Goal: Task Accomplishment & Management: Manage account settings

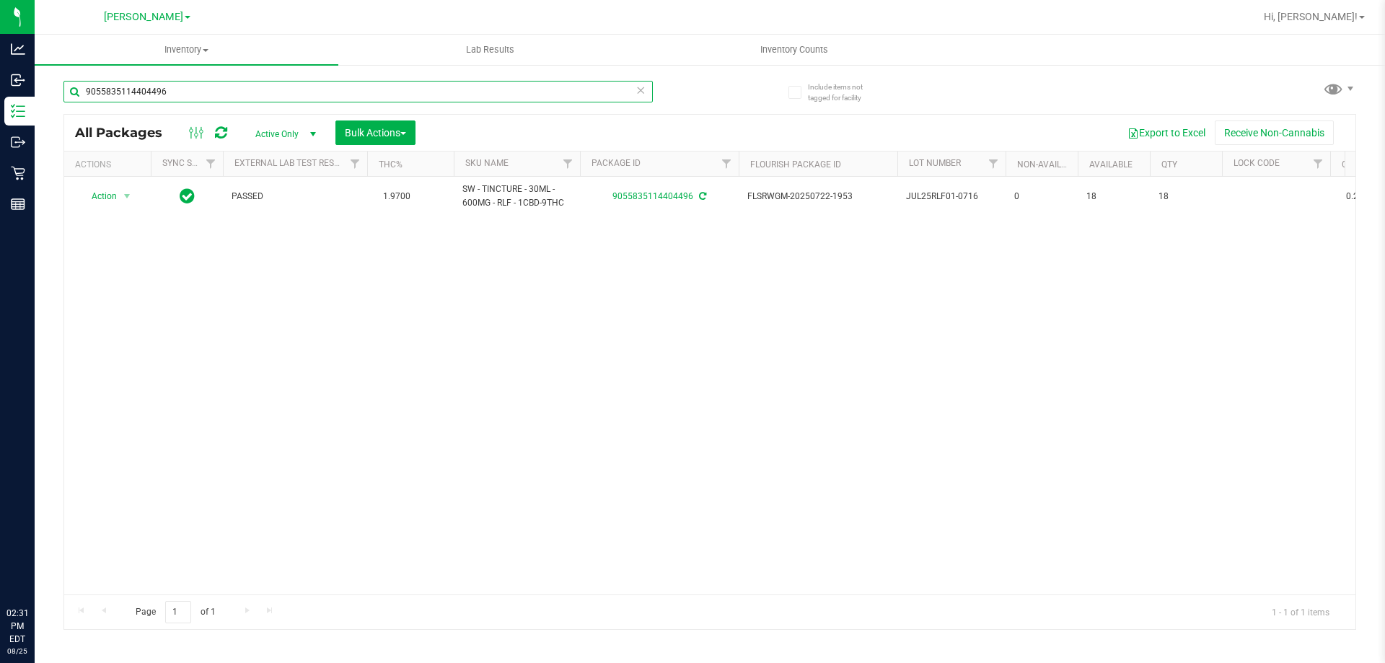
click at [364, 98] on input "9055835114404496" at bounding box center [357, 92] width 589 height 22
type input "9703854238238779"
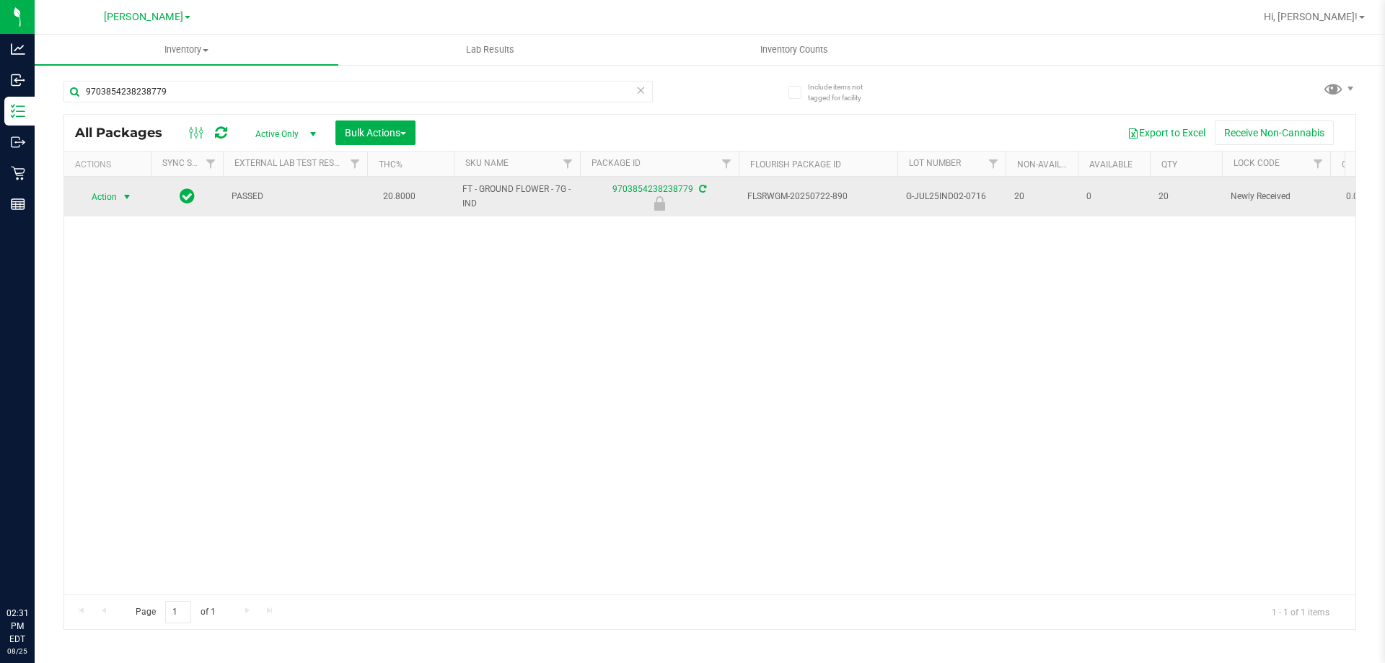
click at [105, 190] on span "Action" at bounding box center [98, 197] width 39 height 20
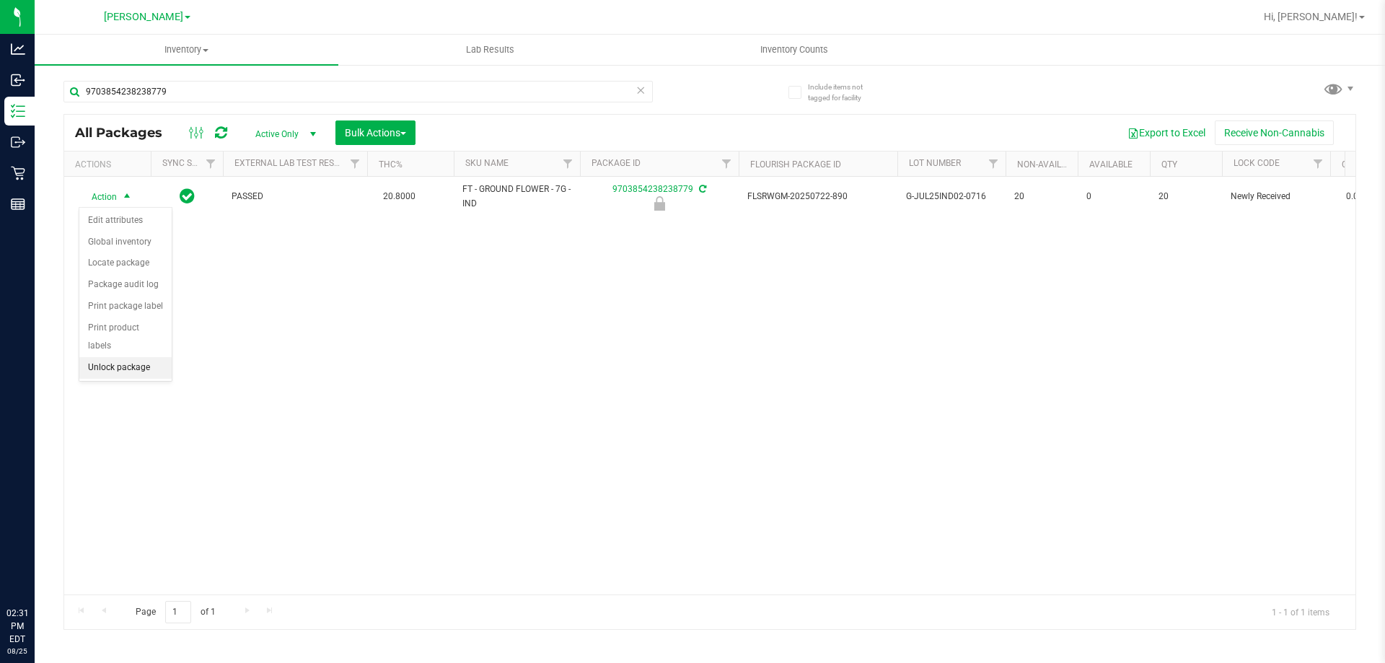
click at [138, 357] on li "Unlock package" at bounding box center [125, 368] width 92 height 22
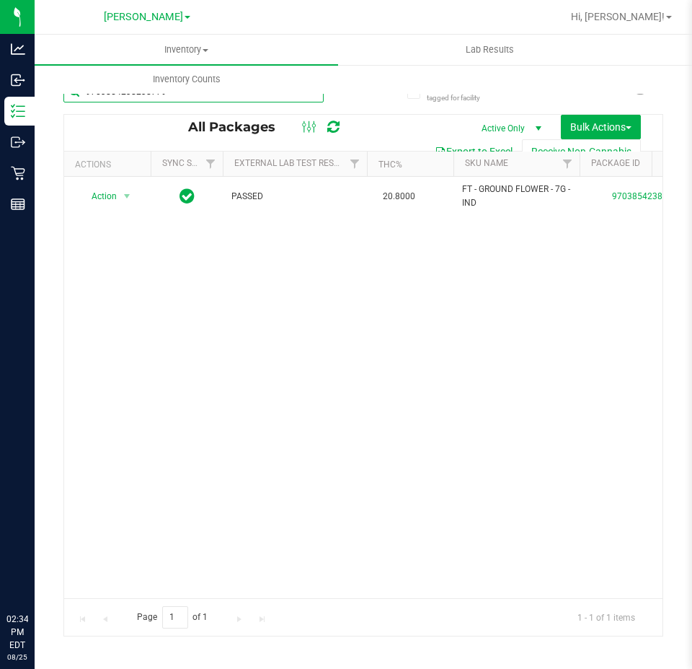
click at [263, 99] on input "9703854238238779" at bounding box center [193, 92] width 260 height 22
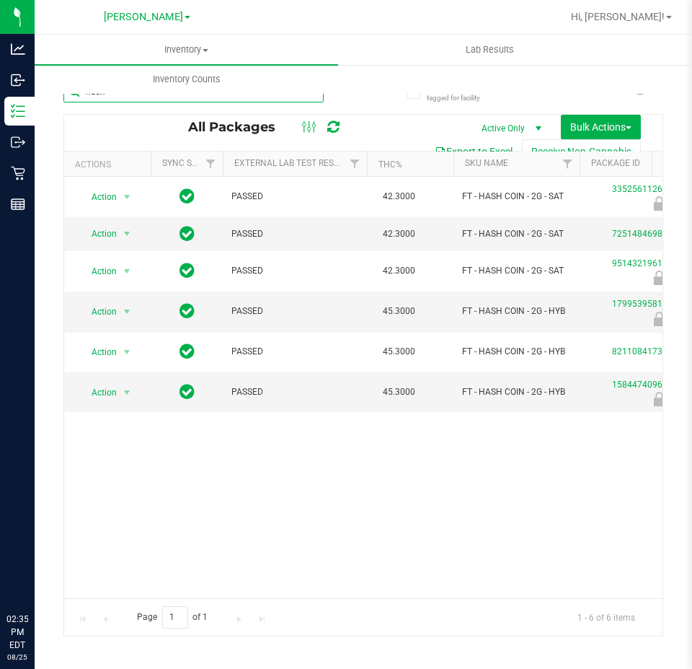
type input "hash"
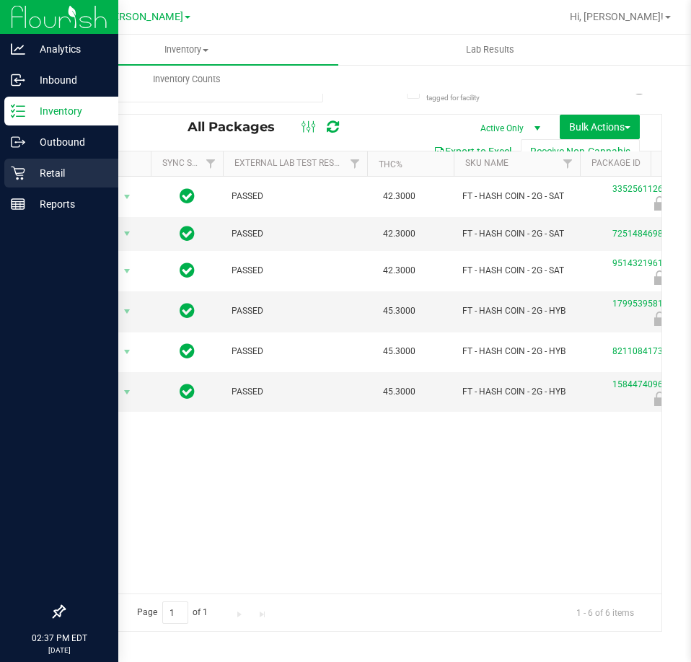
click at [35, 164] on div "Retail" at bounding box center [61, 173] width 114 height 29
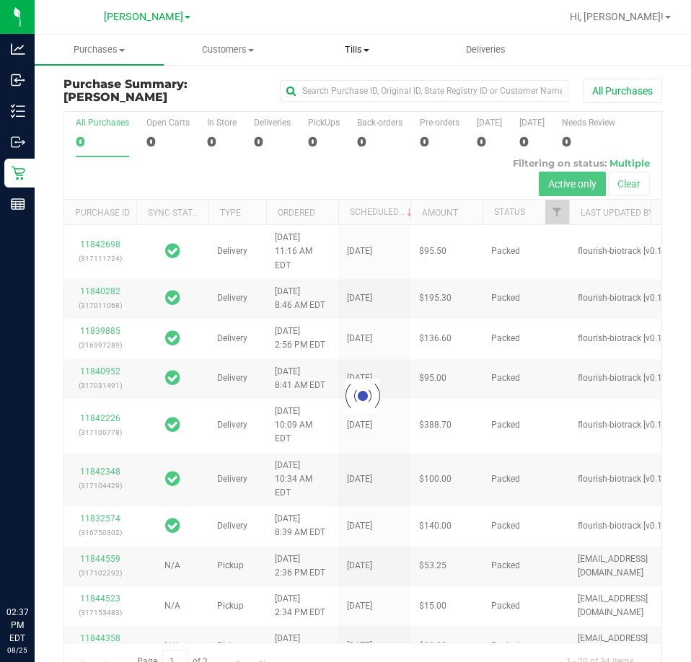
click at [357, 44] on span "Tills" at bounding box center [357, 49] width 128 height 13
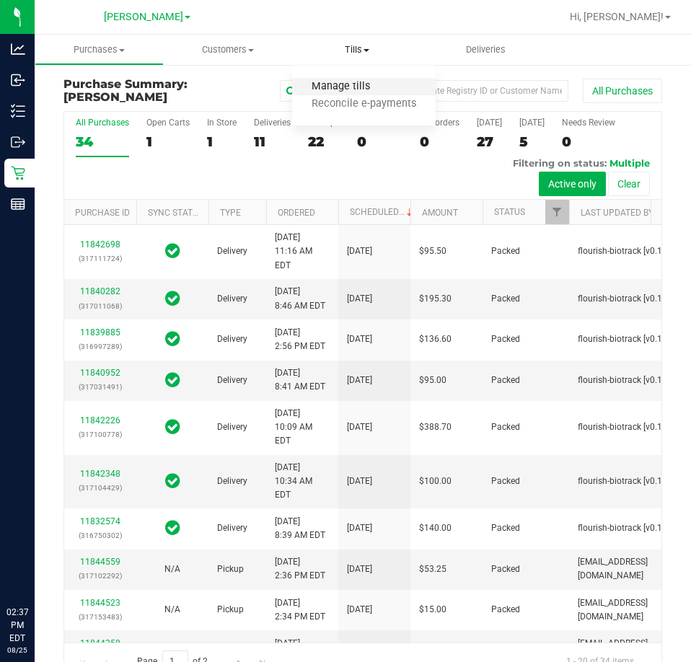
click at [338, 87] on span "Manage tills" at bounding box center [340, 87] width 97 height 12
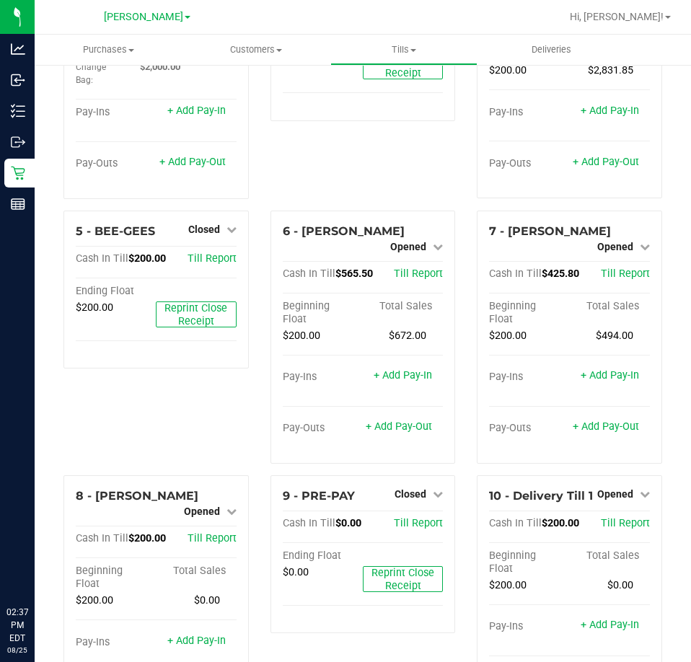
scroll to position [144, 0]
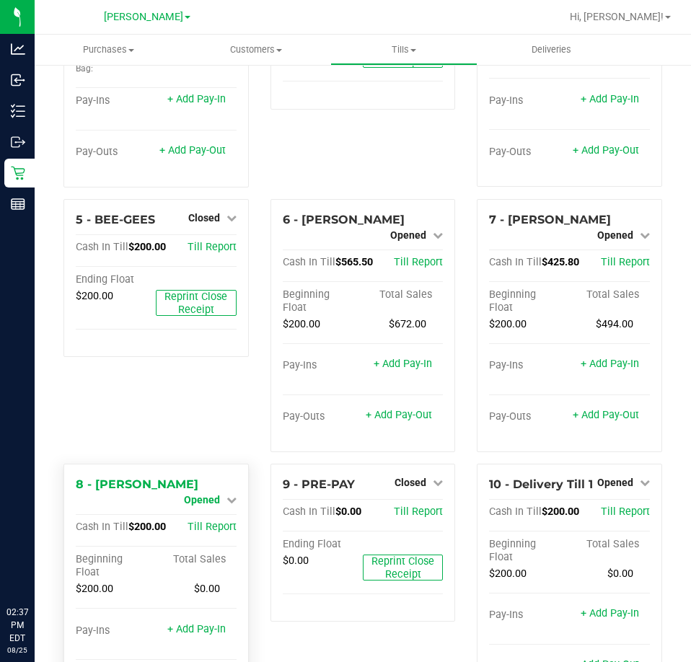
click at [208, 495] on span "Opened" at bounding box center [202, 500] width 36 height 12
click at [207, 508] on link "Close Till" at bounding box center [203, 512] width 39 height 12
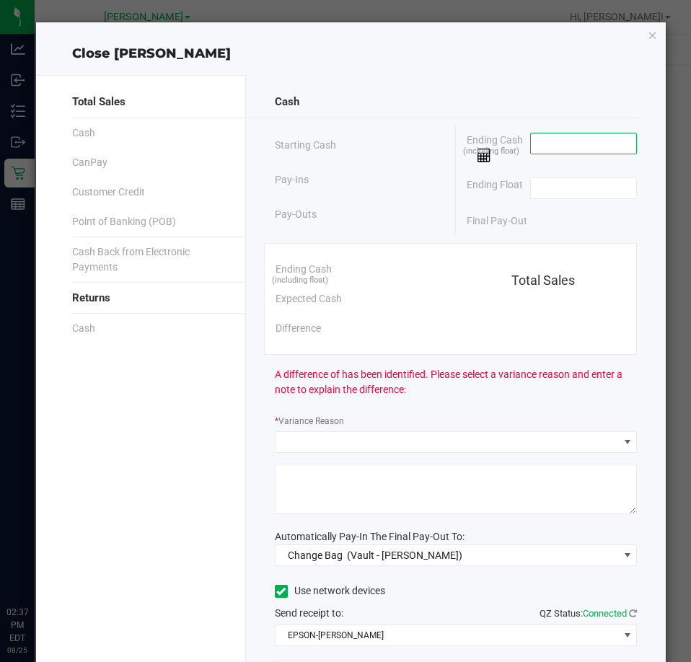
click at [575, 147] on input at bounding box center [584, 143] width 106 height 20
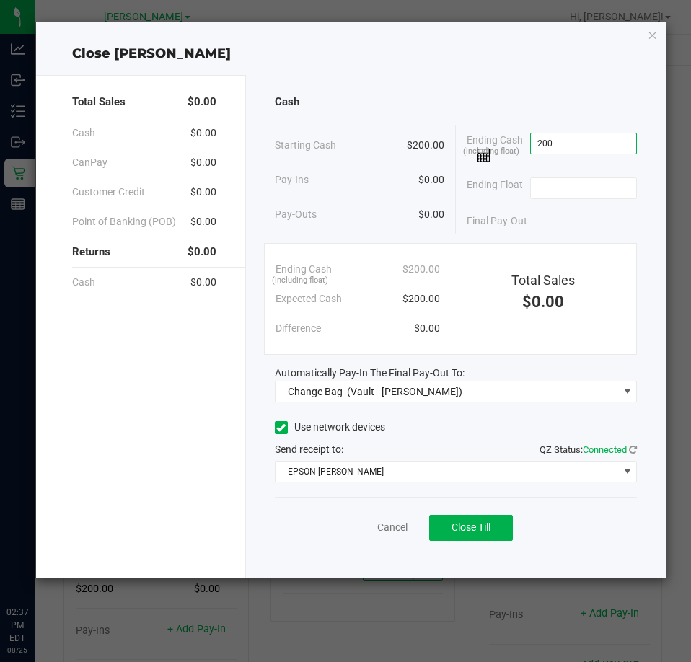
type input "$200.00"
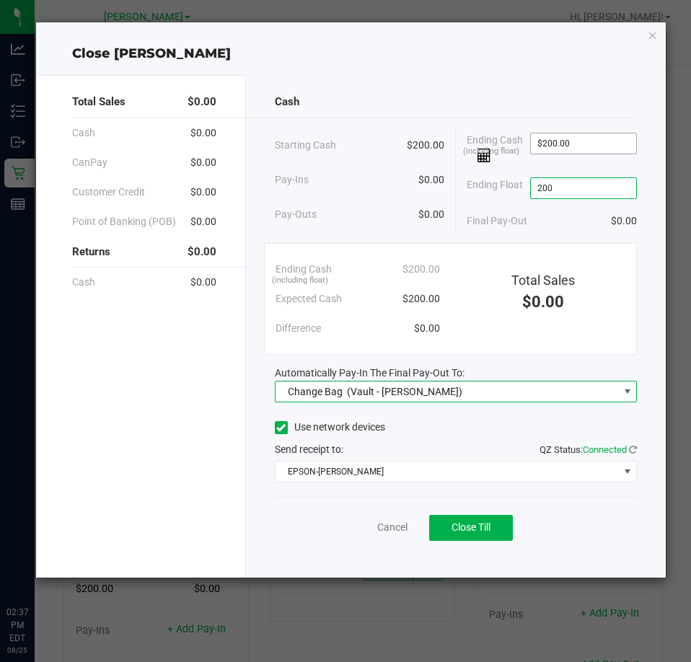
type input "$200.00"
click at [397, 401] on div "Change Bag (Vault - Brandon WC)" at bounding box center [372, 392] width 182 height 26
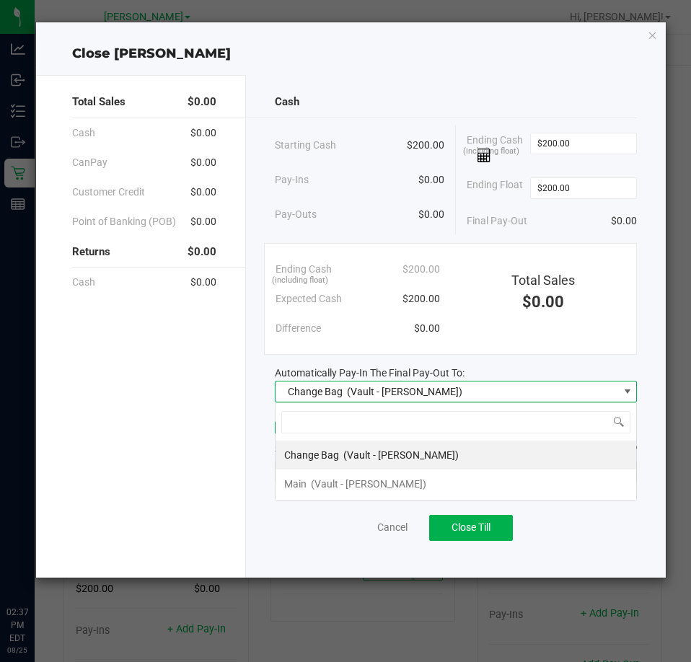
scroll to position [22, 363]
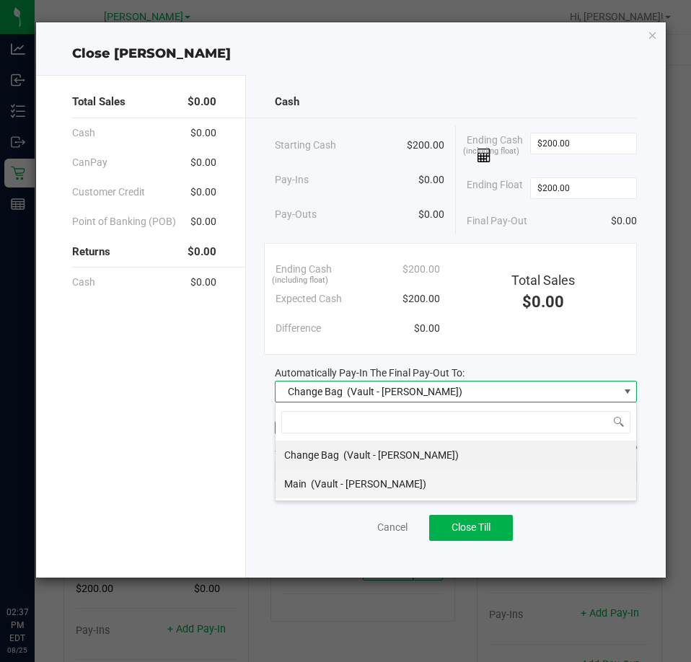
click at [353, 480] on span "(Vault - Brandon WC)" at bounding box center [368, 484] width 115 height 12
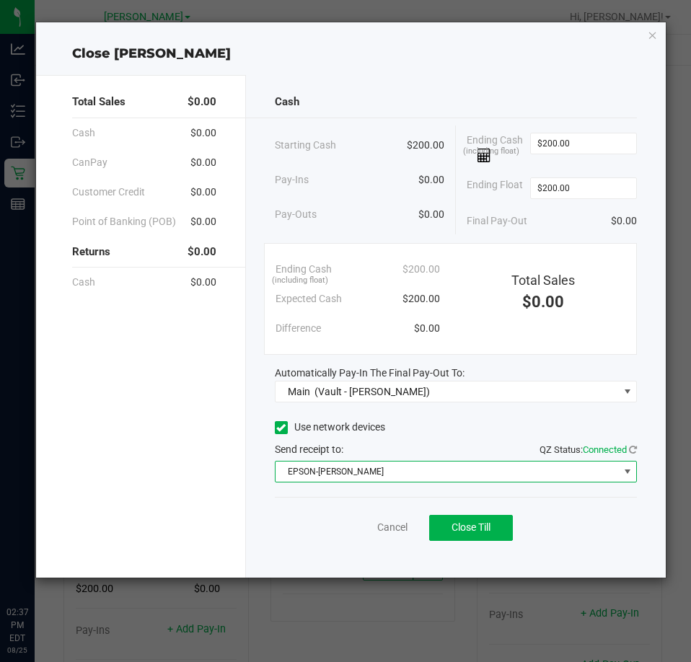
click at [365, 472] on span "EPSON-BECK" at bounding box center [447, 472] width 343 height 20
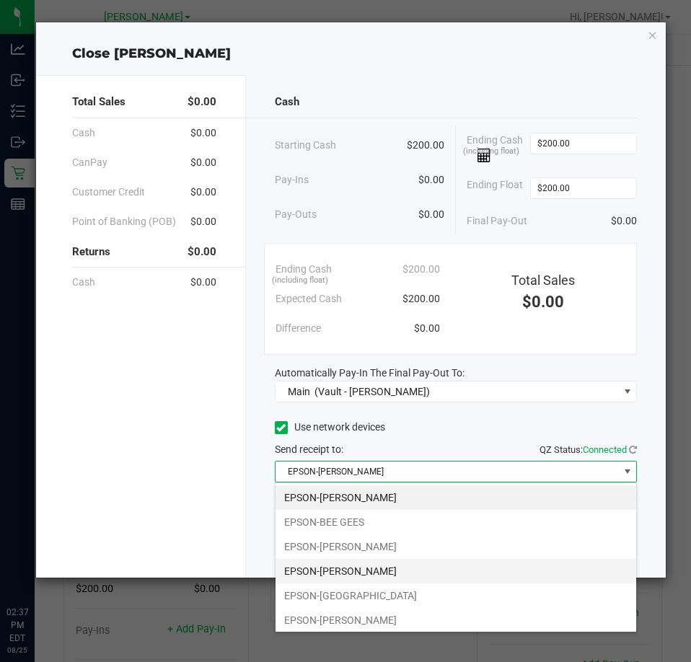
scroll to position [72, 0]
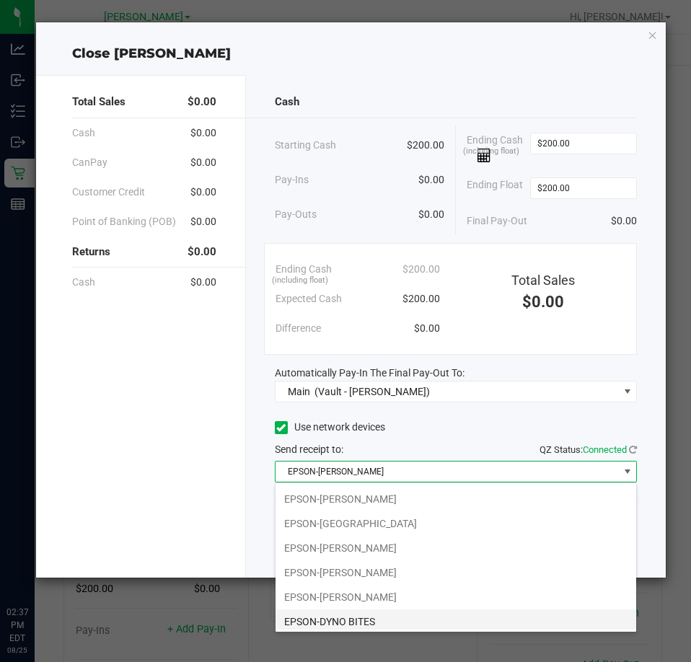
click at [349, 618] on li "EPSON-DYNO BITES" at bounding box center [456, 621] width 361 height 25
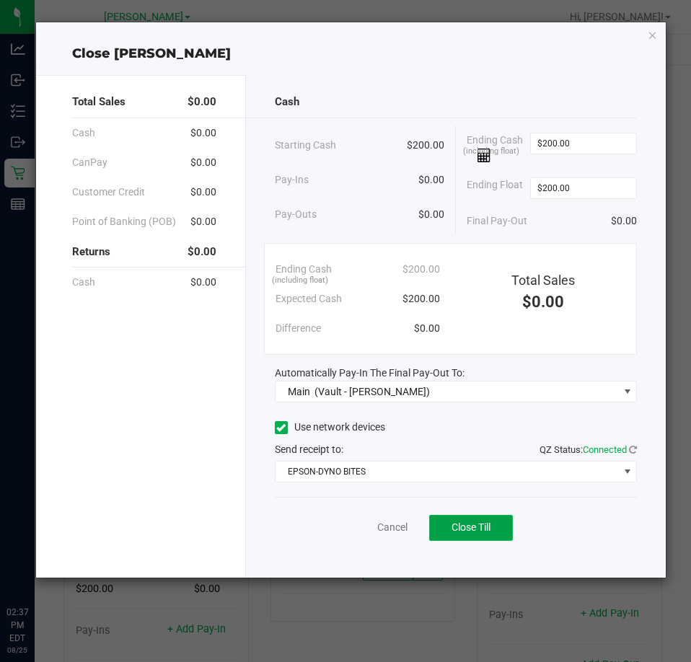
click at [480, 535] on button "Close Till" at bounding box center [471, 528] width 84 height 26
click at [365, 527] on link "Dismiss" at bounding box center [360, 527] width 35 height 15
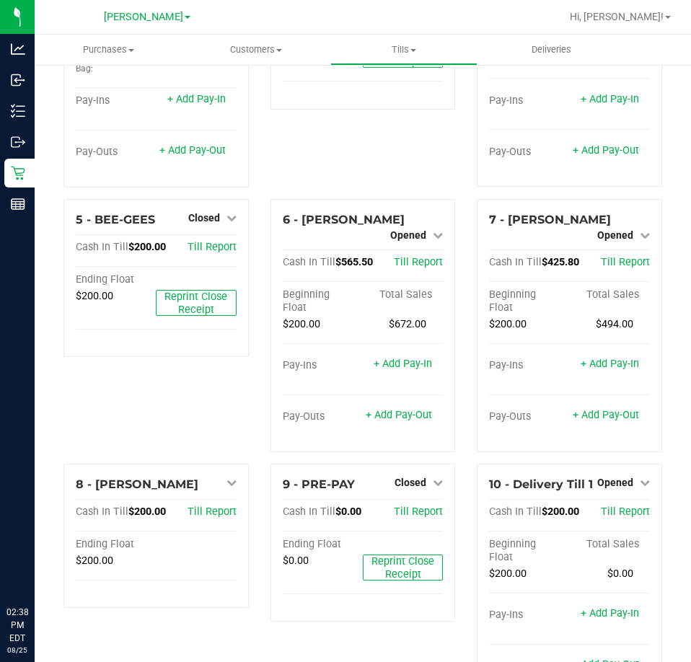
scroll to position [210, 0]
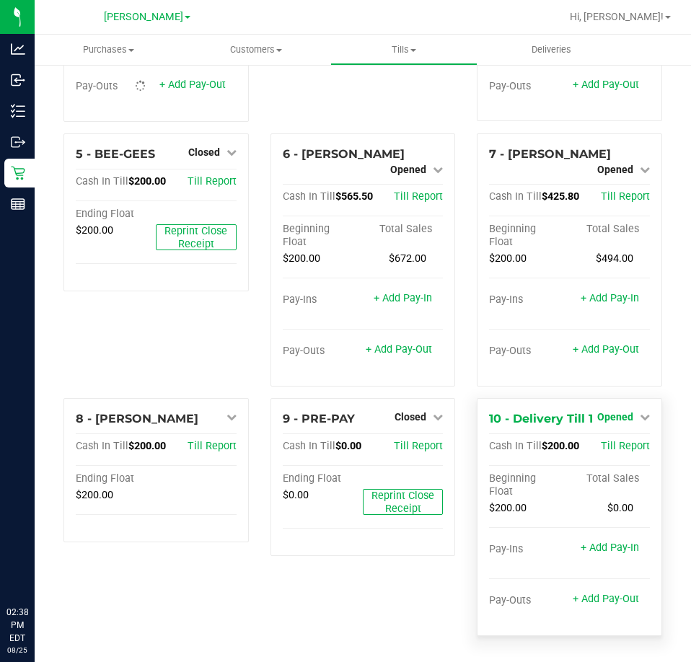
click at [616, 412] on span "Opened" at bounding box center [615, 417] width 36 height 12
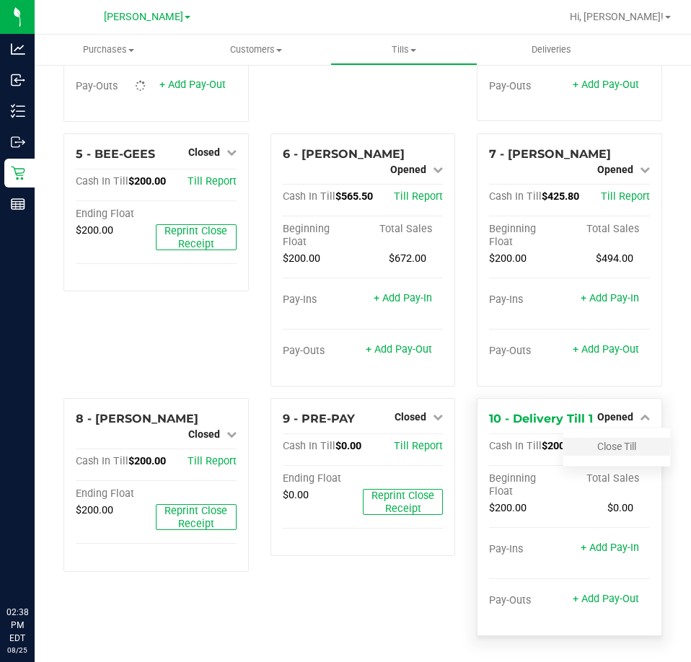
click at [617, 439] on div "Close Till" at bounding box center [616, 447] width 107 height 18
click at [610, 452] on link "Close Till" at bounding box center [616, 447] width 39 height 12
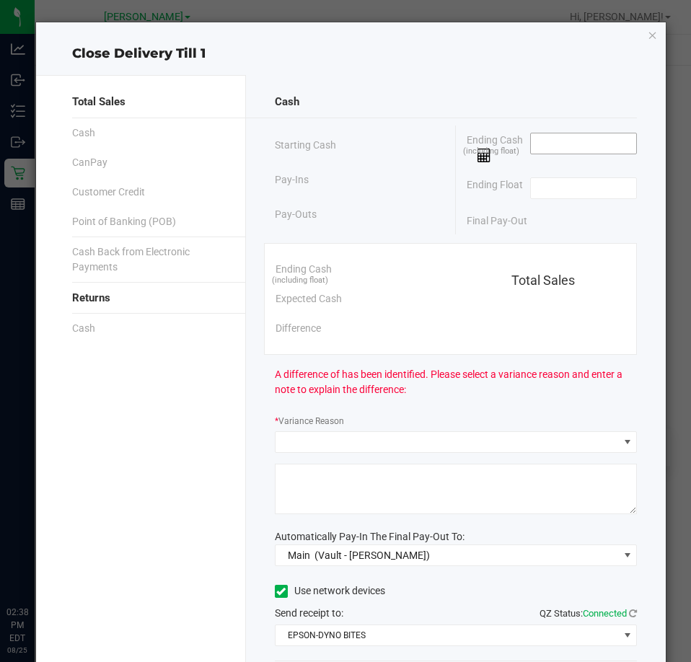
click at [552, 141] on input at bounding box center [584, 143] width 106 height 20
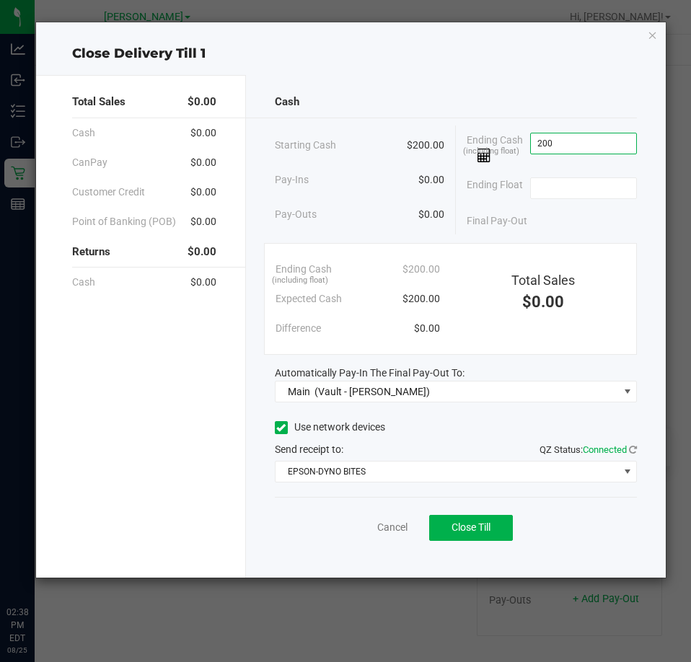
type input "$200.00"
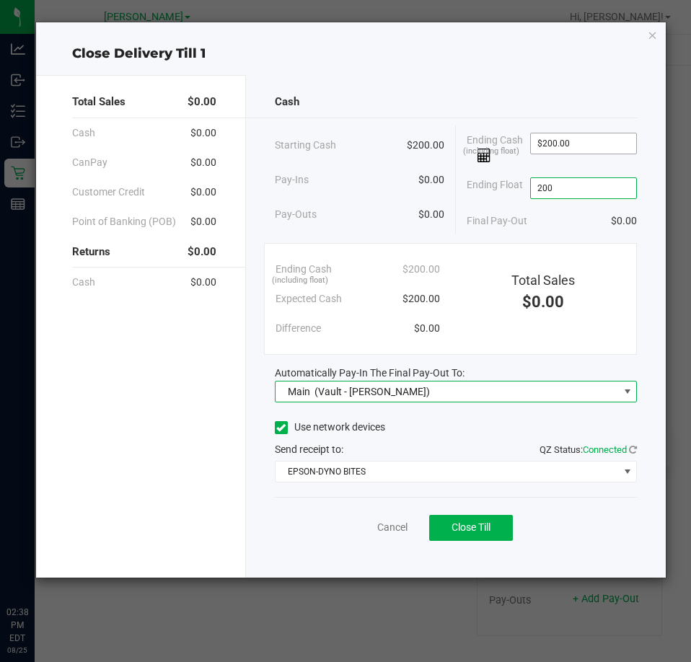
type input "$200.00"
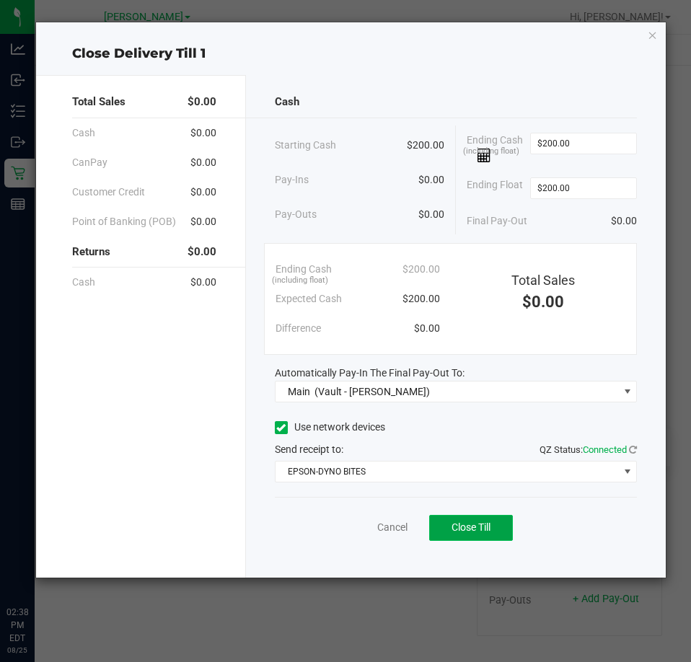
click at [495, 527] on button "Close Till" at bounding box center [471, 528] width 84 height 26
click at [353, 526] on link "Dismiss" at bounding box center [360, 527] width 35 height 15
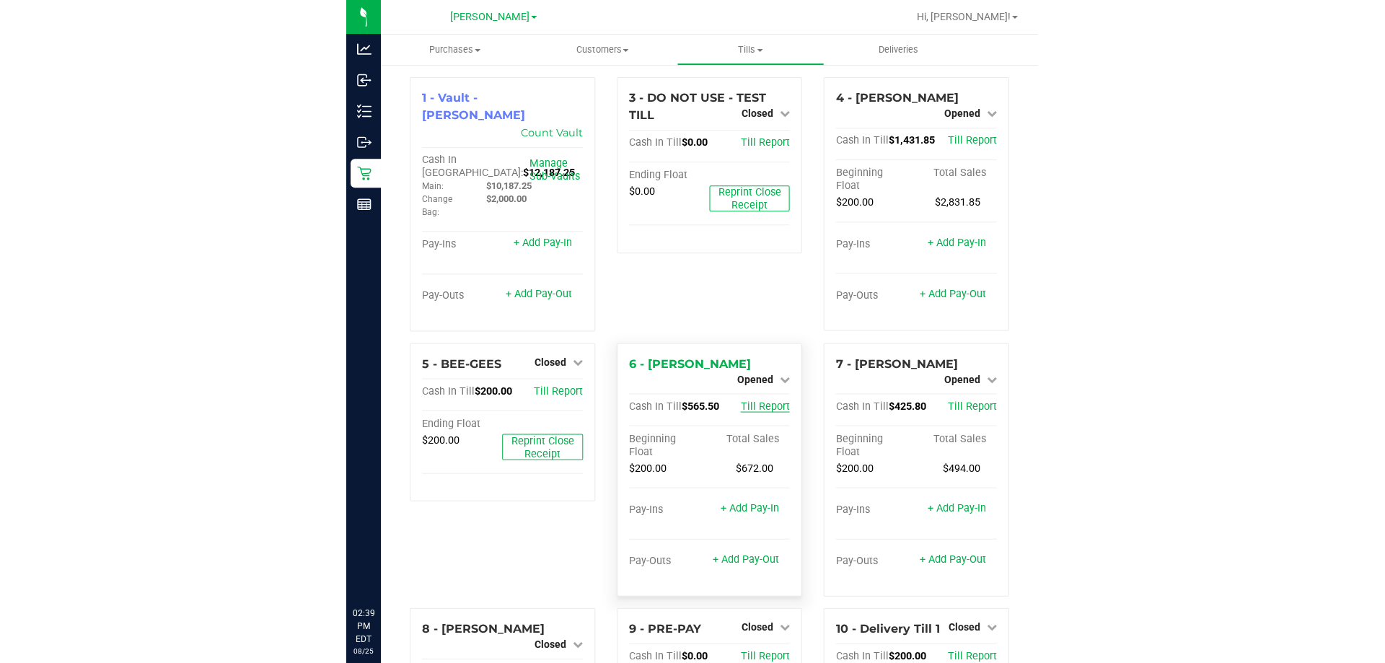
scroll to position [0, 0]
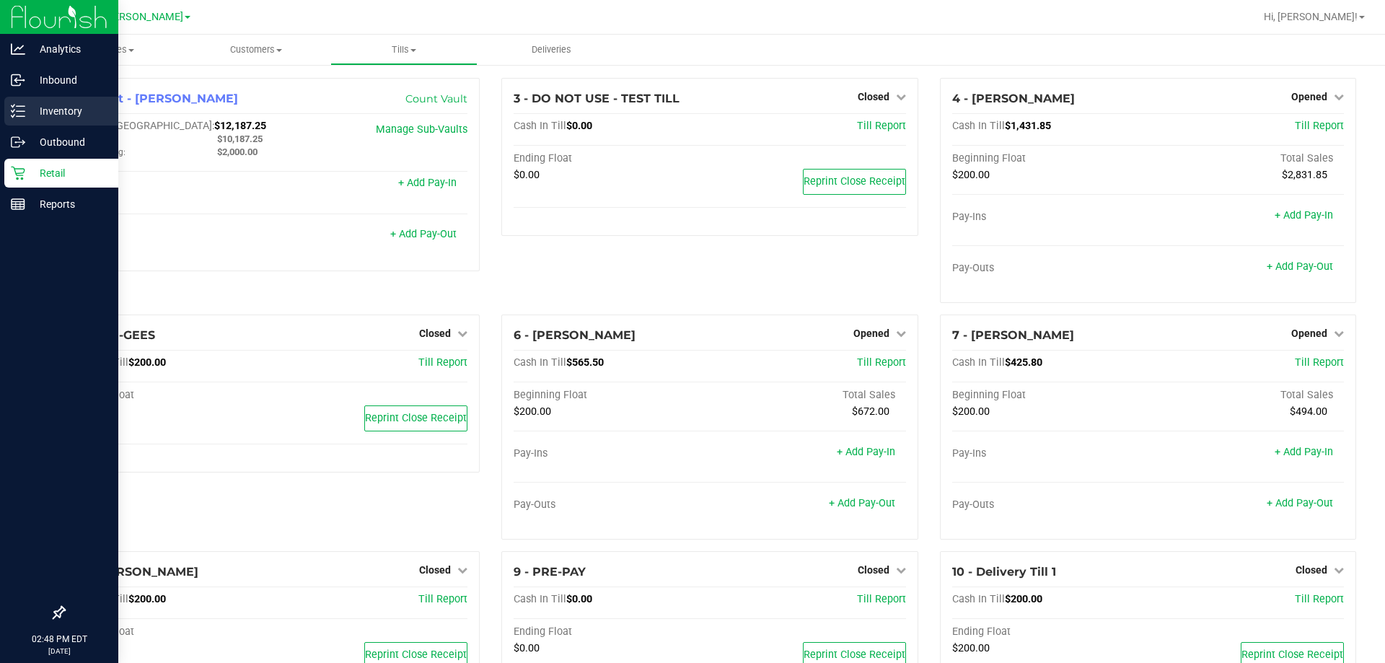
click at [17, 120] on div "Inventory" at bounding box center [61, 111] width 114 height 29
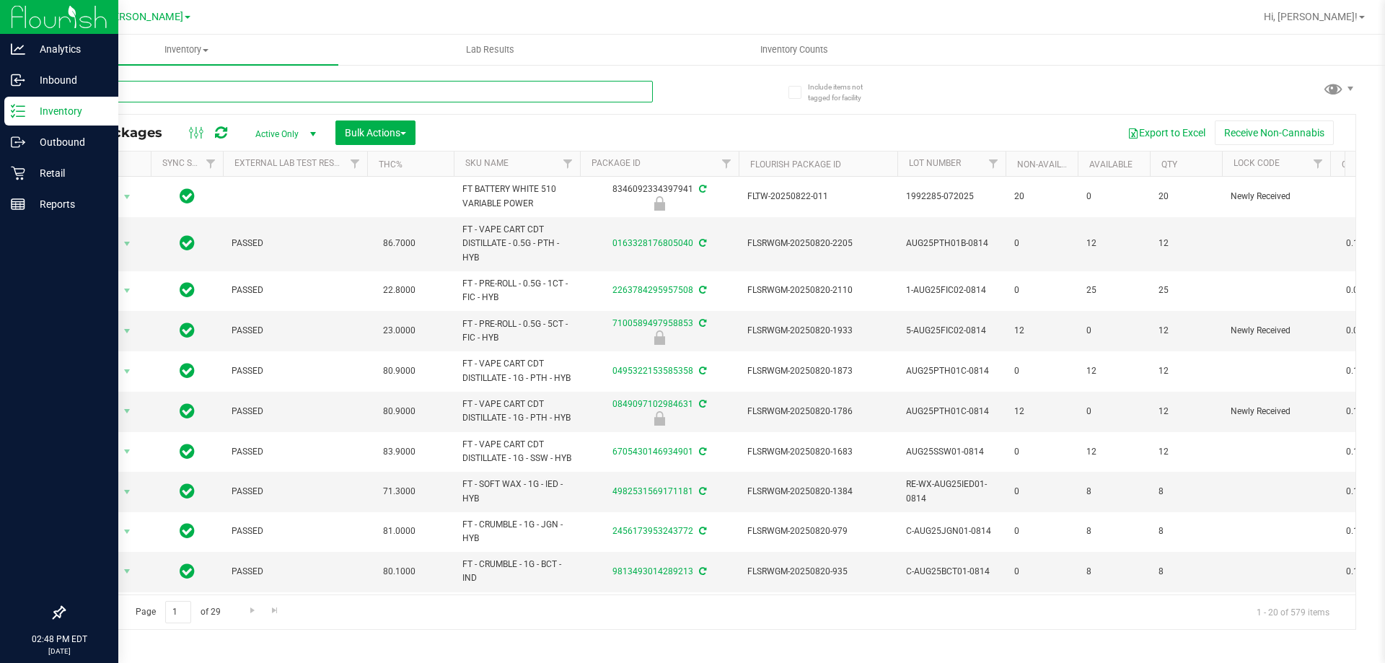
click at [345, 89] on input "text" at bounding box center [357, 92] width 589 height 22
type input "1114860530099961"
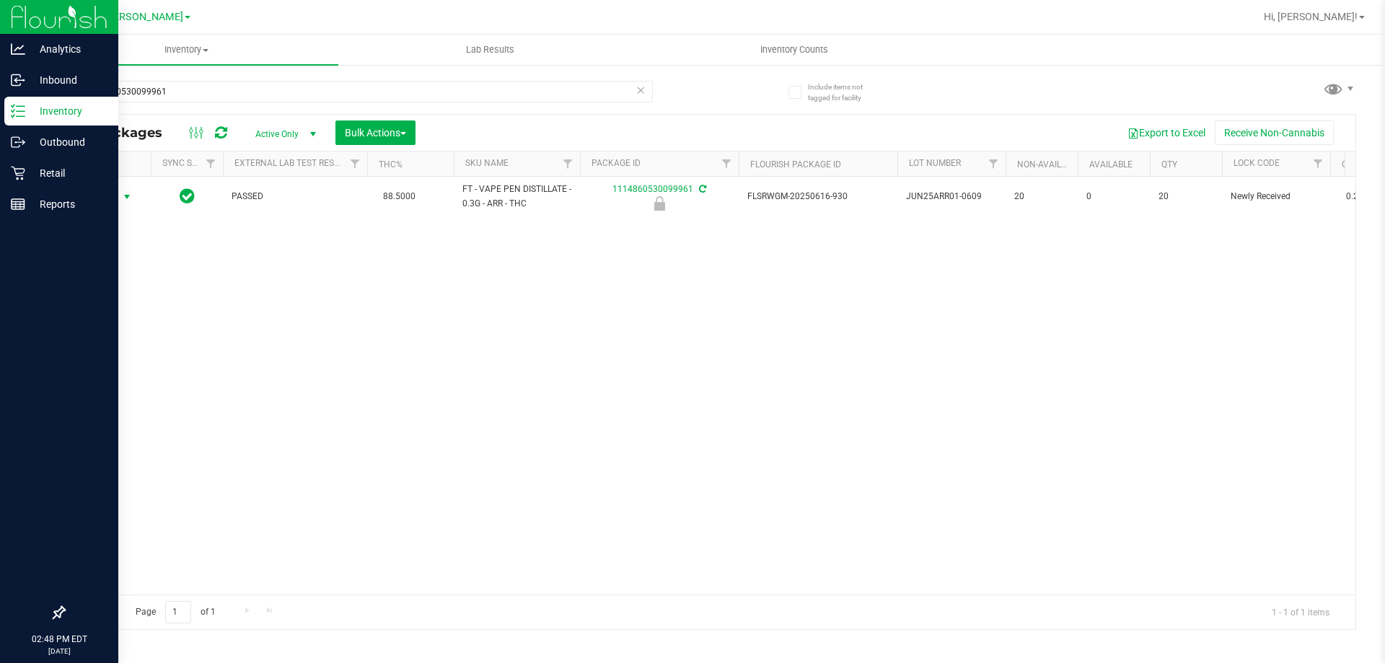
click at [110, 200] on span "Action" at bounding box center [98, 197] width 39 height 20
click at [92, 357] on li "Unlock package" at bounding box center [125, 368] width 92 height 22
click at [230, 95] on input "1114860530099961" at bounding box center [357, 92] width 589 height 22
type input "0171317077517483"
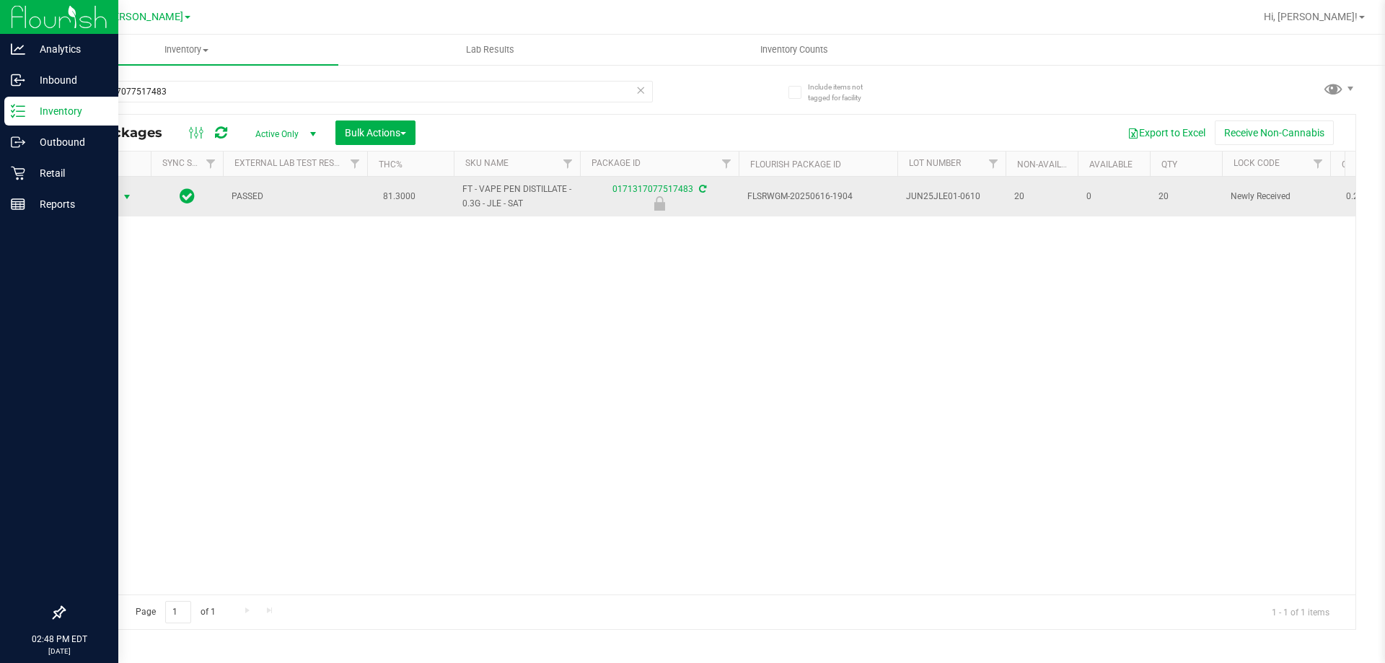
click at [109, 201] on span "Action" at bounding box center [98, 197] width 39 height 20
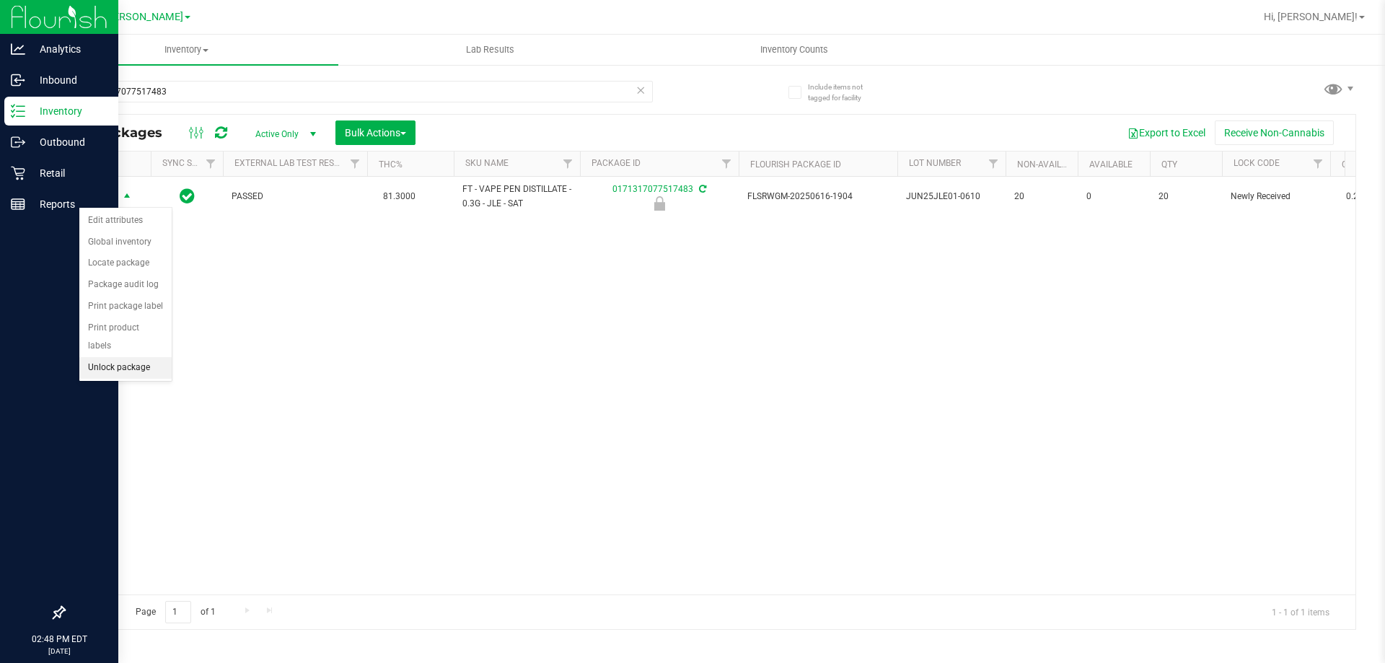
click at [136, 357] on li "Unlock package" at bounding box center [125, 368] width 92 height 22
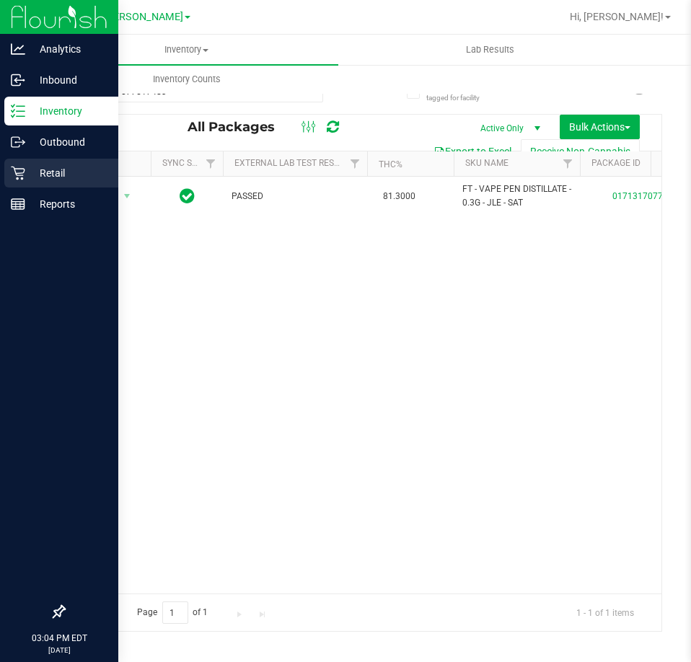
click at [22, 172] on icon at bounding box center [18, 173] width 14 height 14
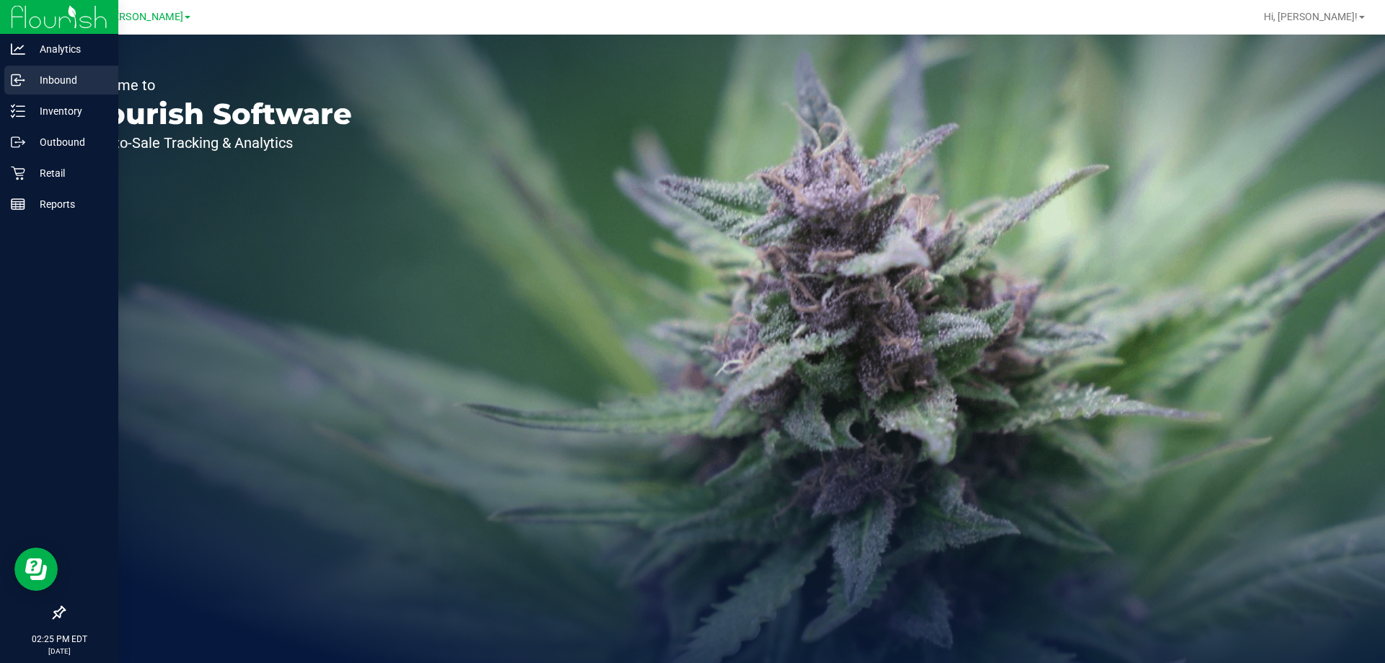
click at [60, 77] on p "Inbound" at bounding box center [68, 79] width 87 height 17
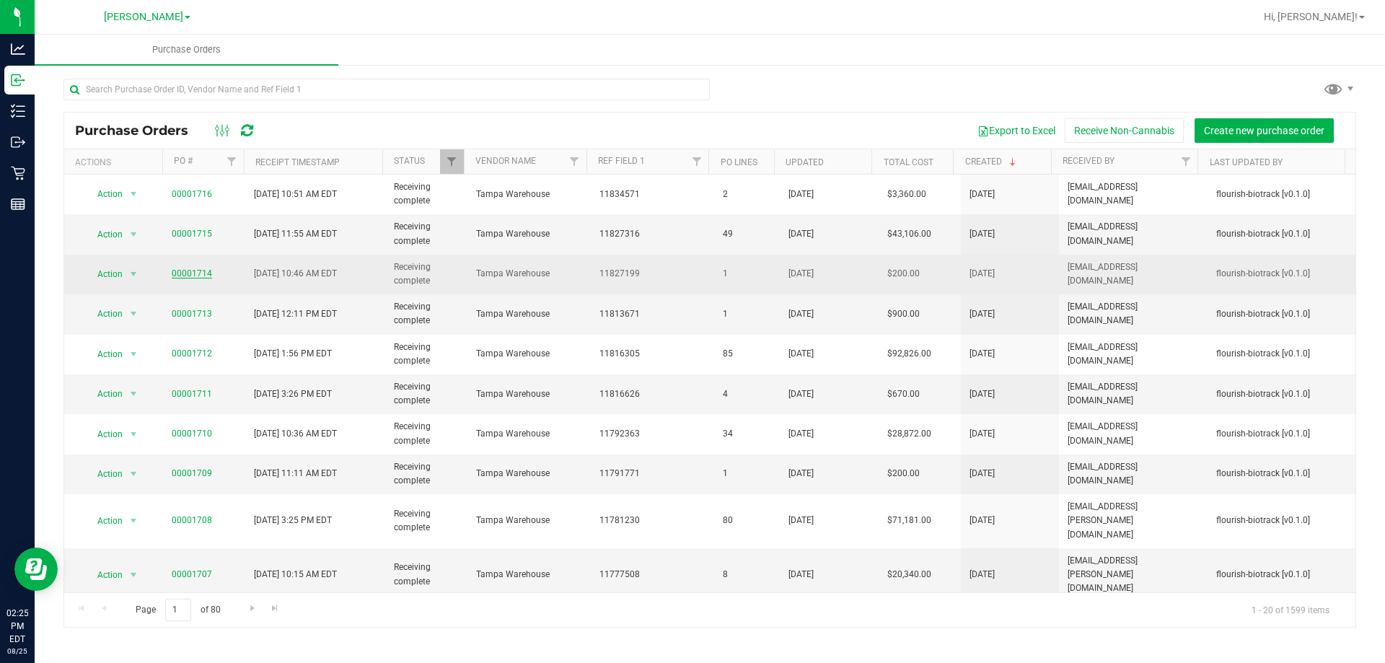
click at [194, 274] on link "00001714" at bounding box center [192, 273] width 40 height 10
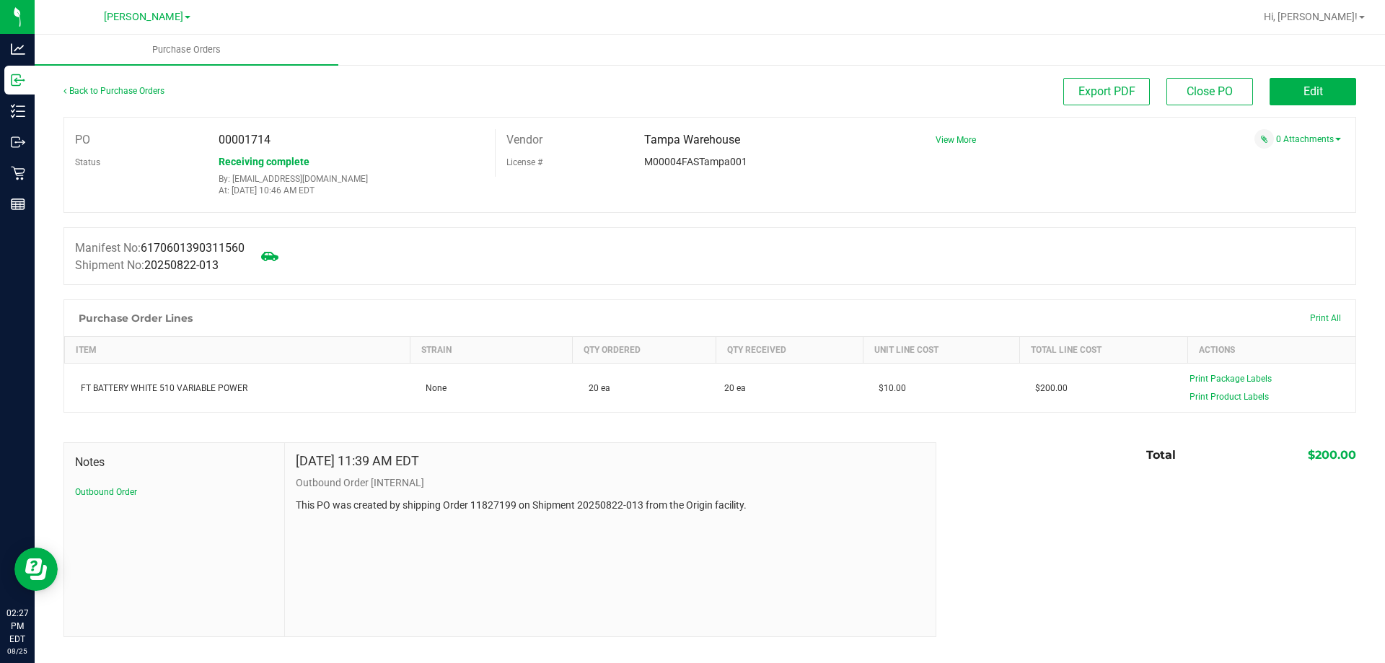
click at [113, 107] on div "Back to Purchase Orders Export PDF Close PO Edit" at bounding box center [709, 97] width 1292 height 39
click at [137, 91] on link "Back to Purchase Orders" at bounding box center [113, 91] width 101 height 10
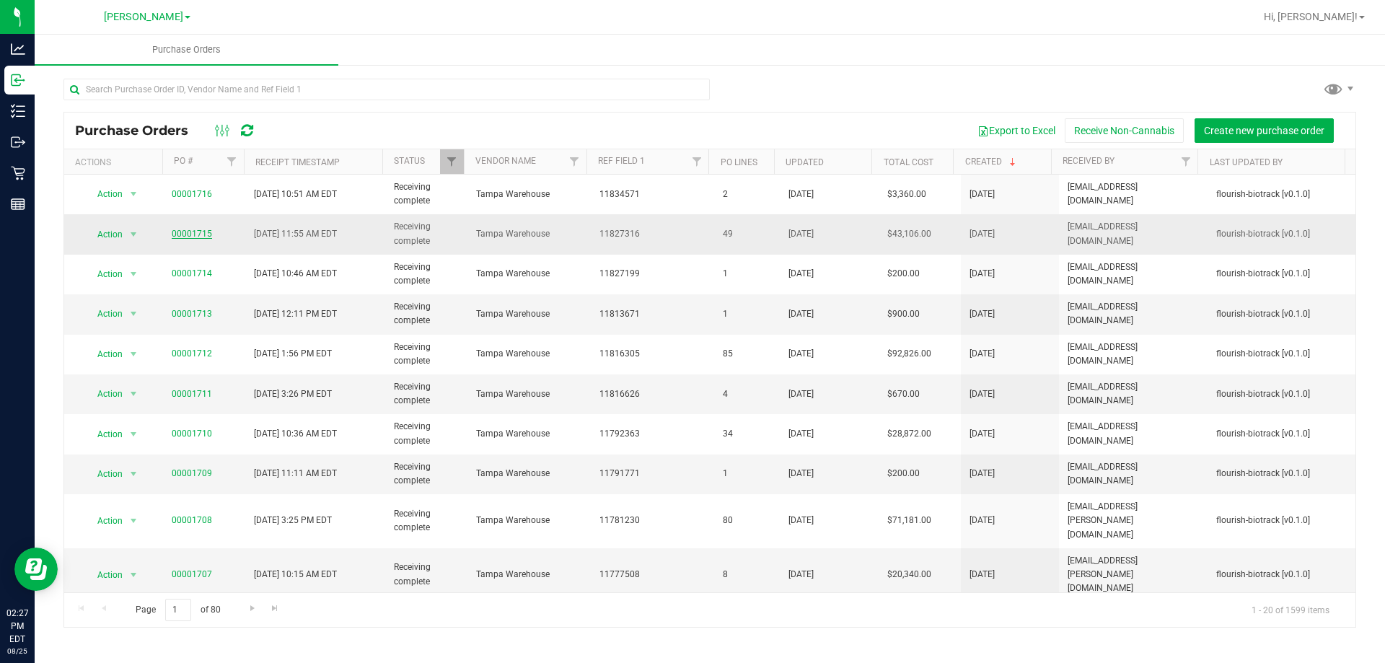
click at [199, 234] on link "00001715" at bounding box center [192, 234] width 40 height 10
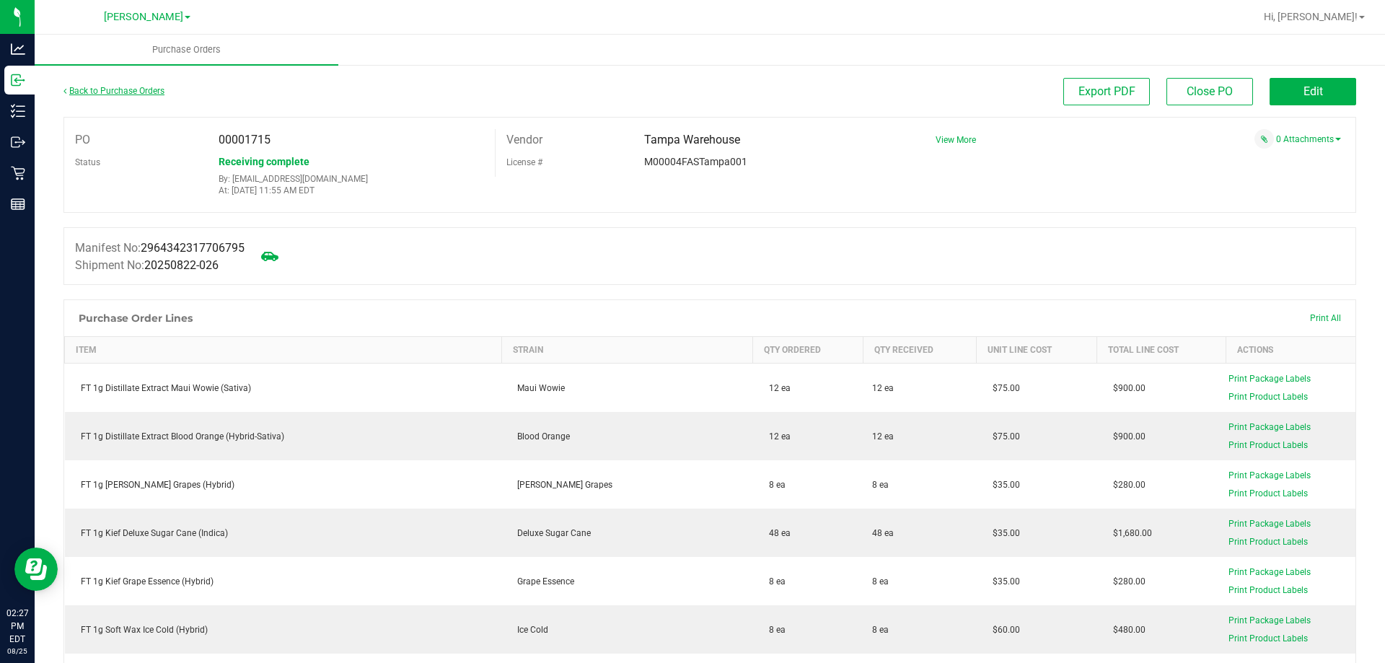
click at [146, 90] on link "Back to Purchase Orders" at bounding box center [113, 91] width 101 height 10
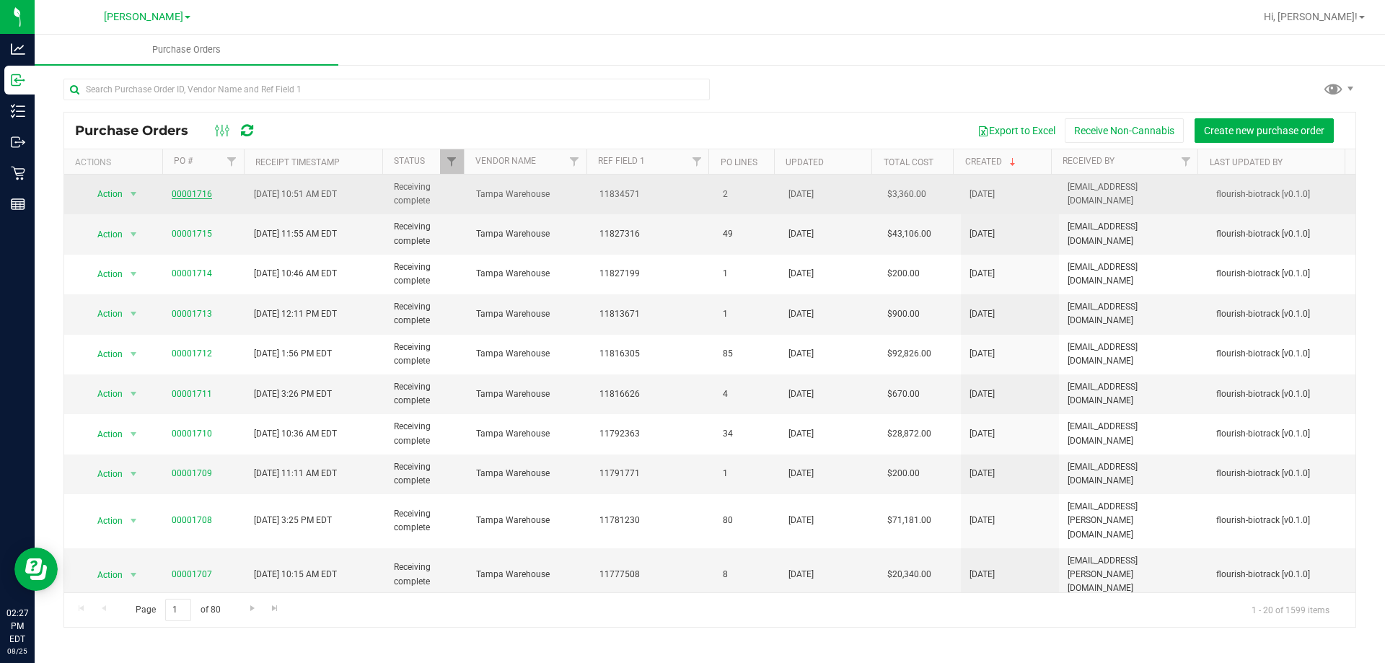
click at [205, 193] on link "00001716" at bounding box center [192, 194] width 40 height 10
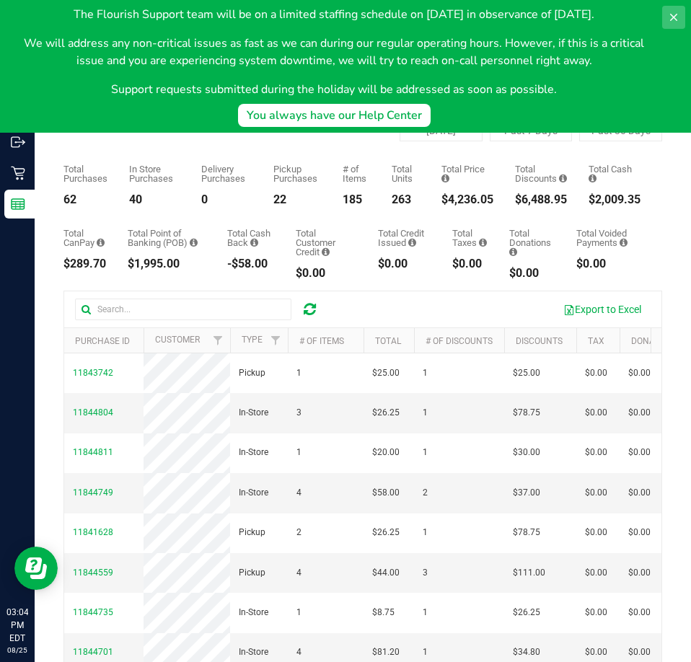
click at [680, 14] on button at bounding box center [673, 17] width 23 height 23
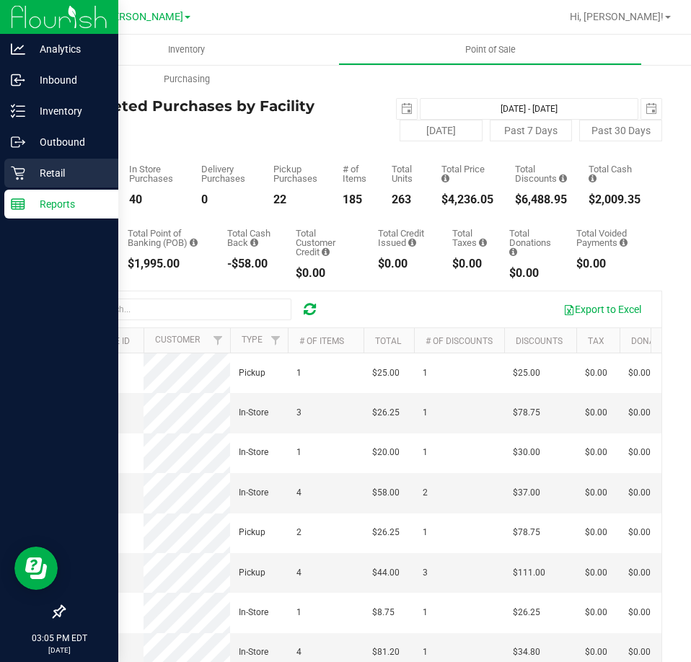
click at [29, 171] on p "Retail" at bounding box center [68, 172] width 87 height 17
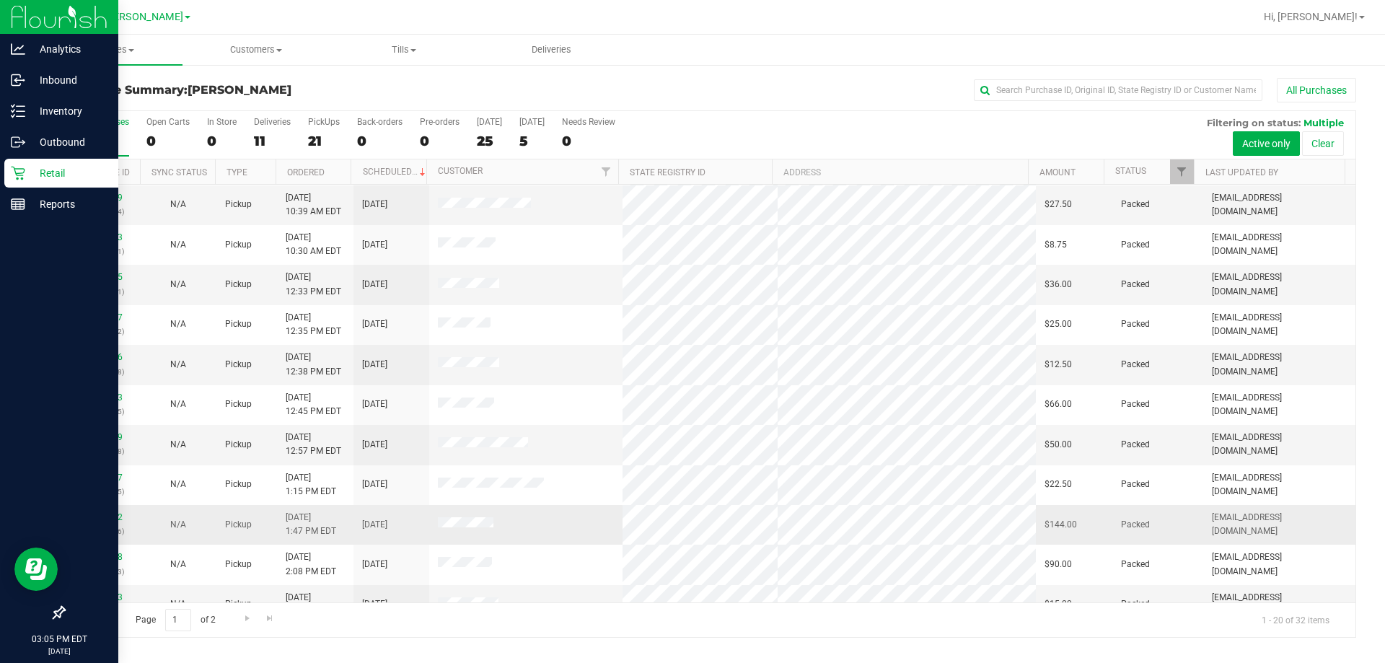
scroll to position [381, 0]
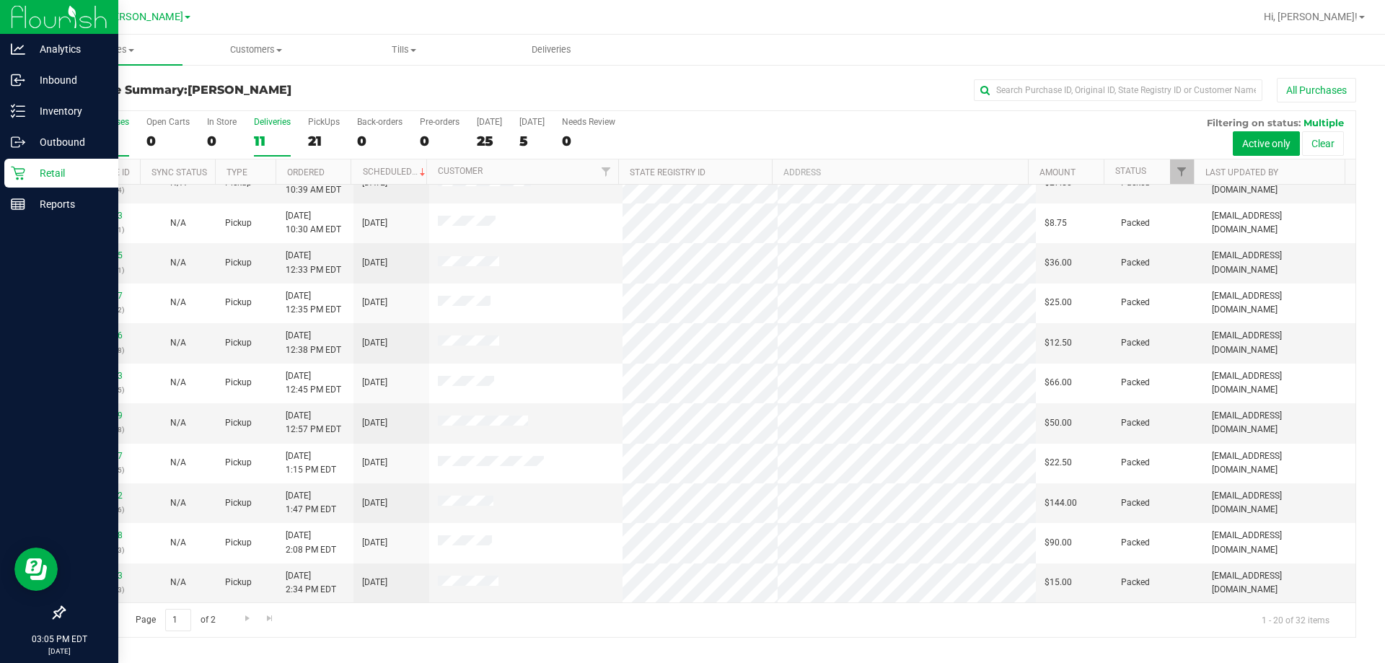
click at [280, 138] on div "11" at bounding box center [272, 141] width 37 height 17
click at [0, 0] on input "Deliveries 11" at bounding box center [0, 0] width 0 height 0
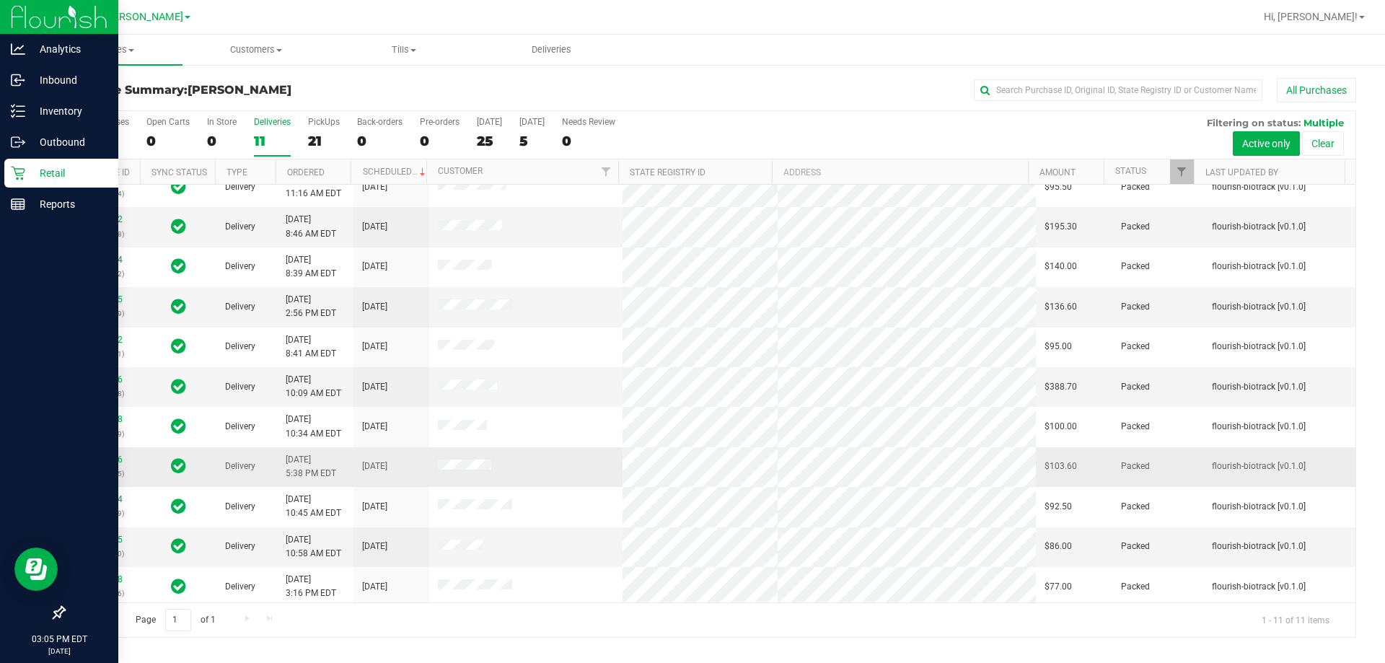
scroll to position [21, 0]
click at [97, 453] on link "11836526" at bounding box center [102, 456] width 40 height 10
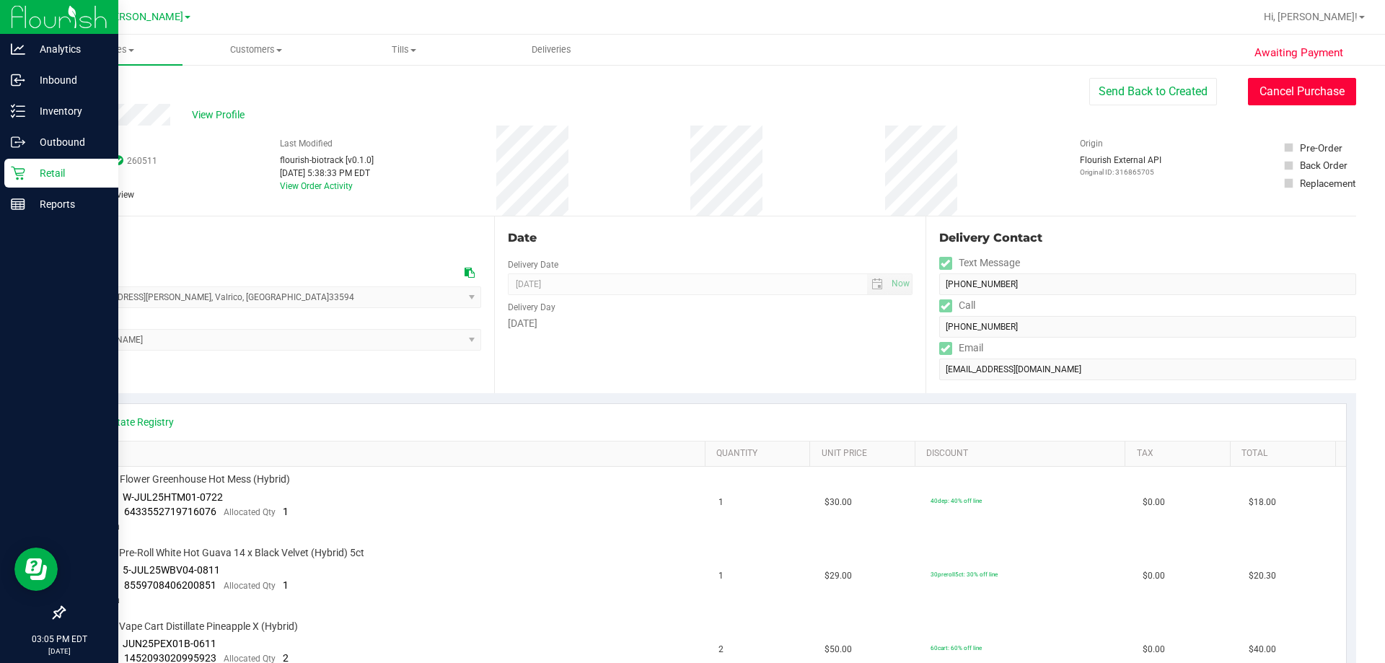
click at [1290, 94] on button "Cancel Purchase" at bounding box center [1302, 91] width 108 height 27
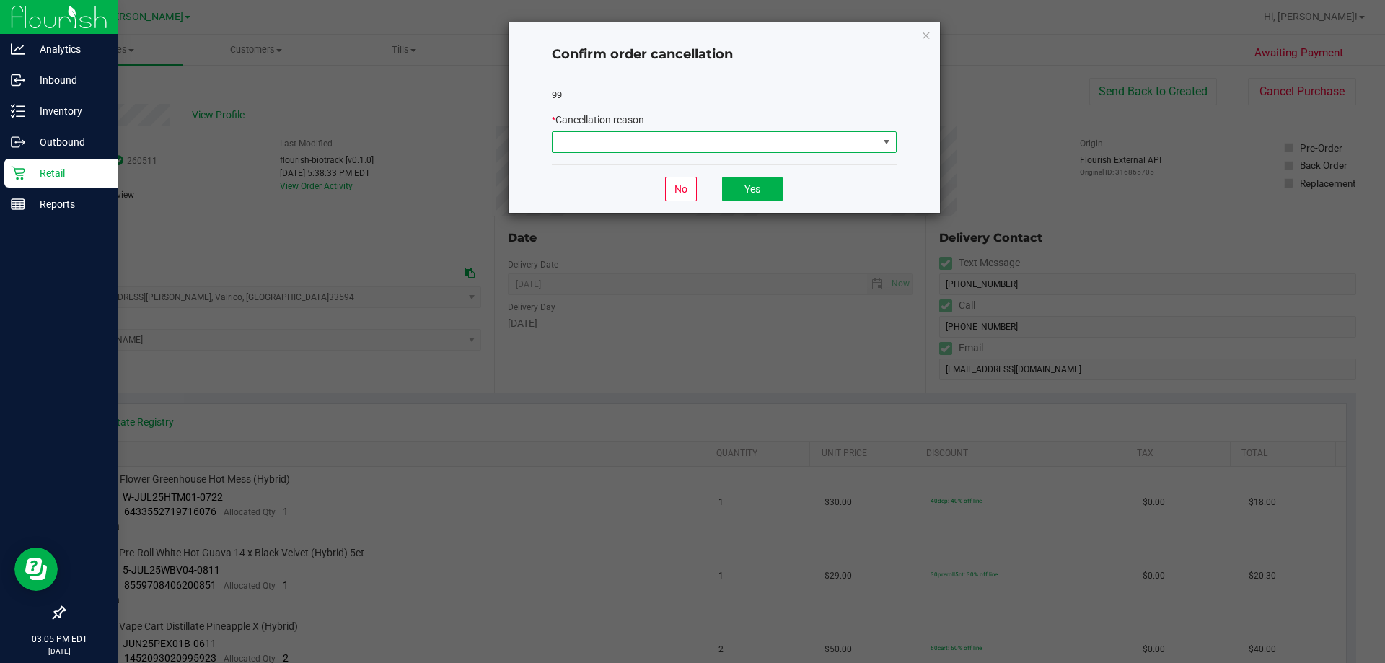
click at [615, 134] on span at bounding box center [714, 142] width 325 height 20
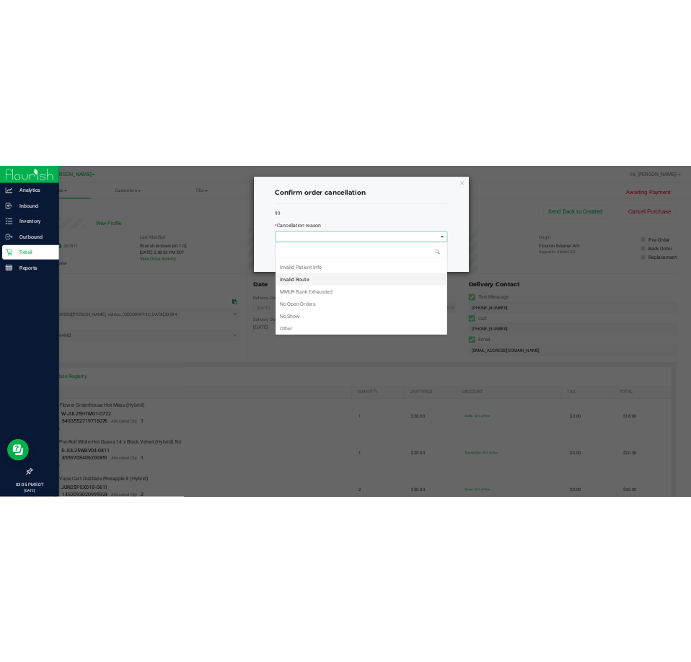
scroll to position [72, 0]
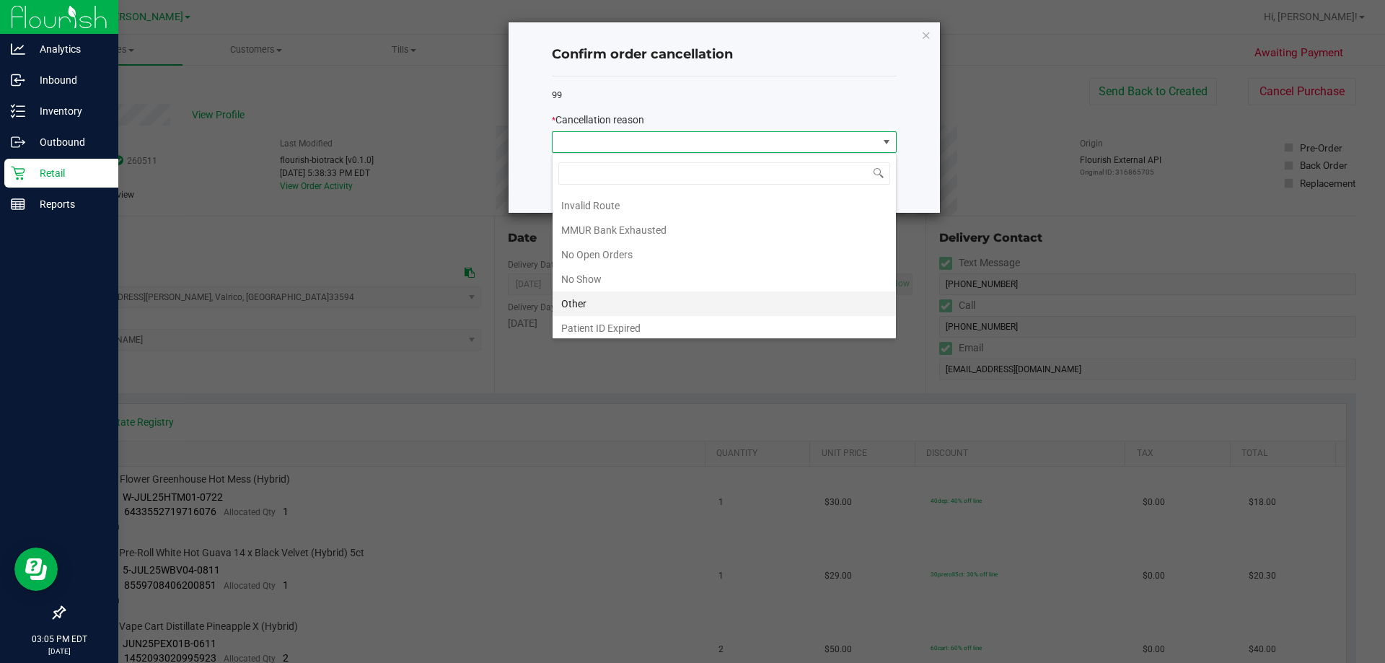
click at [665, 300] on li "Other" at bounding box center [723, 303] width 343 height 25
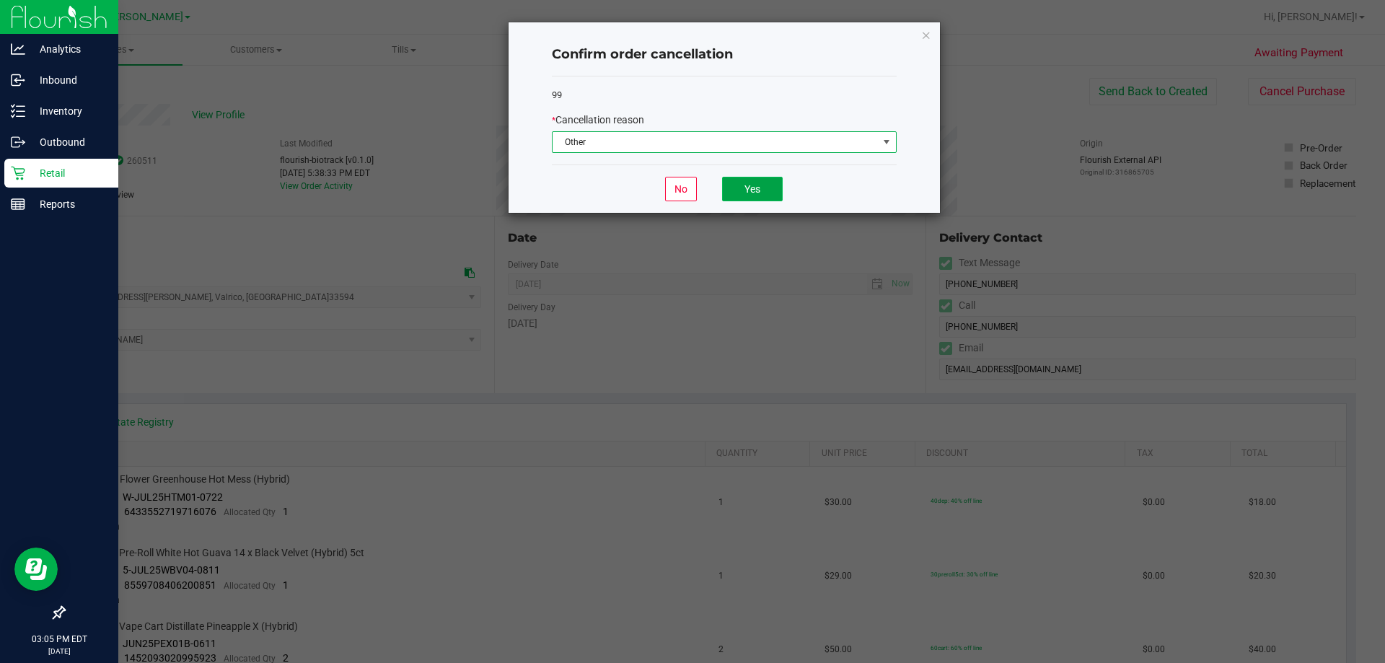
click at [756, 177] on button "Yes" at bounding box center [752, 189] width 61 height 25
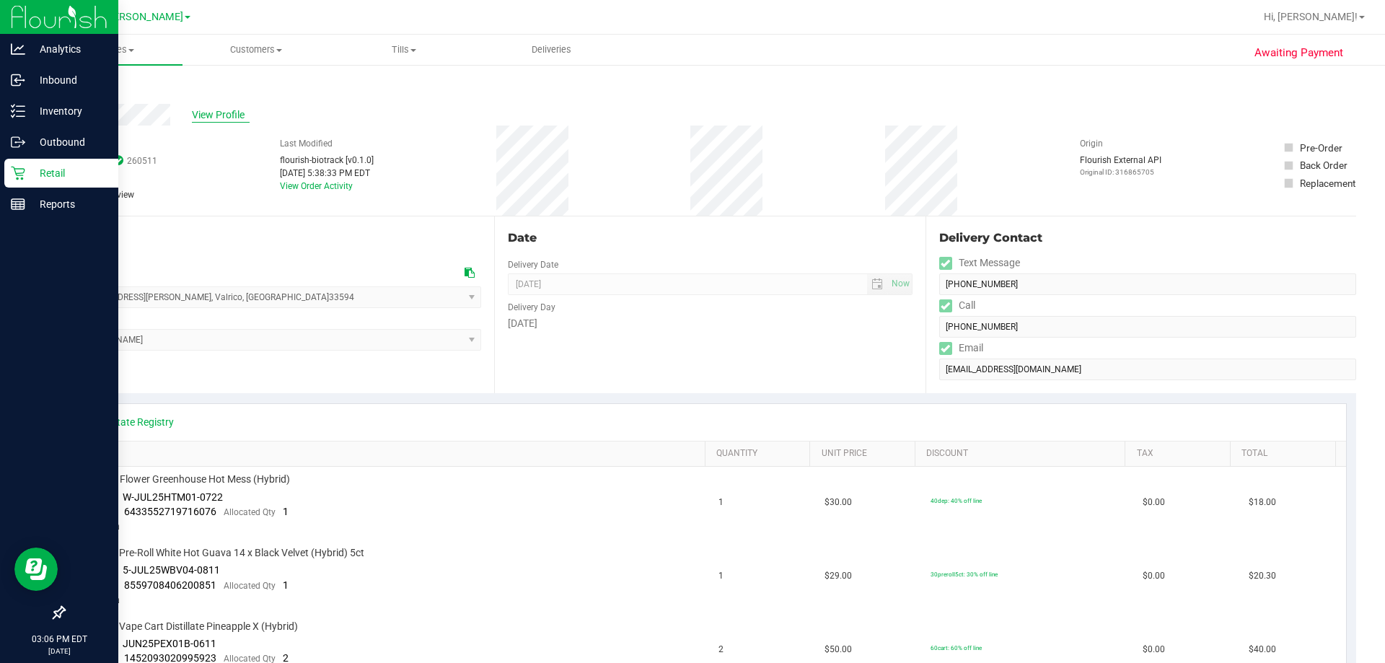
click at [213, 116] on span "View Profile" at bounding box center [221, 114] width 58 height 15
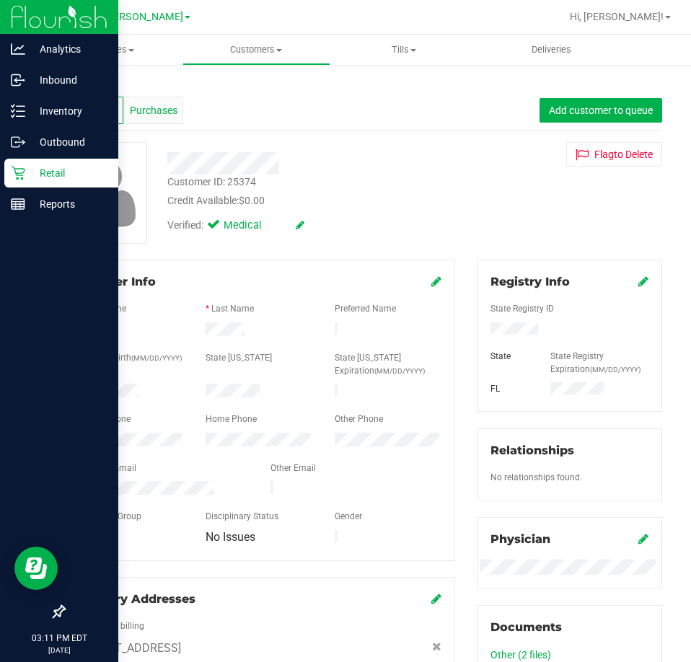
click at [172, 116] on span "Purchases" at bounding box center [154, 110] width 48 height 15
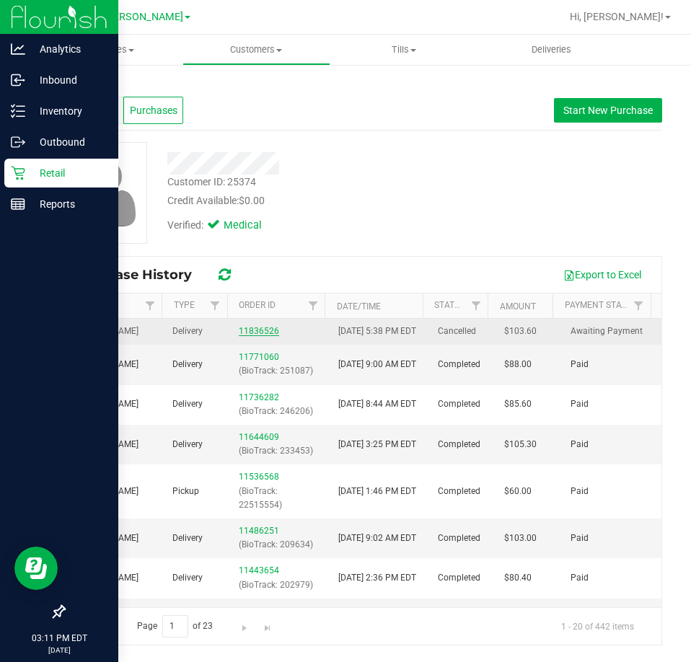
click at [269, 335] on link "11836526" at bounding box center [259, 331] width 40 height 10
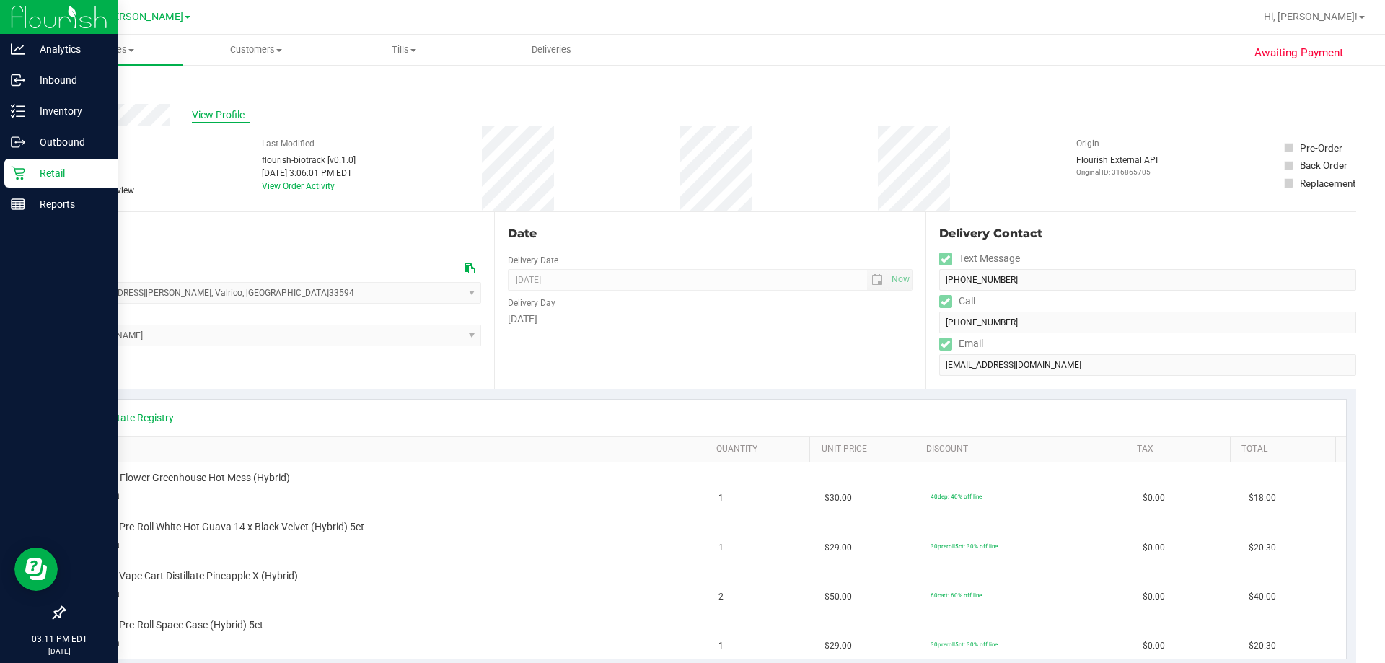
click at [224, 119] on span "View Profile" at bounding box center [221, 114] width 58 height 15
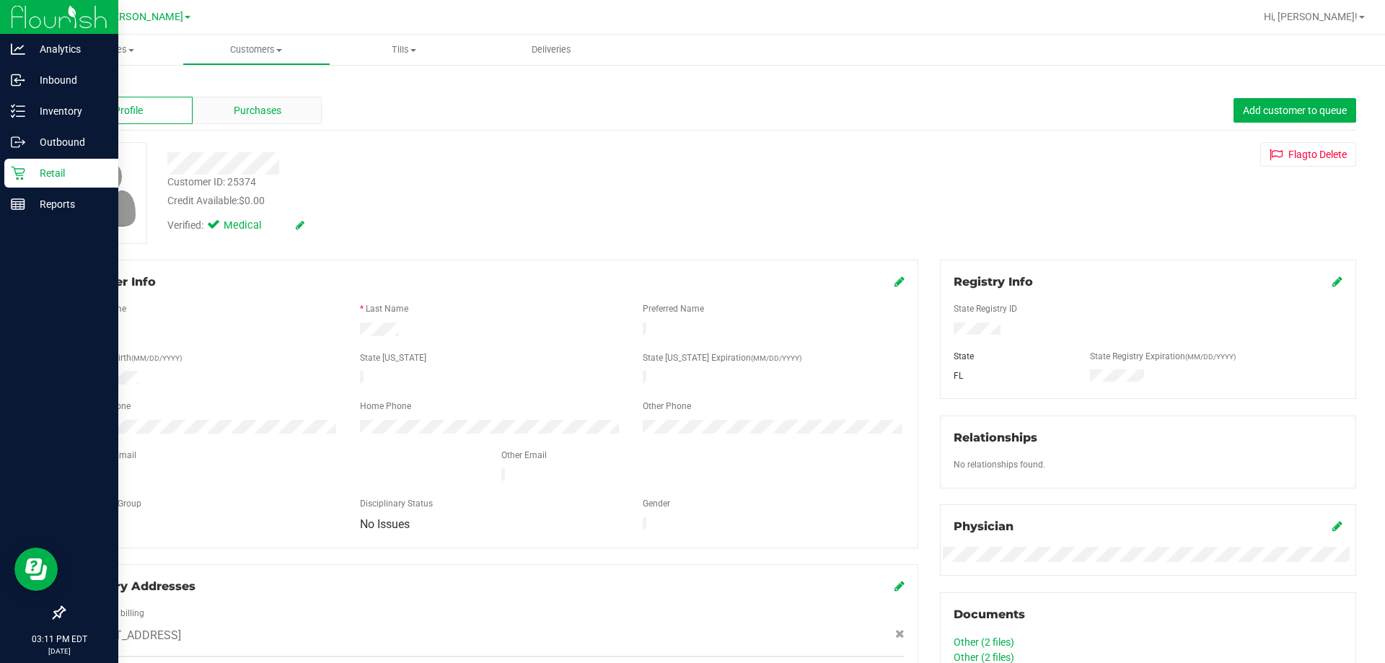
click at [285, 109] on div "Purchases" at bounding box center [257, 110] width 129 height 27
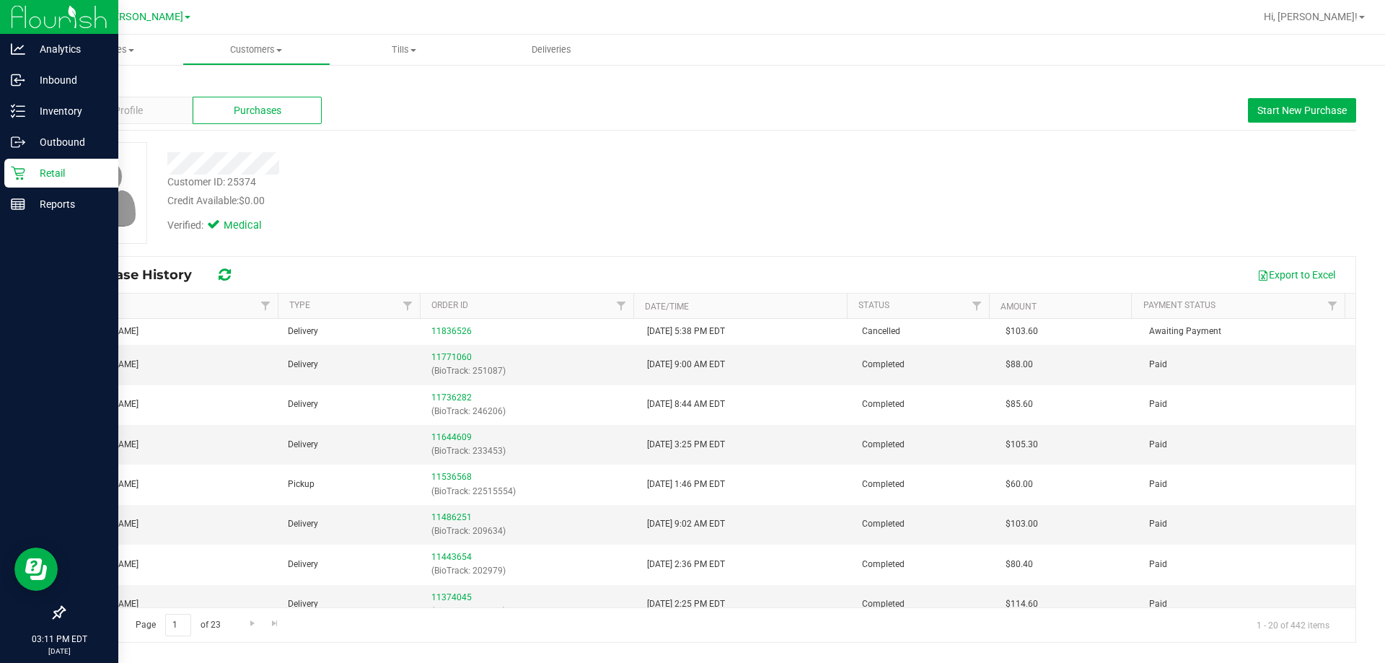
click at [25, 167] on icon at bounding box center [18, 173] width 14 height 14
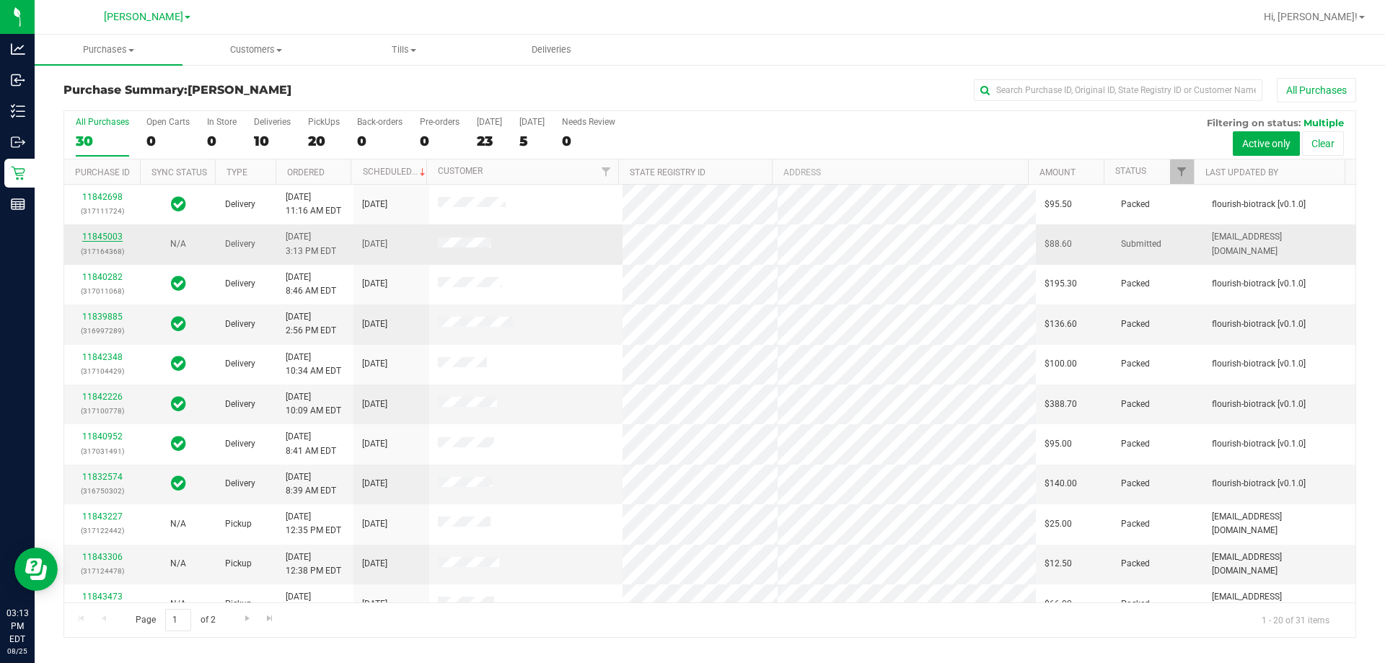
click at [115, 233] on link "11845003" at bounding box center [102, 237] width 40 height 10
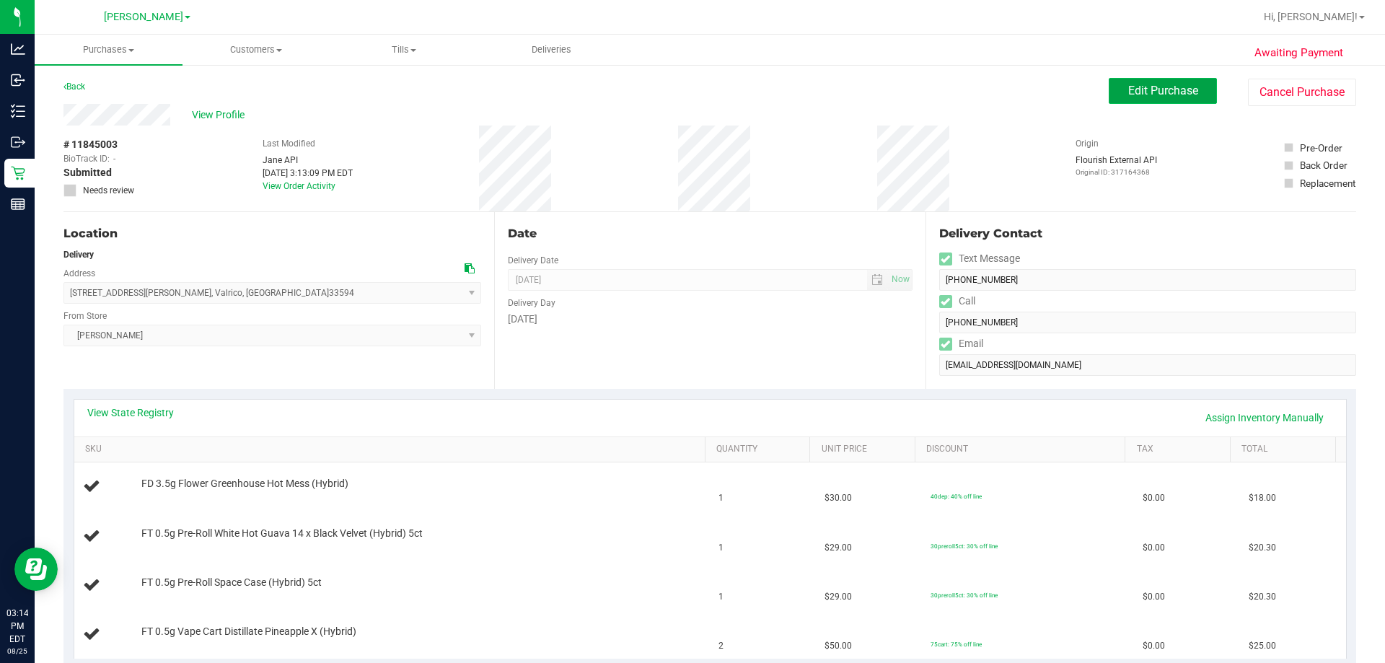
click at [1167, 100] on button "Edit Purchase" at bounding box center [1163, 91] width 108 height 26
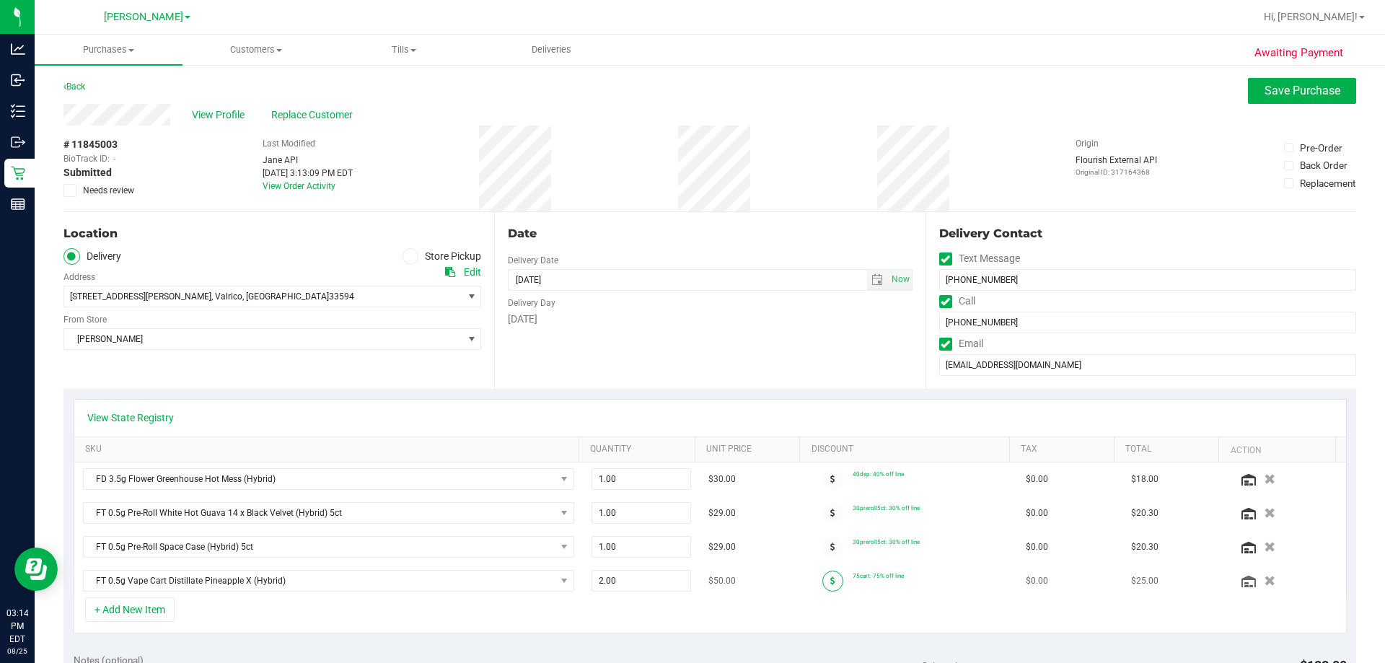
click at [824, 583] on span at bounding box center [832, 581] width 21 height 21
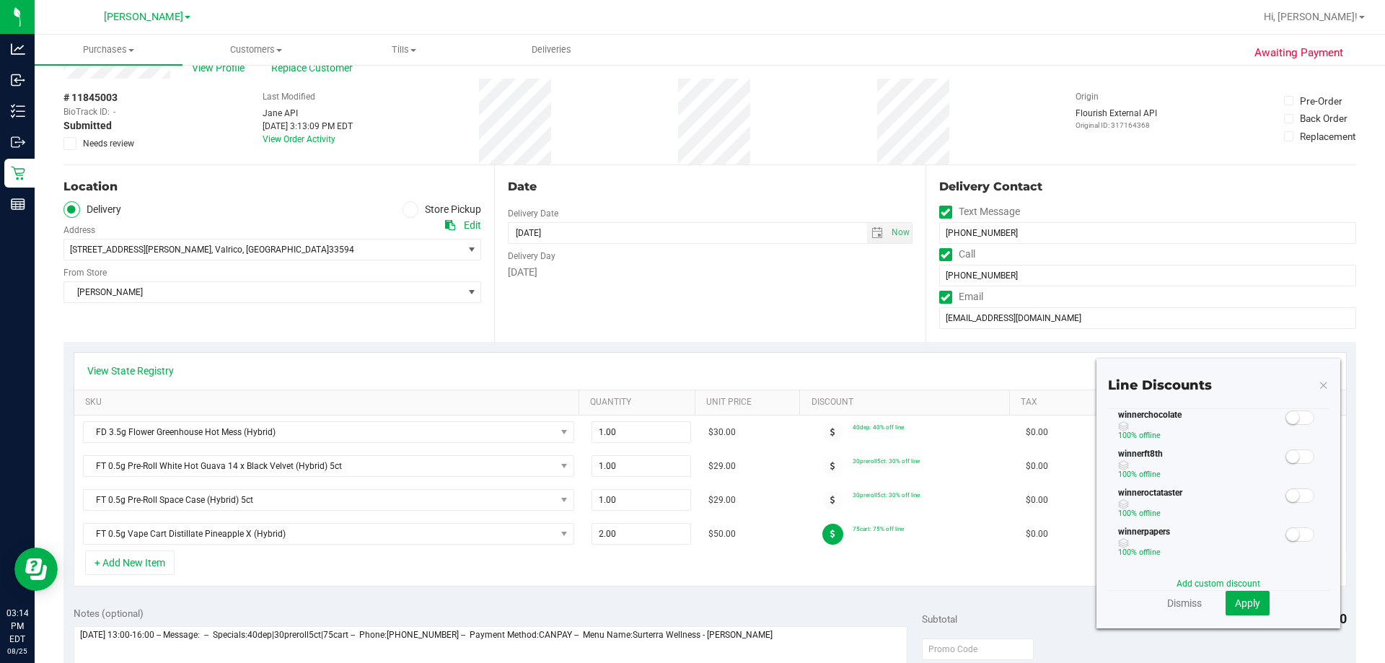
scroll to position [72, 0]
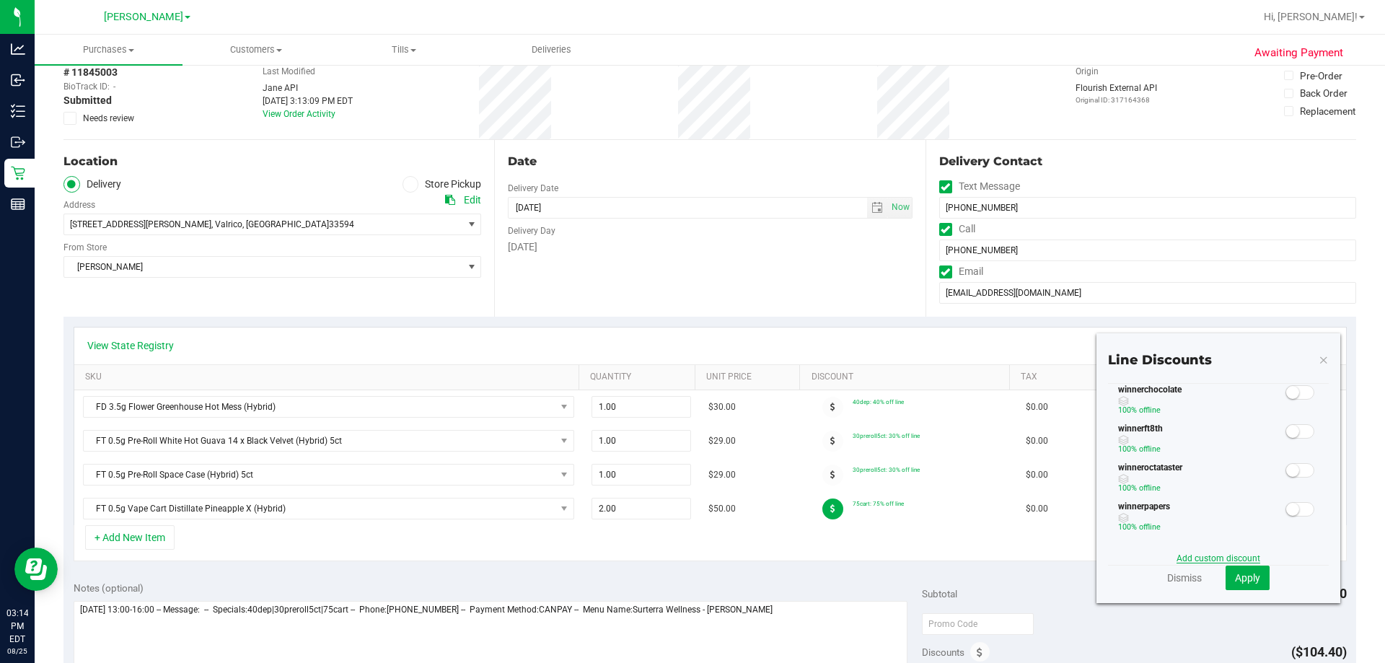
click at [1197, 560] on link "Add custom discount" at bounding box center [1218, 558] width 84 height 10
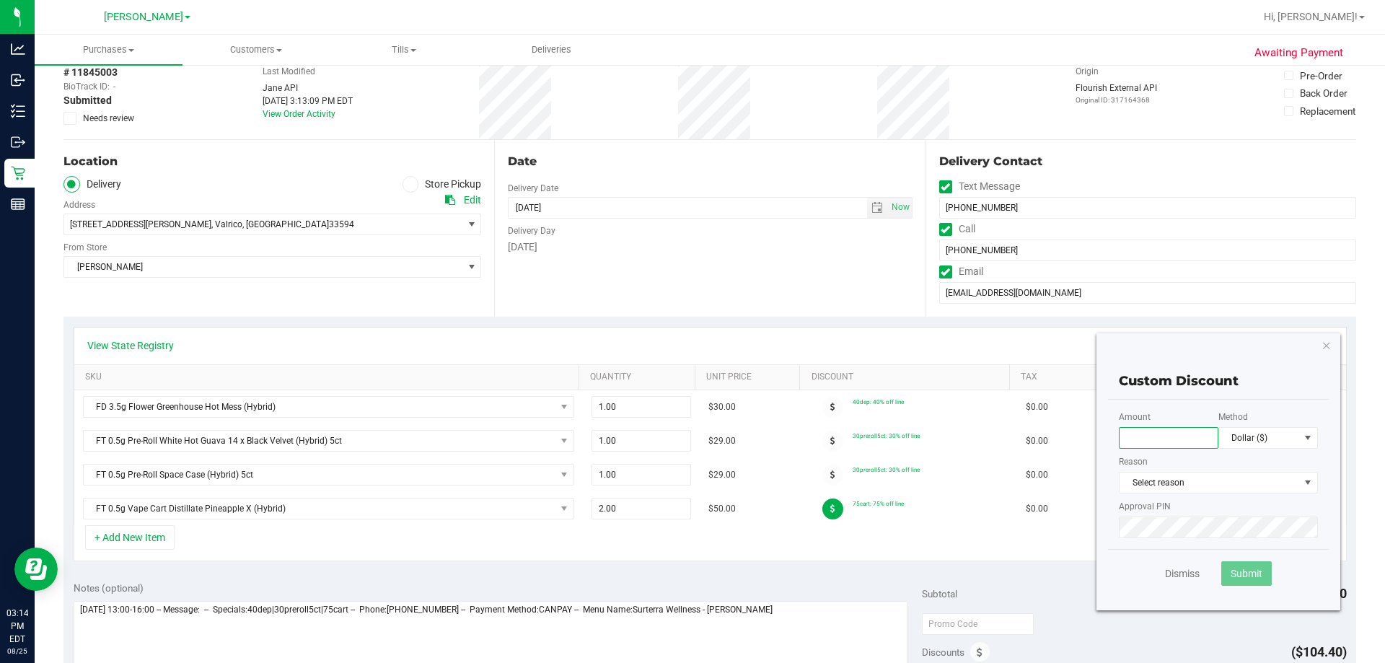
click at [1144, 434] on input "text" at bounding box center [1169, 438] width 100 height 22
type input "60.00"
click at [1302, 433] on span at bounding box center [1308, 438] width 12 height 12
click at [1255, 491] on li "Percentage (%)" at bounding box center [1257, 489] width 98 height 25
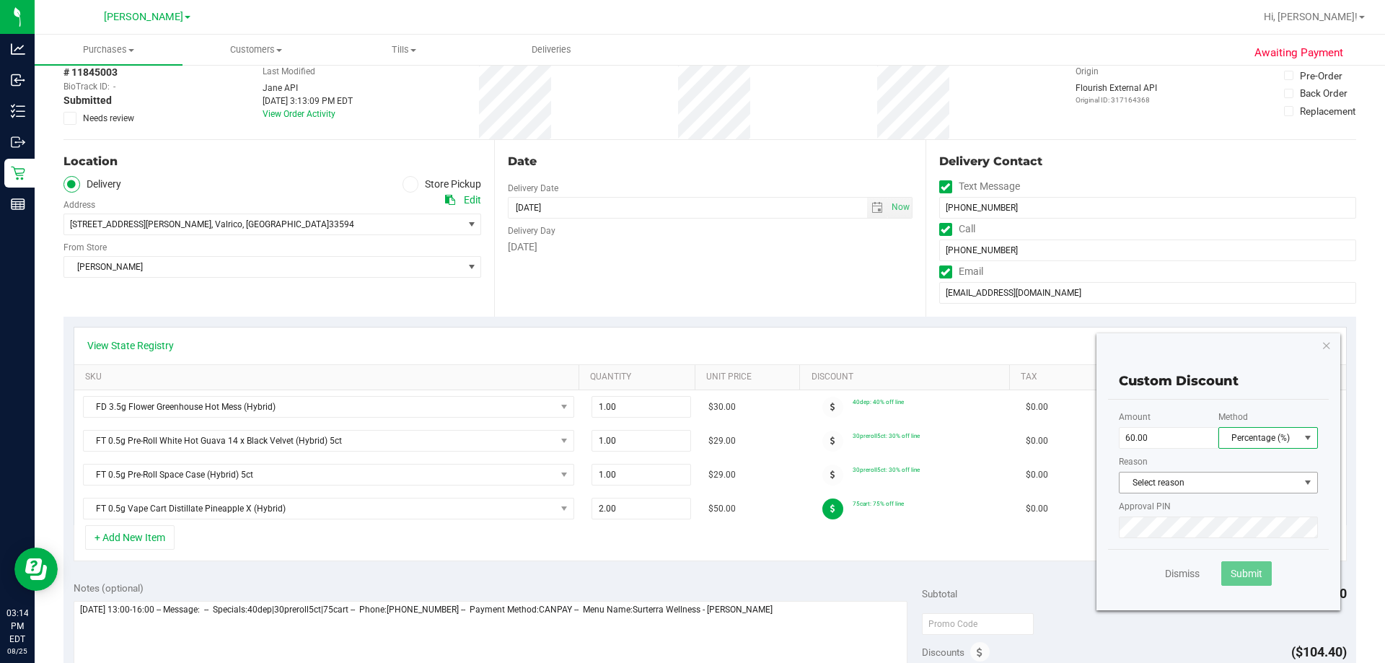
click at [1228, 480] on span "Select reason" at bounding box center [1209, 482] width 180 height 20
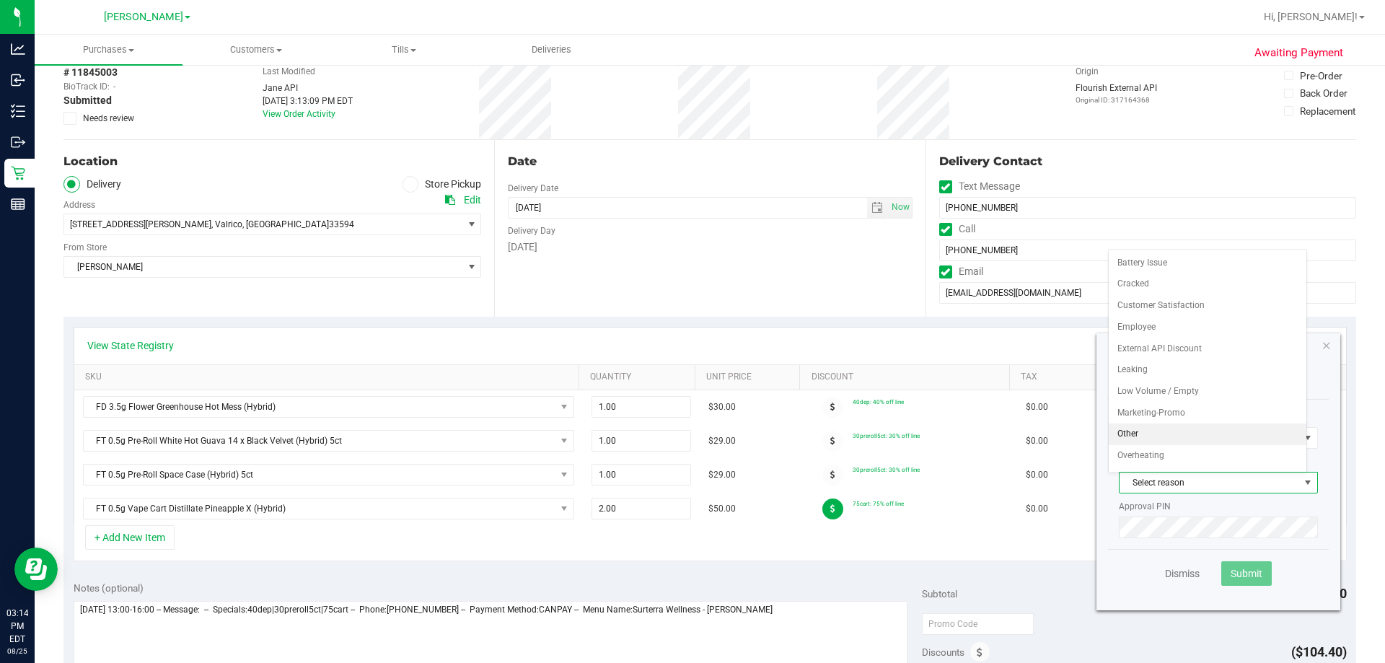
click at [1207, 431] on li "Other" at bounding box center [1208, 434] width 198 height 22
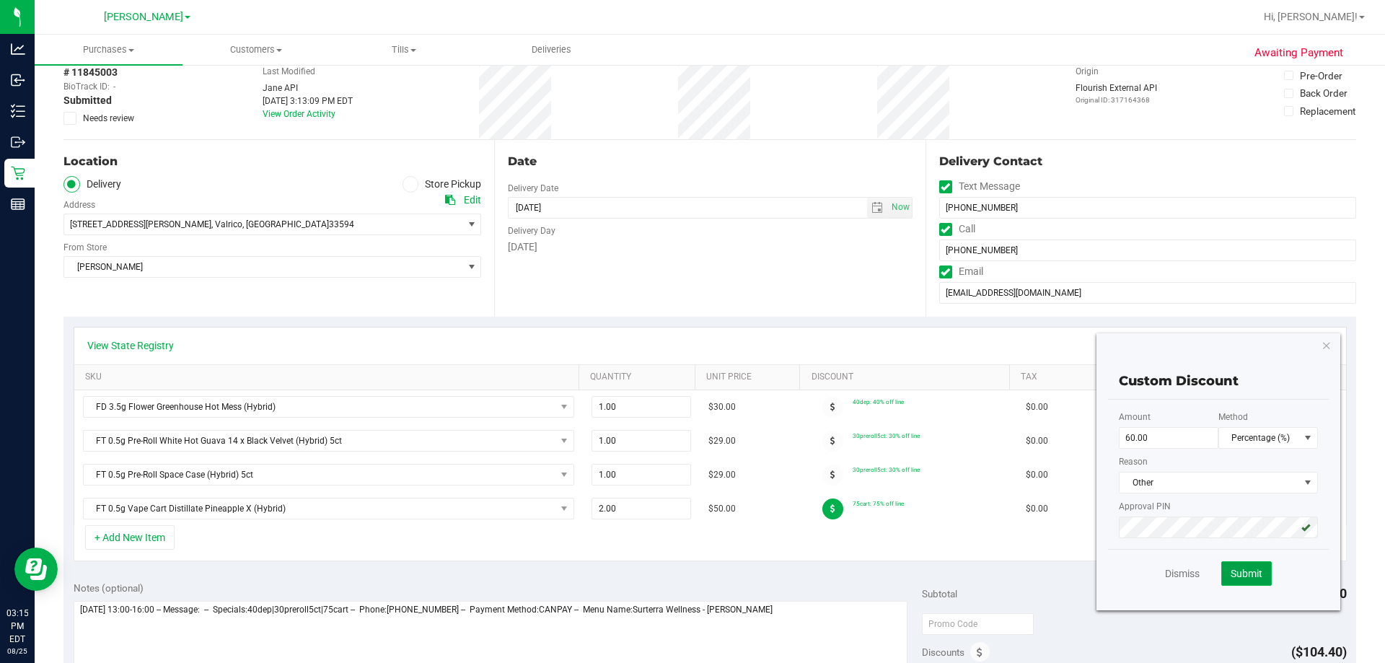
click at [1230, 572] on span "Submit" at bounding box center [1246, 574] width 32 height 12
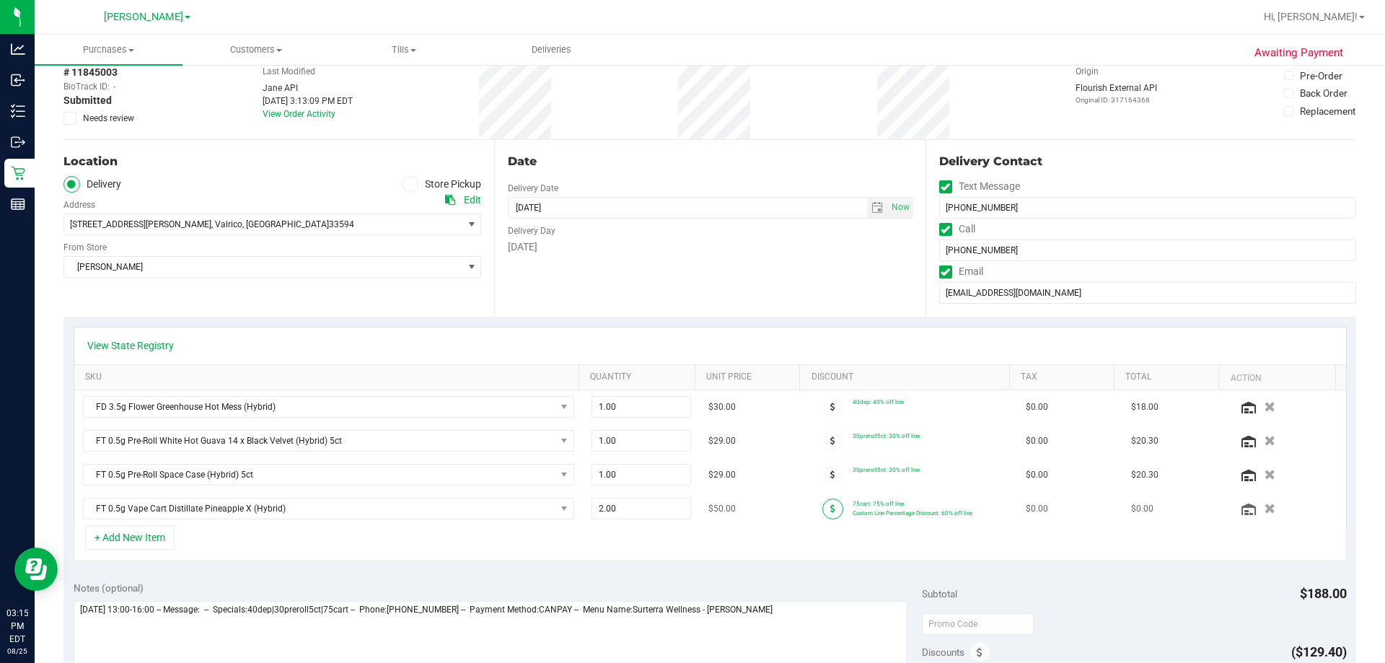
click at [823, 504] on span at bounding box center [832, 508] width 21 height 21
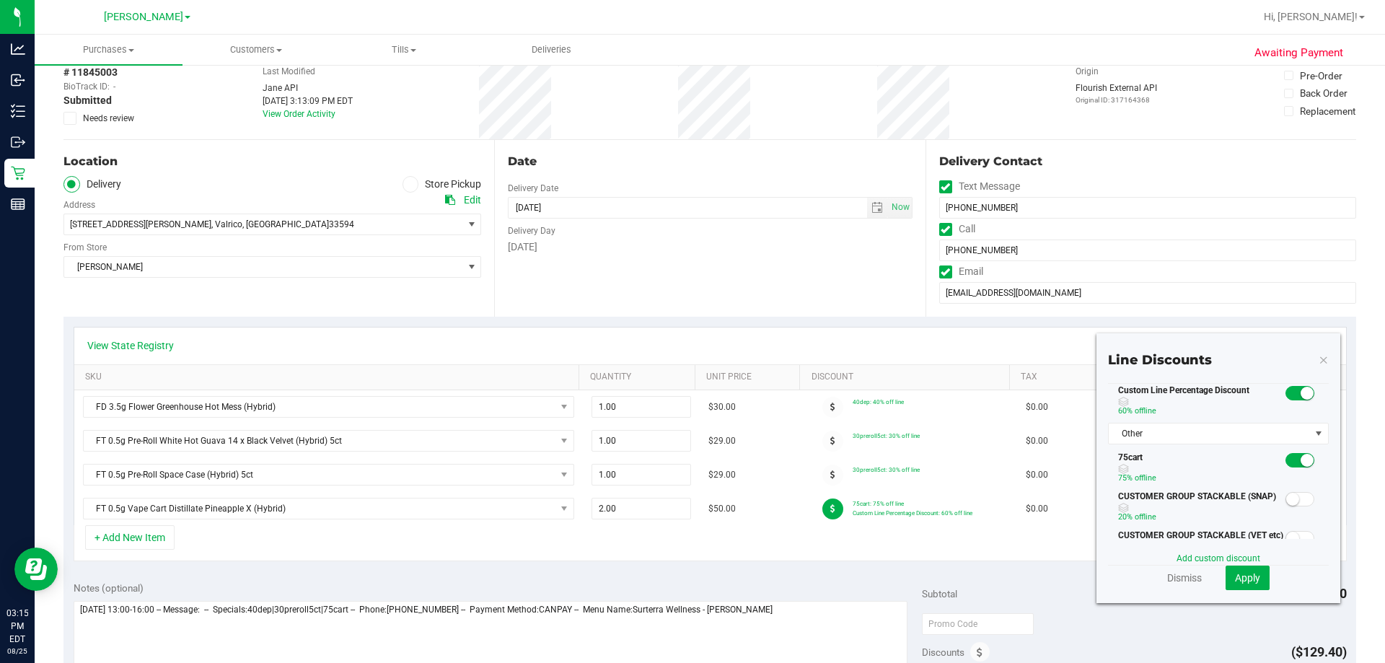
click at [1285, 466] on span at bounding box center [1299, 460] width 29 height 14
click at [1235, 580] on span "Apply" at bounding box center [1247, 578] width 25 height 12
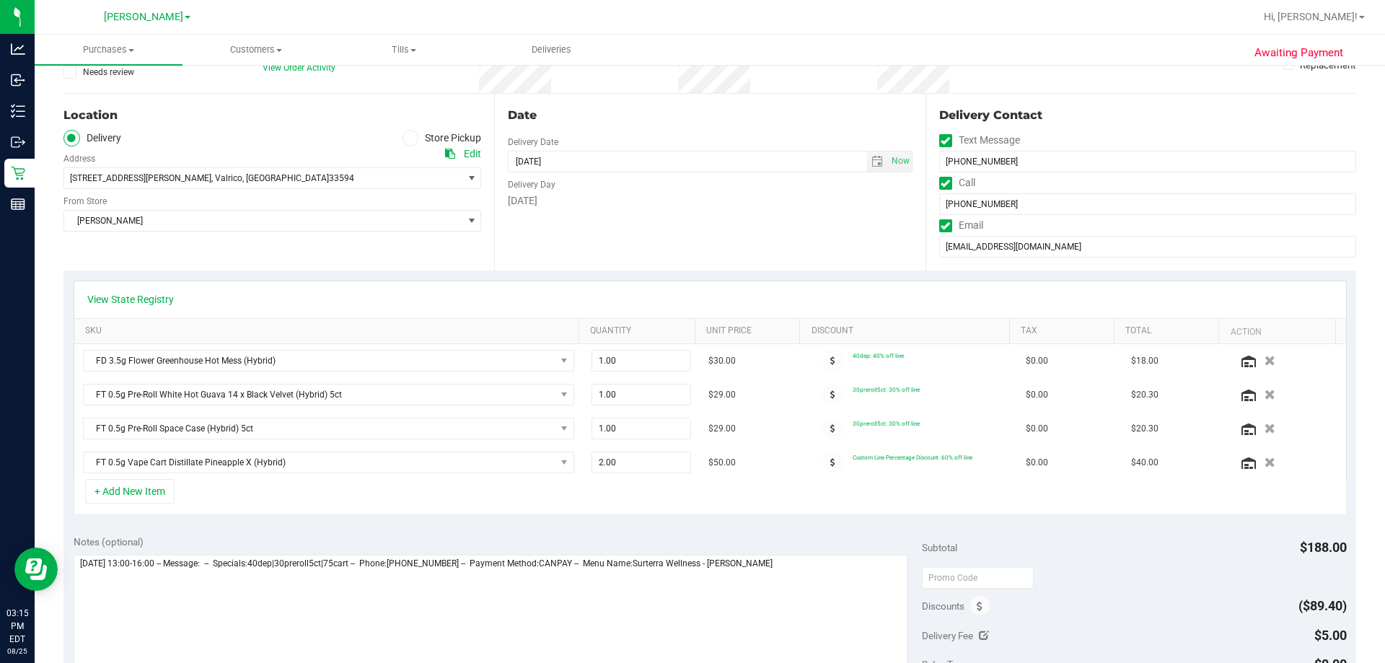
scroll to position [144, 0]
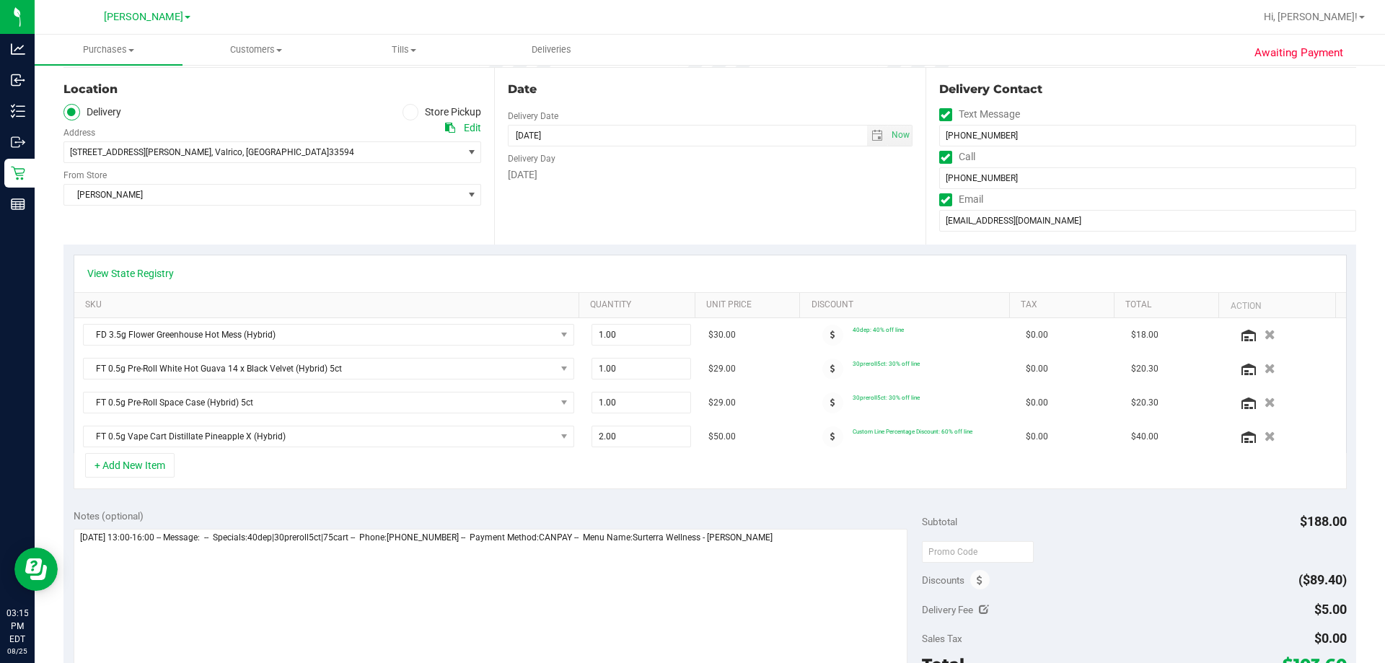
click at [969, 590] on div "Discounts" at bounding box center [956, 580] width 68 height 26
click at [977, 583] on icon at bounding box center [980, 581] width 6 height 10
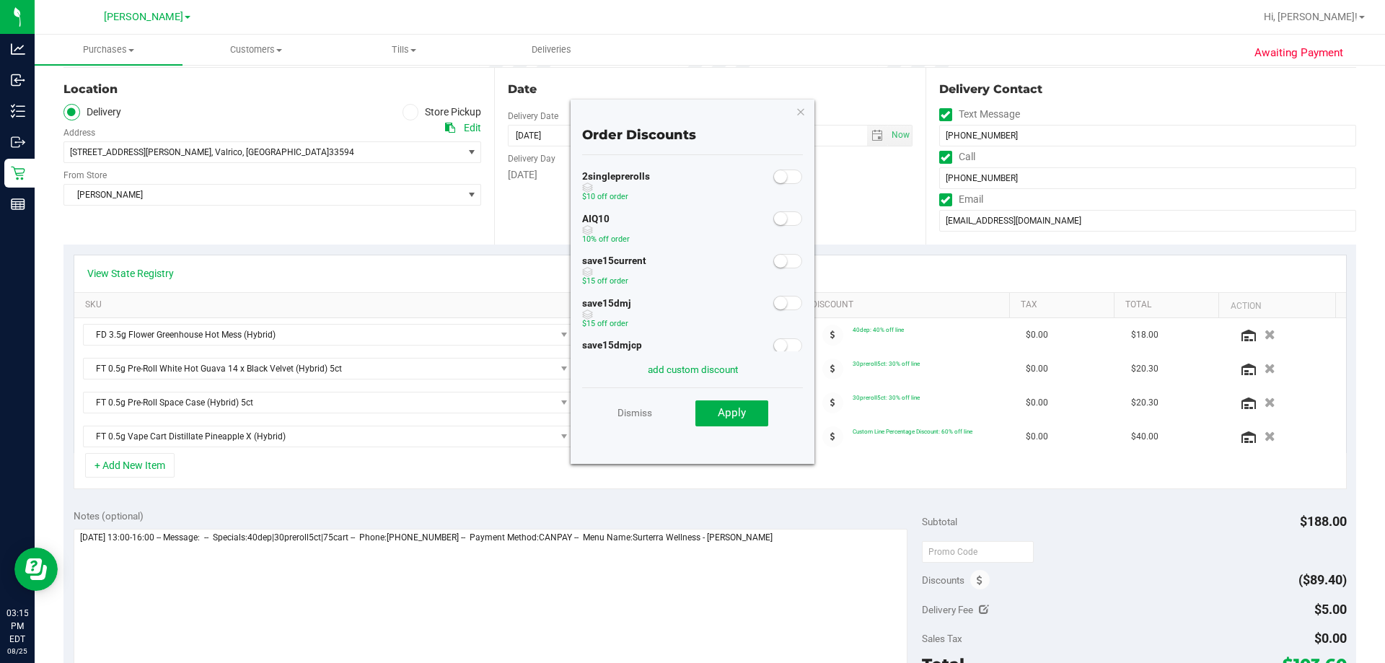
click at [788, 224] on span at bounding box center [787, 218] width 29 height 14
click at [736, 410] on span "Apply" at bounding box center [732, 412] width 28 height 13
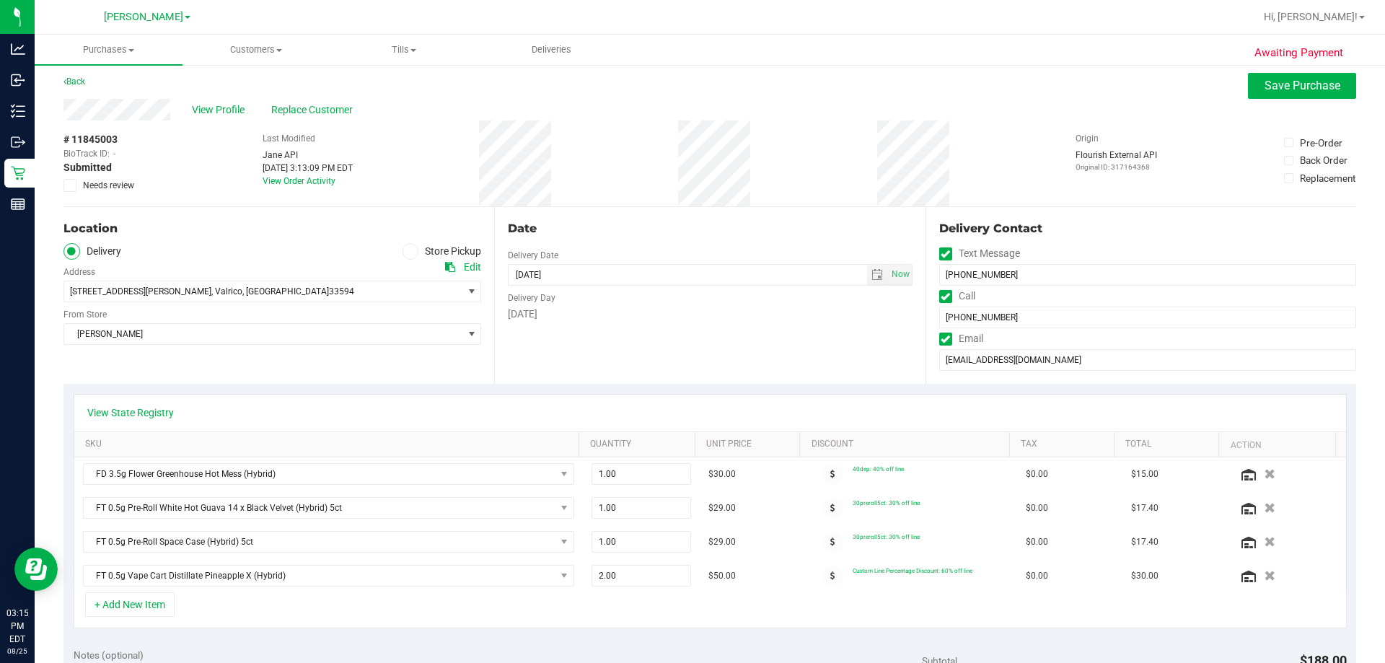
scroll to position [0, 0]
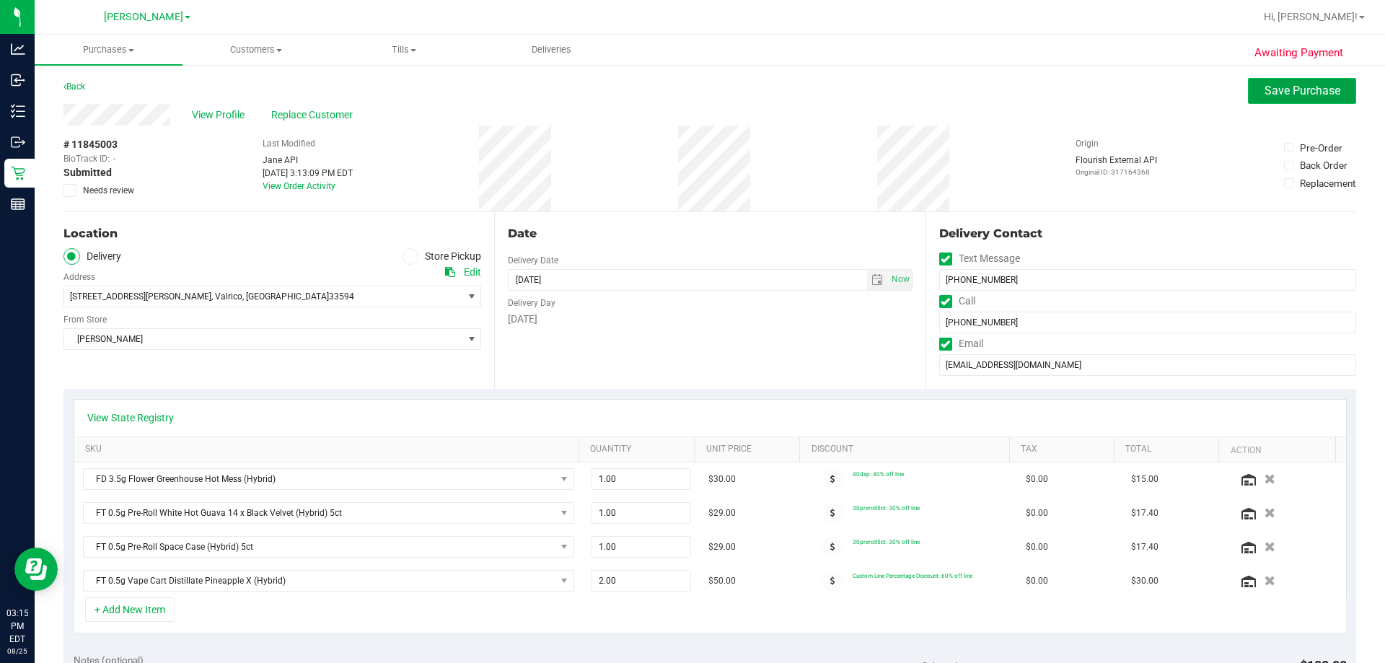
click at [1264, 80] on button "Save Purchase" at bounding box center [1302, 91] width 108 height 26
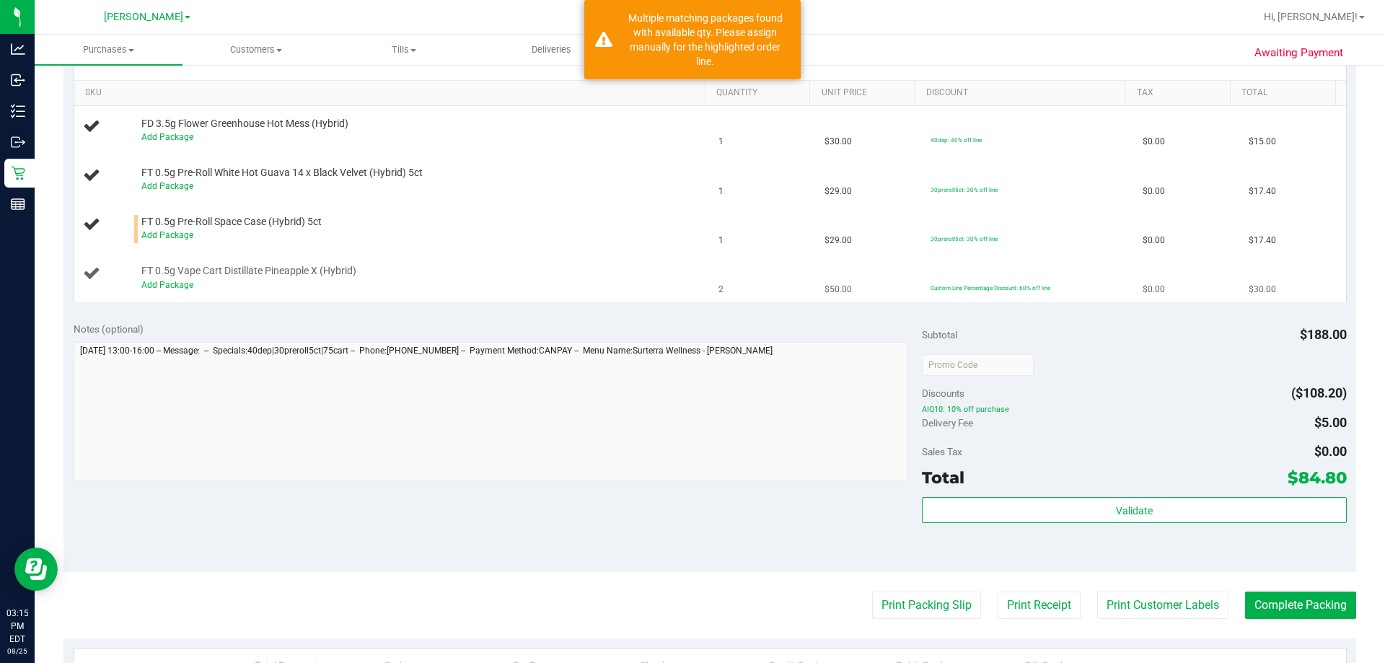
scroll to position [342, 0]
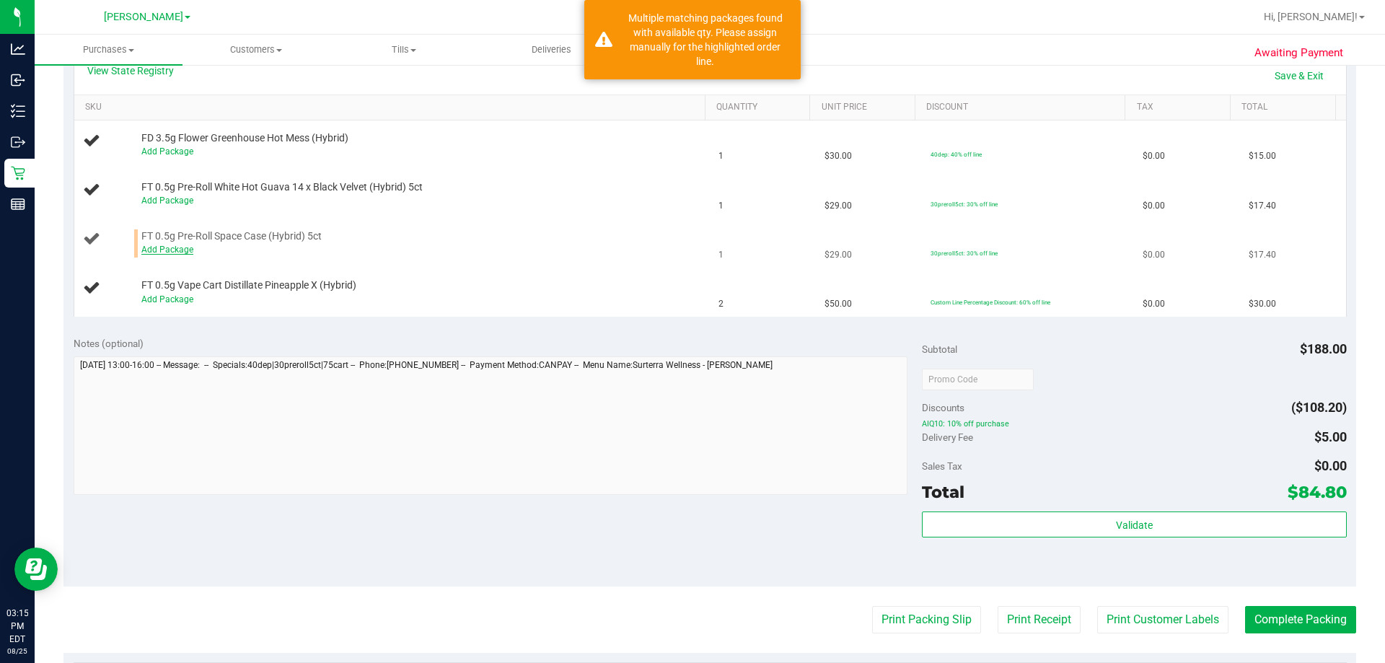
click at [180, 252] on link "Add Package" at bounding box center [167, 250] width 52 height 10
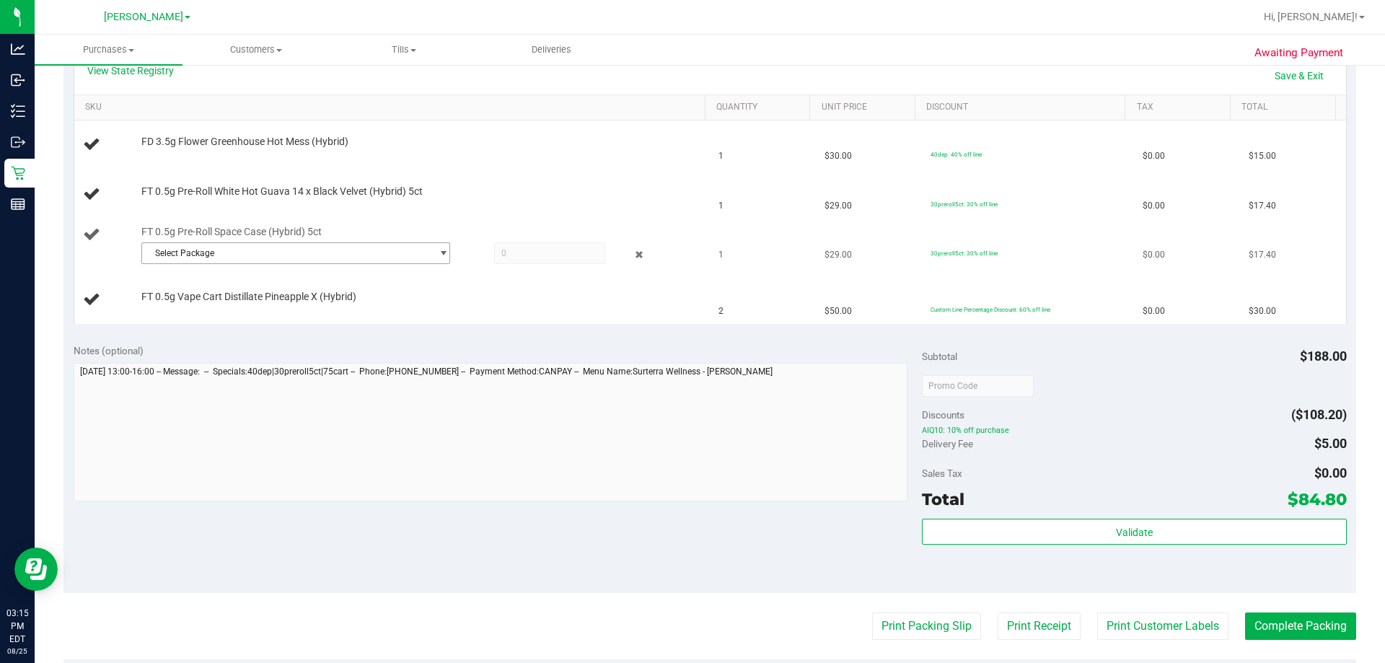
click at [275, 259] on span "Select Package" at bounding box center [286, 253] width 289 height 20
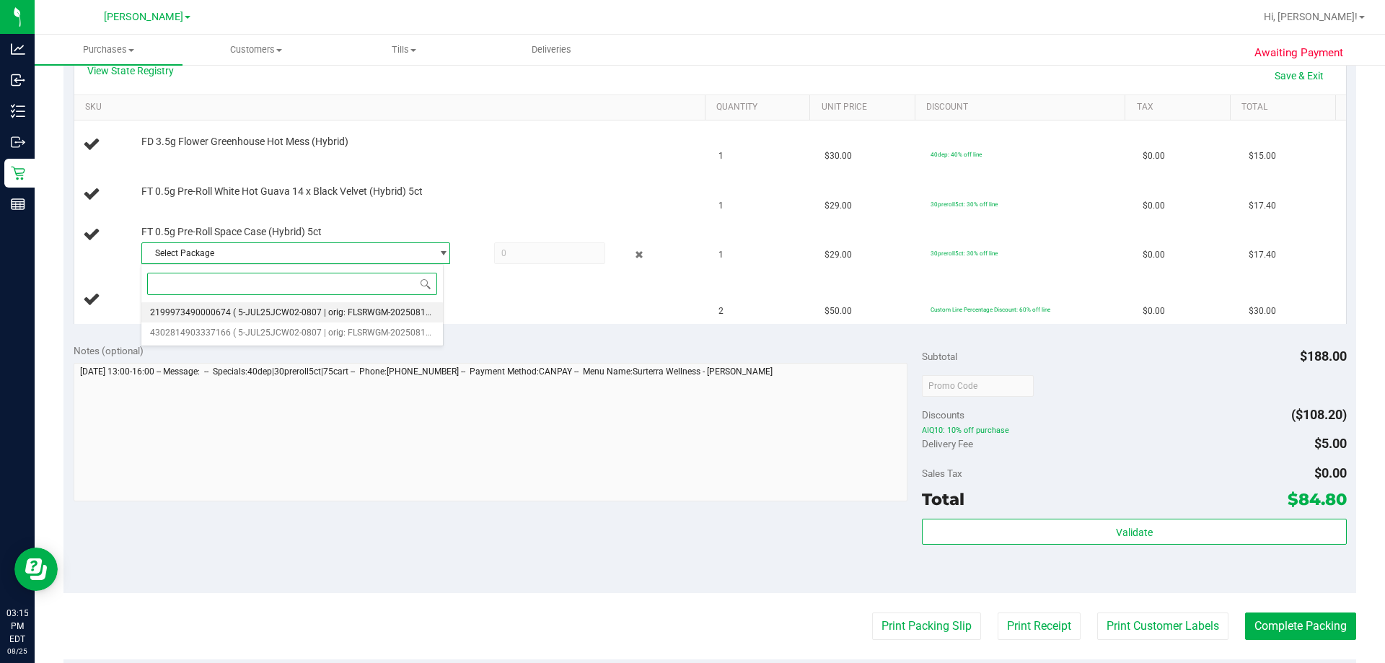
click at [223, 314] on span "2199973490000674" at bounding box center [190, 312] width 81 height 10
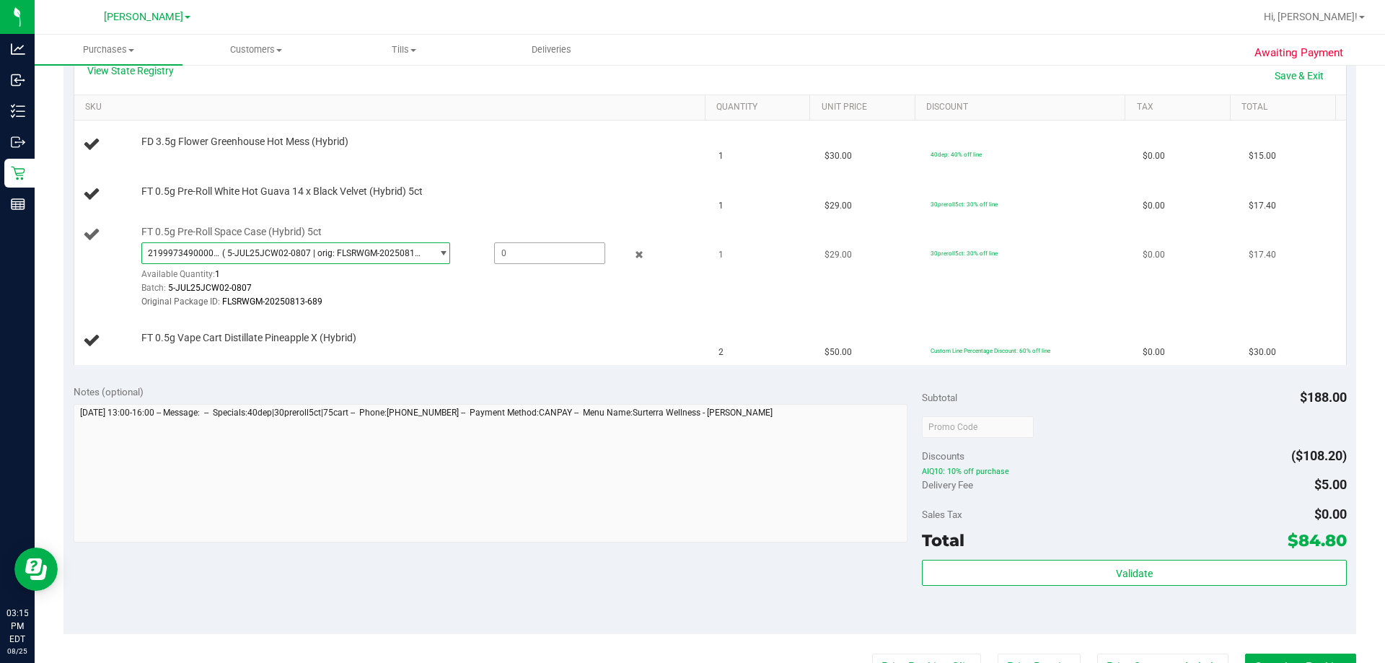
click at [524, 248] on span at bounding box center [549, 253] width 111 height 22
type input "1"
type input "1.0000"
click at [503, 312] on td "FT 0.5g Pre-Roll Space Case (Hybrid) 5ct 2199973490000674 ( 5-JUL25JCW02-0807 |…" at bounding box center [392, 267] width 636 height 97
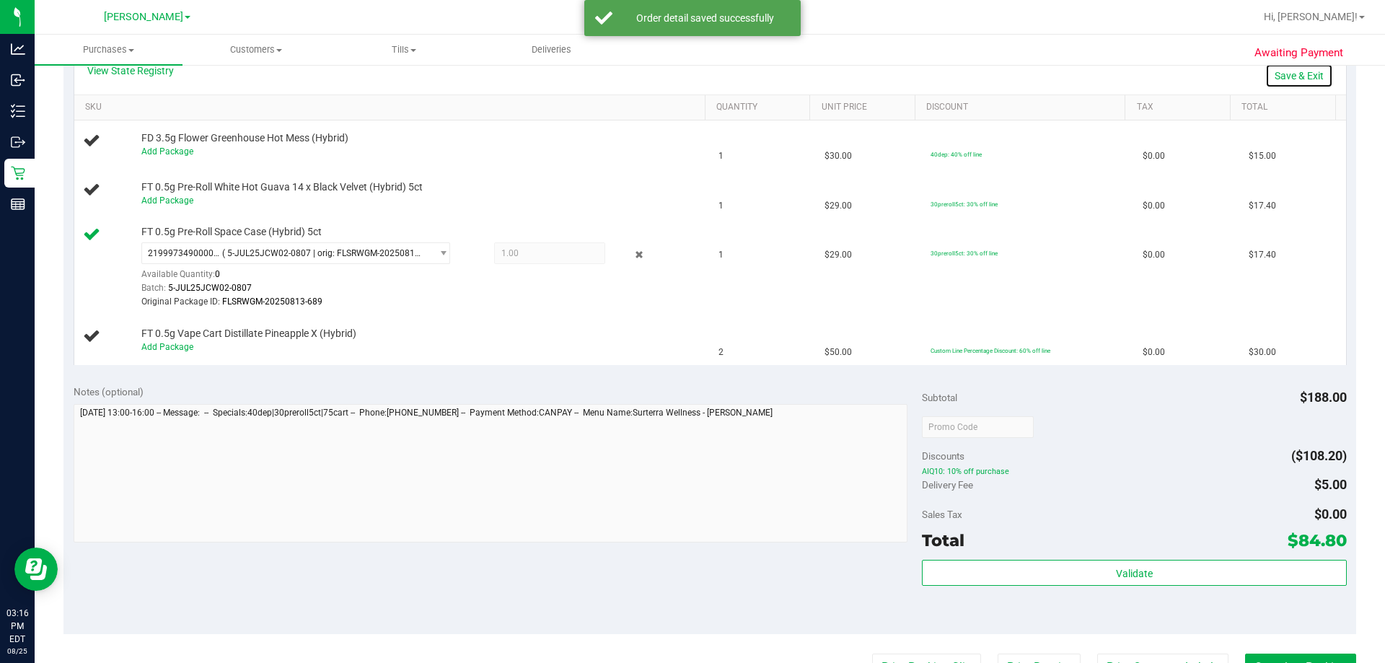
click at [1293, 70] on link "Save & Exit" at bounding box center [1299, 75] width 68 height 25
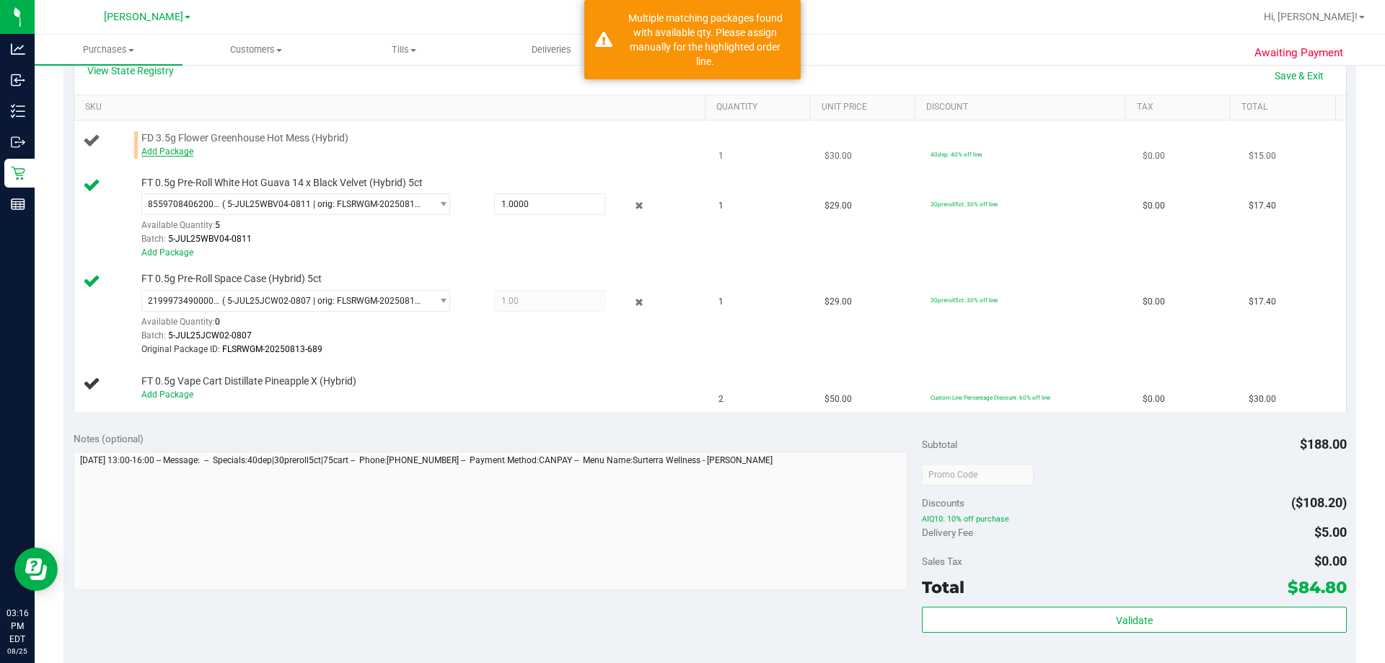
click at [174, 154] on link "Add Package" at bounding box center [167, 151] width 52 height 10
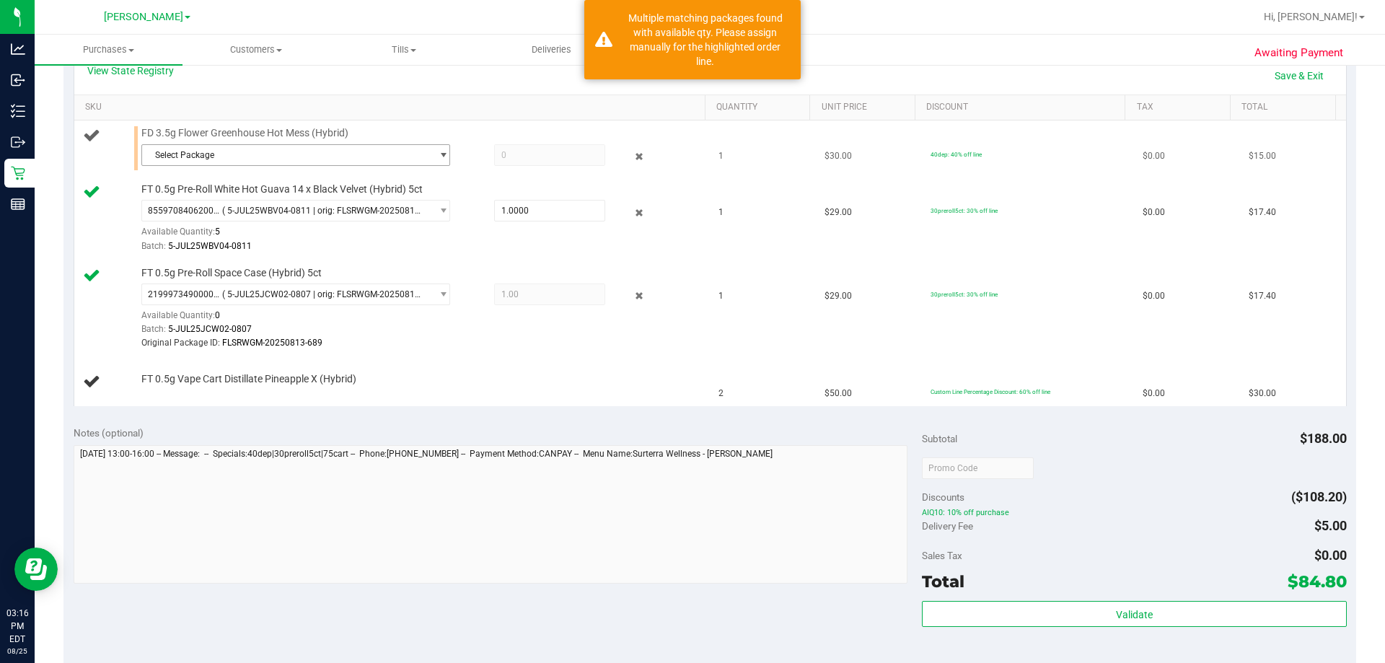
click at [214, 148] on span "Select Package" at bounding box center [286, 155] width 289 height 20
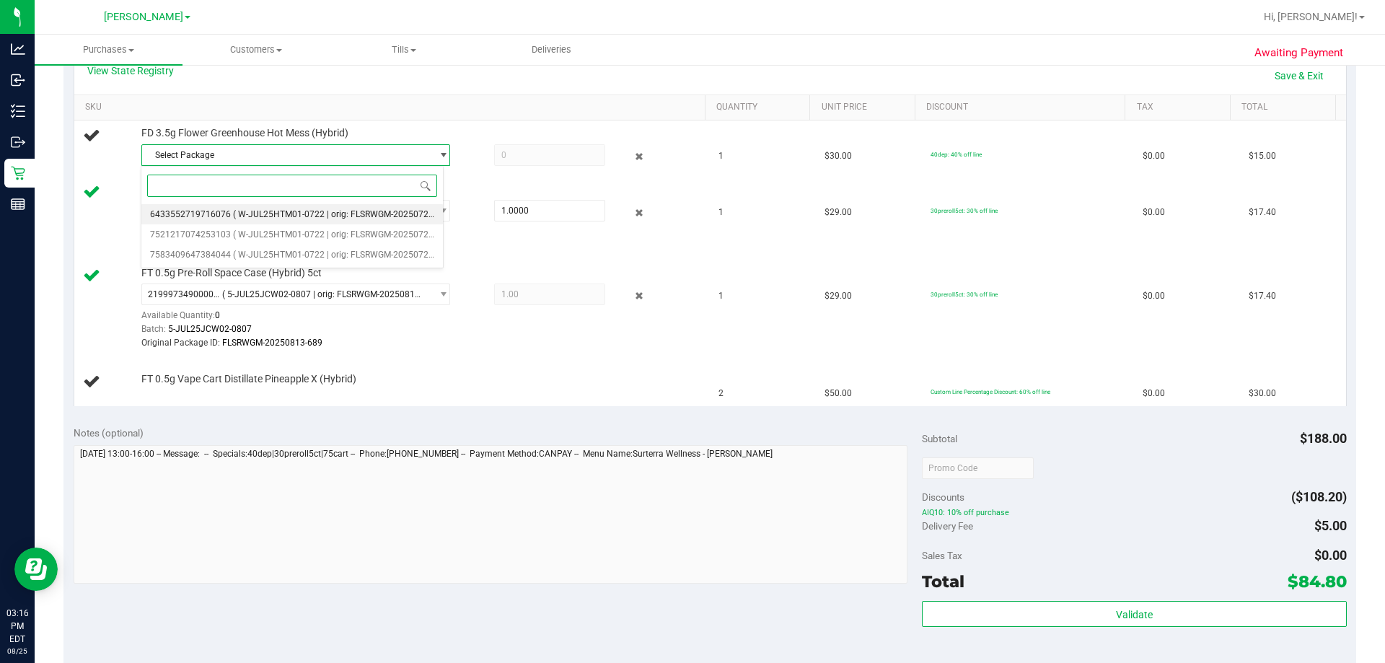
click at [221, 211] on span "6433552719716076" at bounding box center [190, 214] width 81 height 10
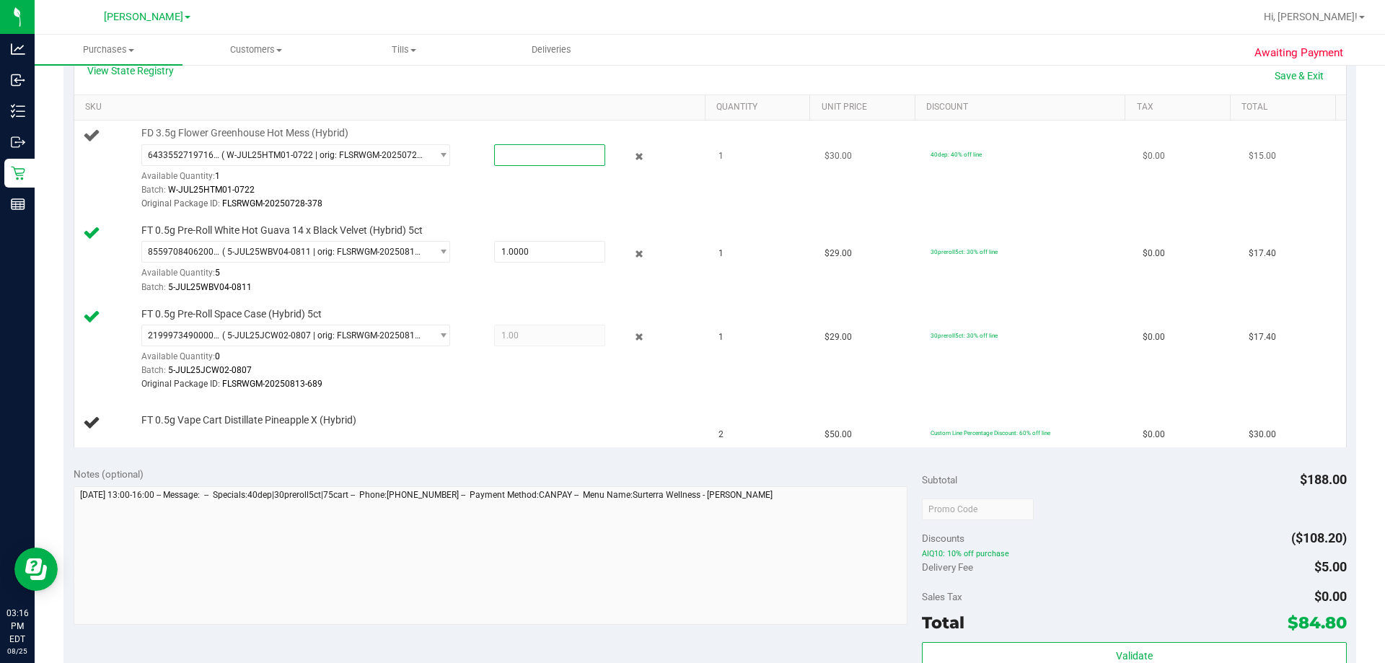
click at [540, 159] on span at bounding box center [549, 155] width 111 height 22
type input "1"
type input "1.0000"
click at [490, 214] on td "FD 3.5g Flower Greenhouse Hot Mess (Hybrid) 6433552719716076 ( W-JUL25HTM01-072…" at bounding box center [392, 168] width 636 height 97
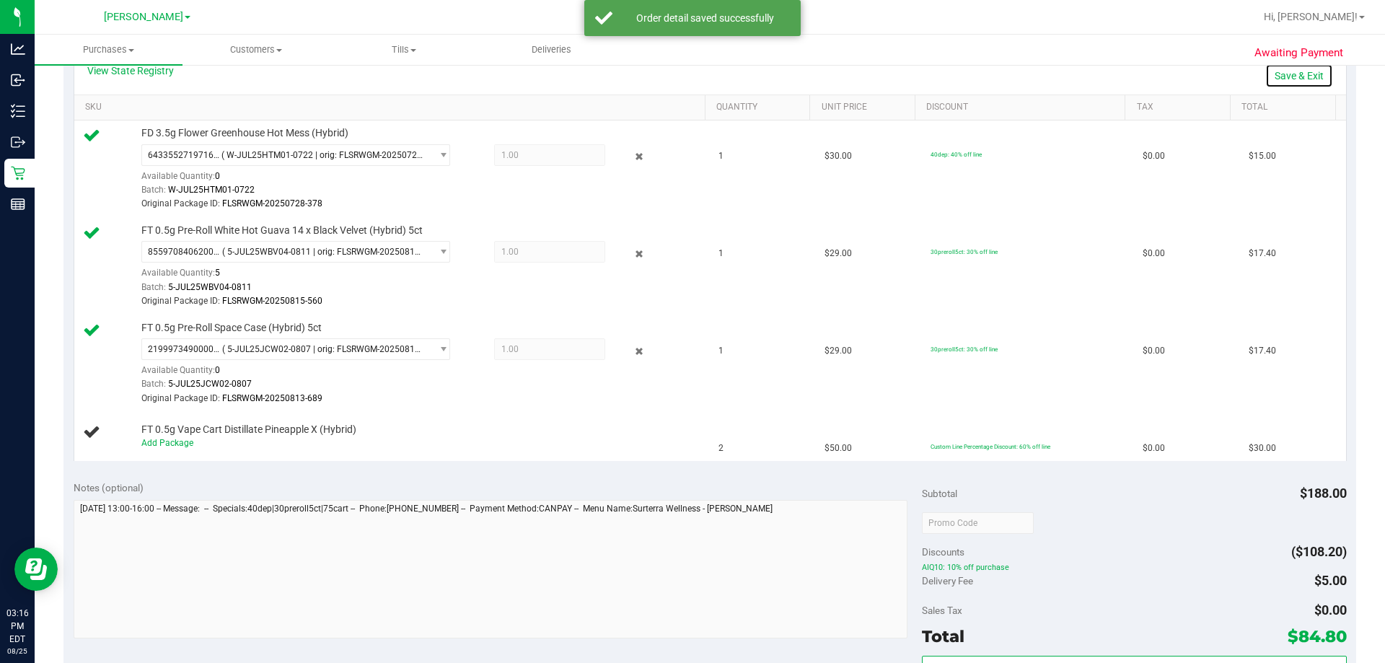
click at [1277, 82] on link "Save & Exit" at bounding box center [1299, 75] width 68 height 25
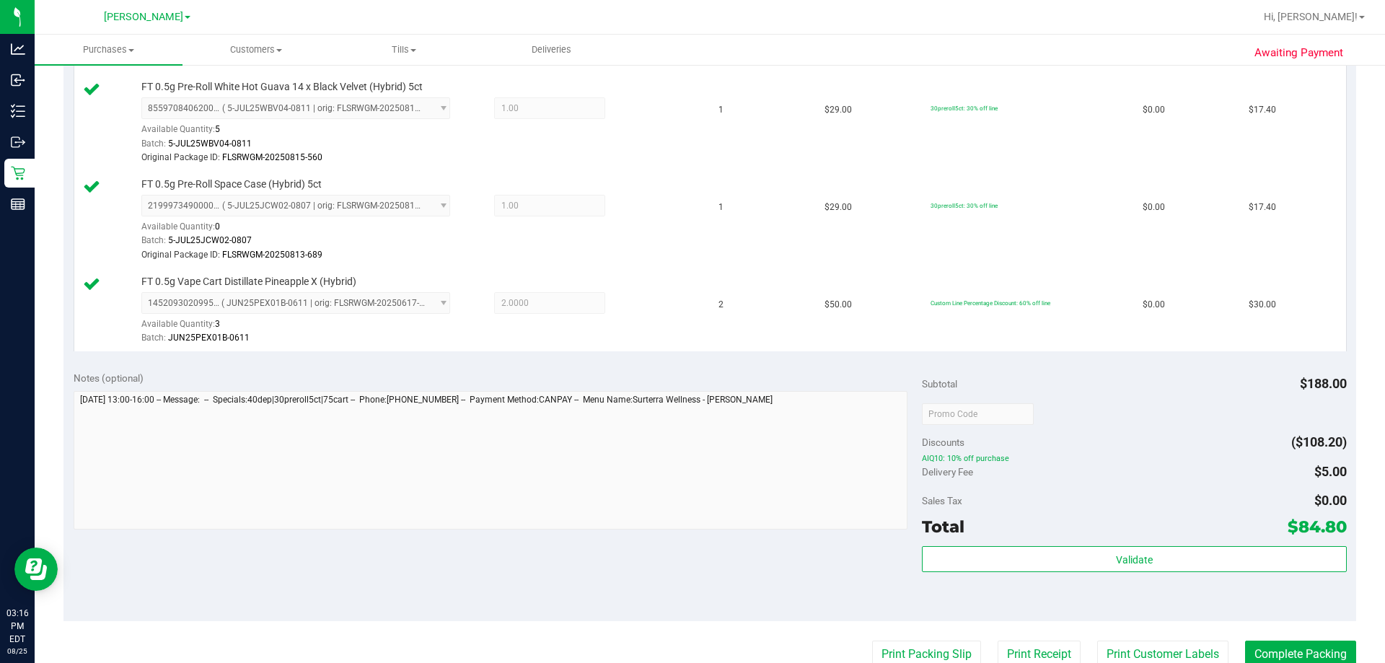
scroll to position [486, 0]
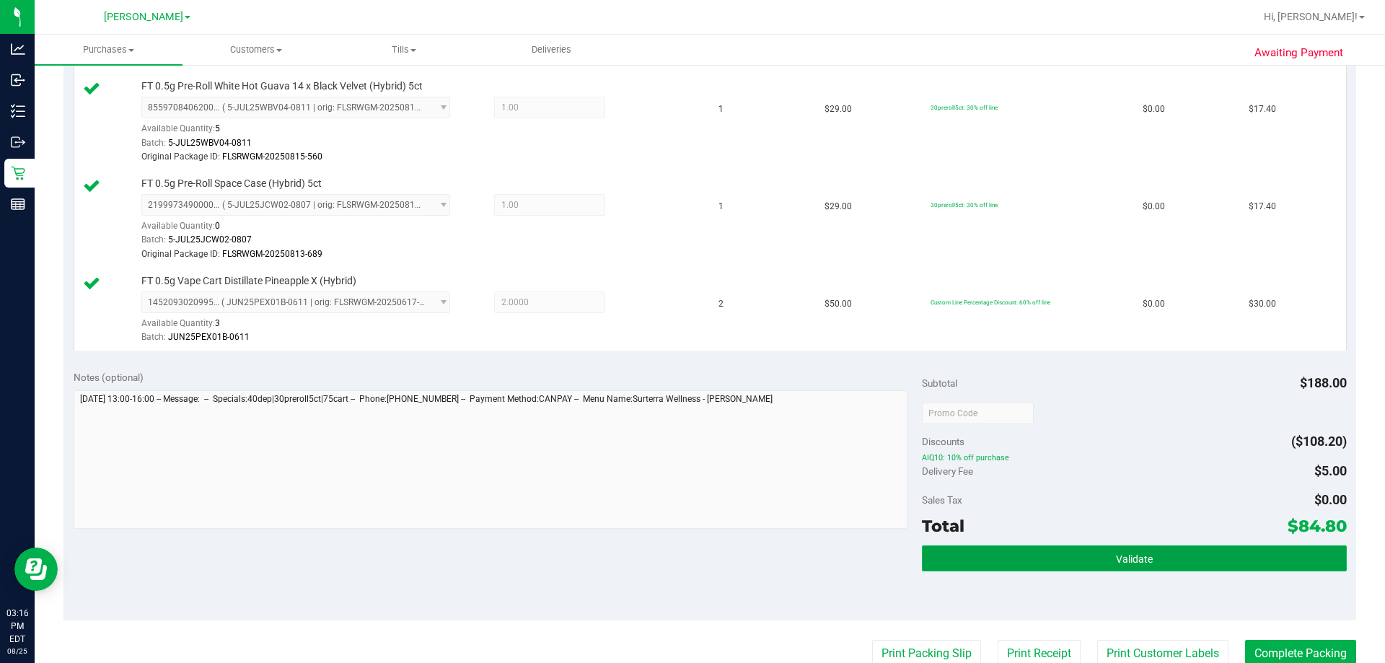
click at [1116, 558] on span "Validate" at bounding box center [1134, 559] width 37 height 12
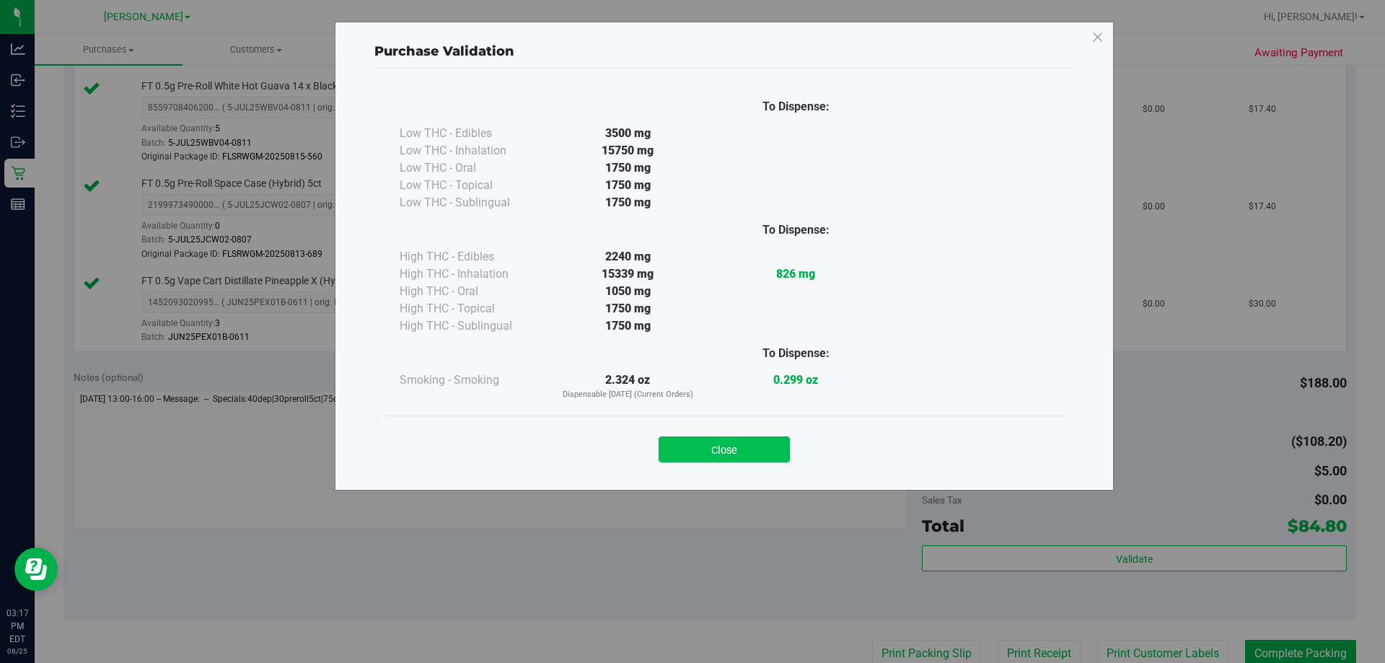
click at [744, 452] on button "Close" at bounding box center [724, 449] width 131 height 26
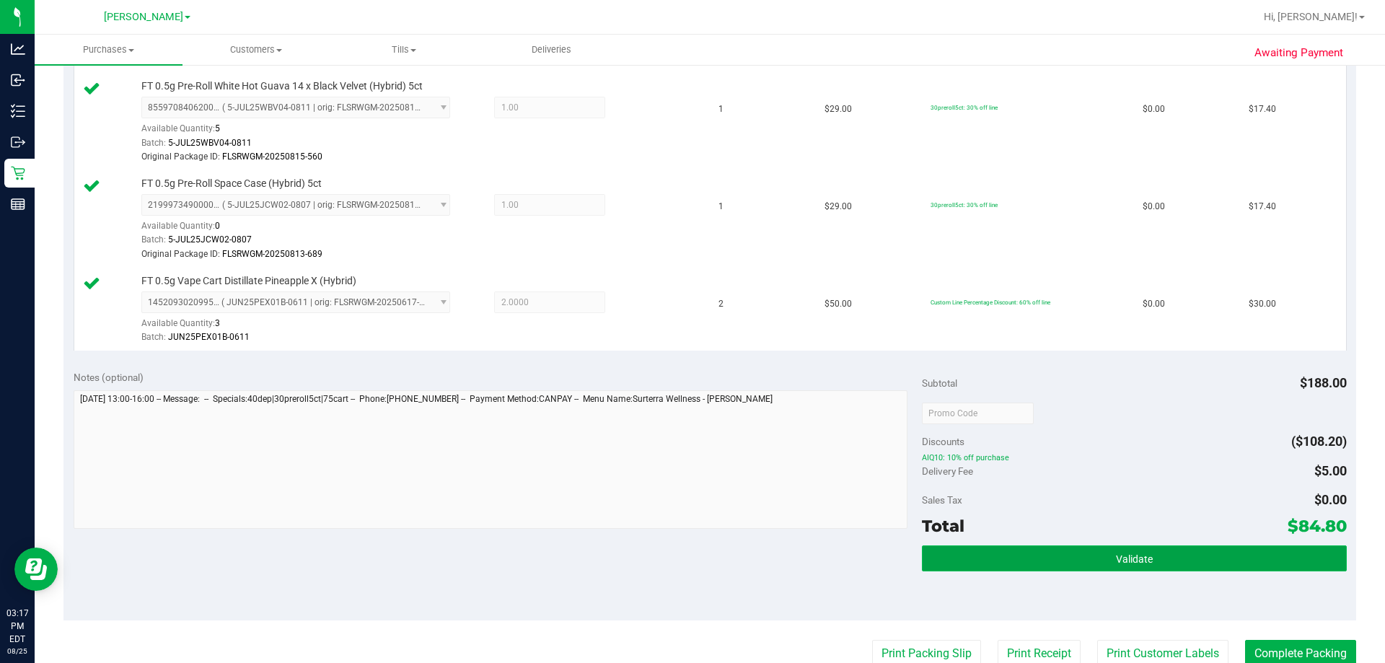
click at [1041, 554] on button "Validate" at bounding box center [1134, 558] width 424 height 26
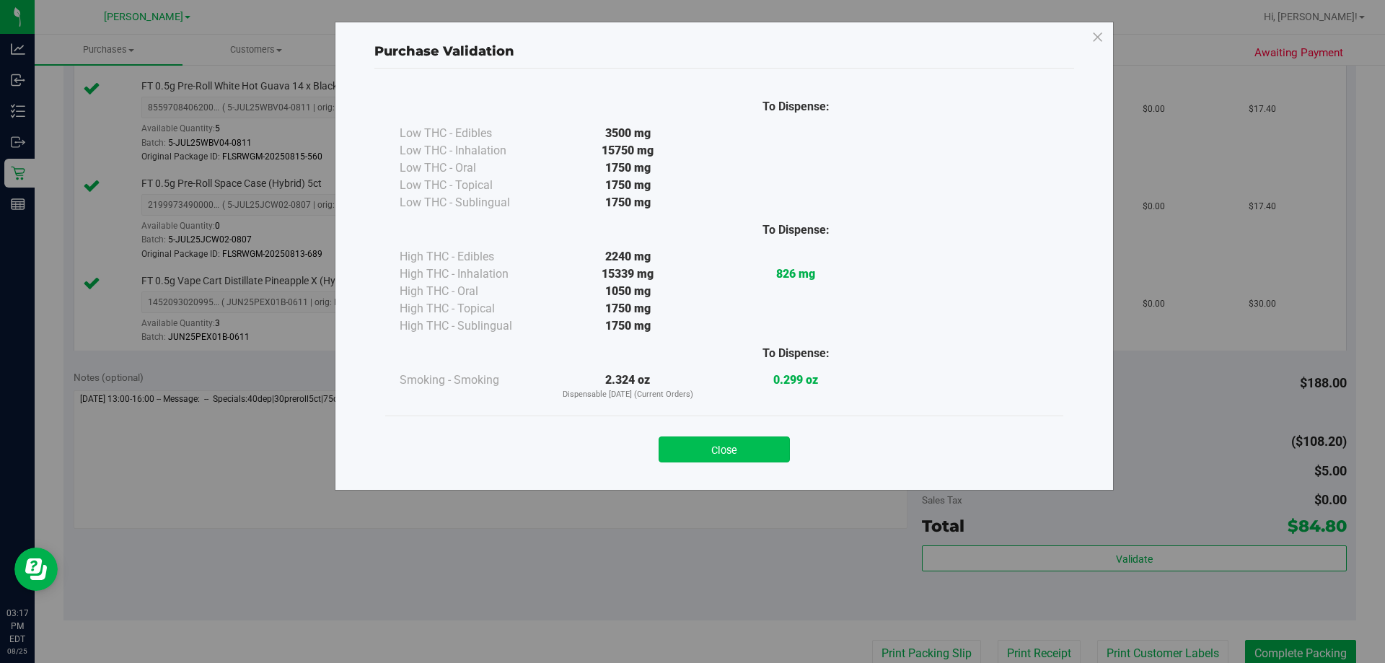
click at [764, 443] on button "Close" at bounding box center [724, 449] width 131 height 26
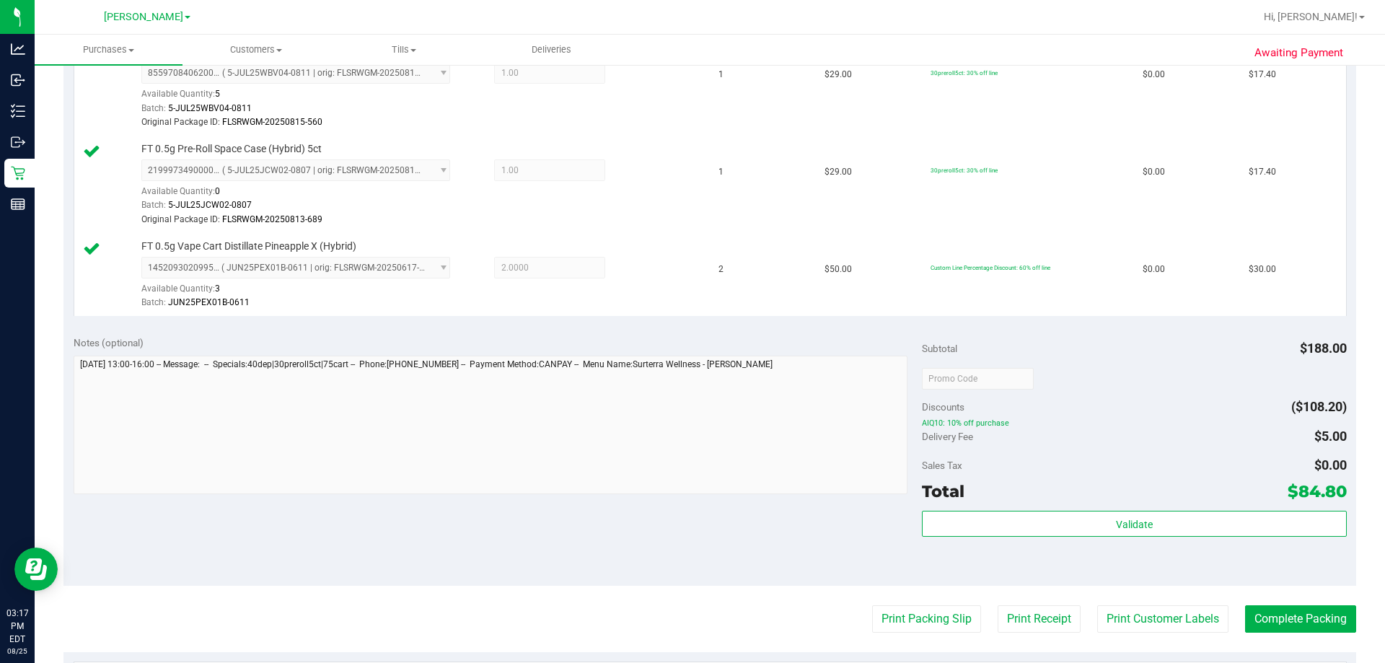
scroll to position [528, 0]
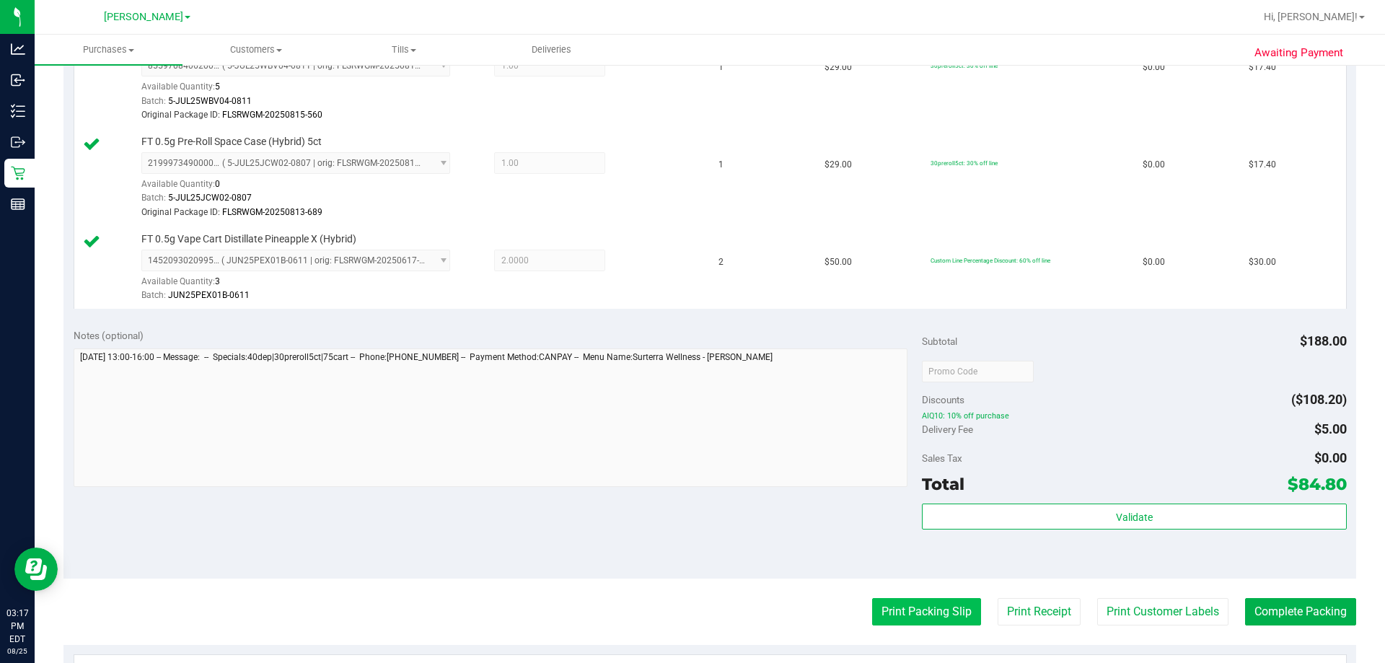
click at [905, 617] on button "Print Packing Slip" at bounding box center [926, 611] width 109 height 27
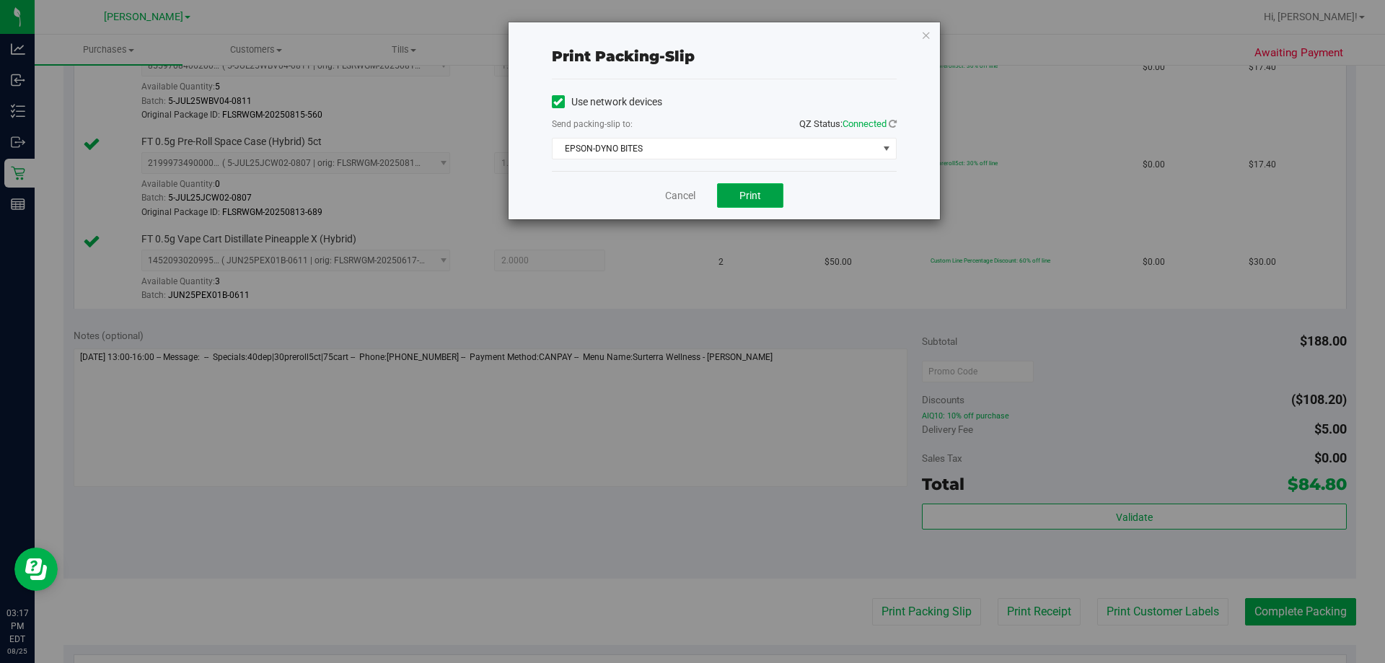
click at [751, 191] on span "Print" at bounding box center [750, 196] width 22 height 12
click at [759, 195] on span "Print" at bounding box center [750, 196] width 22 height 12
click at [671, 198] on link "Cancel" at bounding box center [680, 195] width 30 height 15
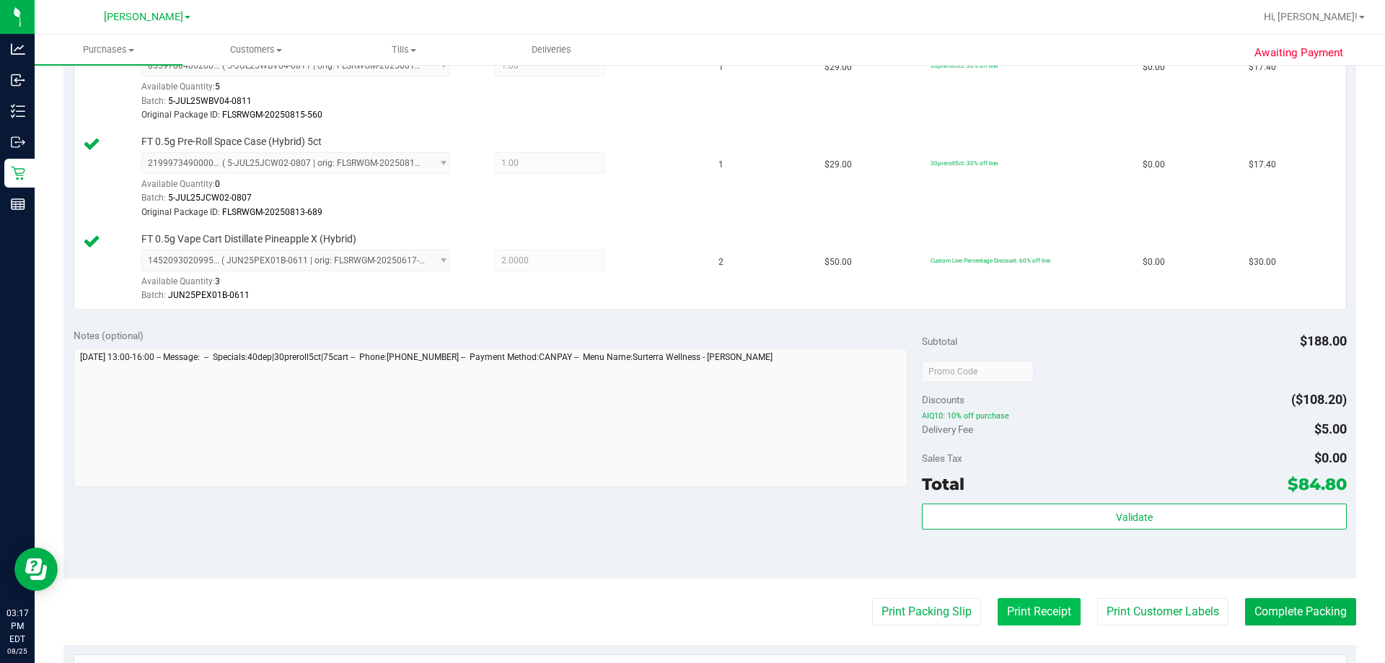
click at [1031, 617] on button "Print Receipt" at bounding box center [1038, 611] width 83 height 27
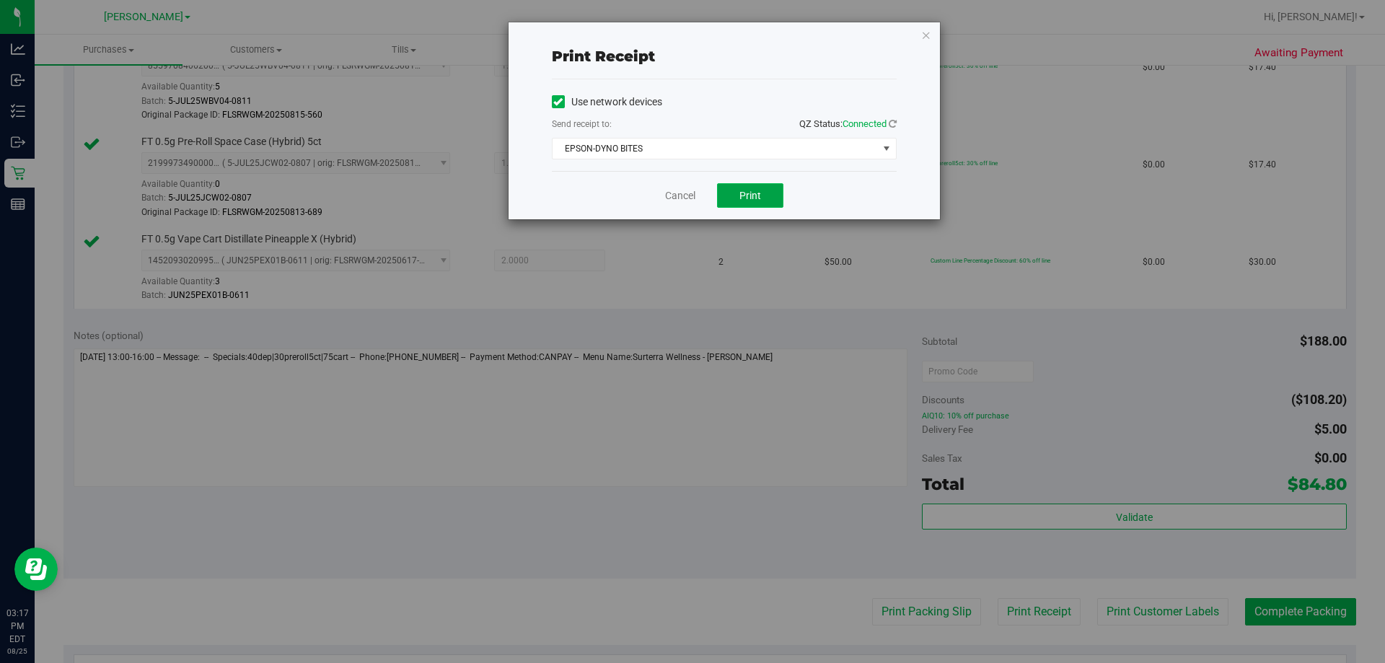
click at [777, 195] on button "Print" at bounding box center [750, 195] width 66 height 25
click at [678, 198] on link "Cancel" at bounding box center [680, 195] width 30 height 15
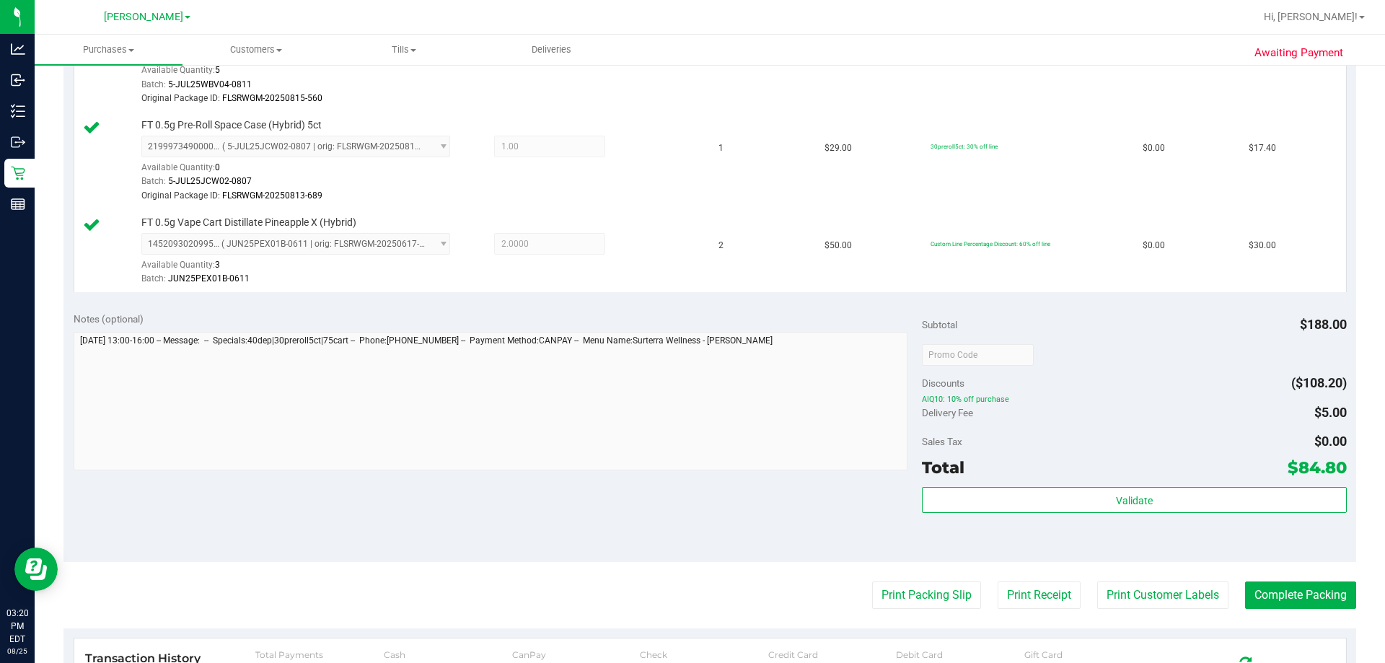
scroll to position [549, 0]
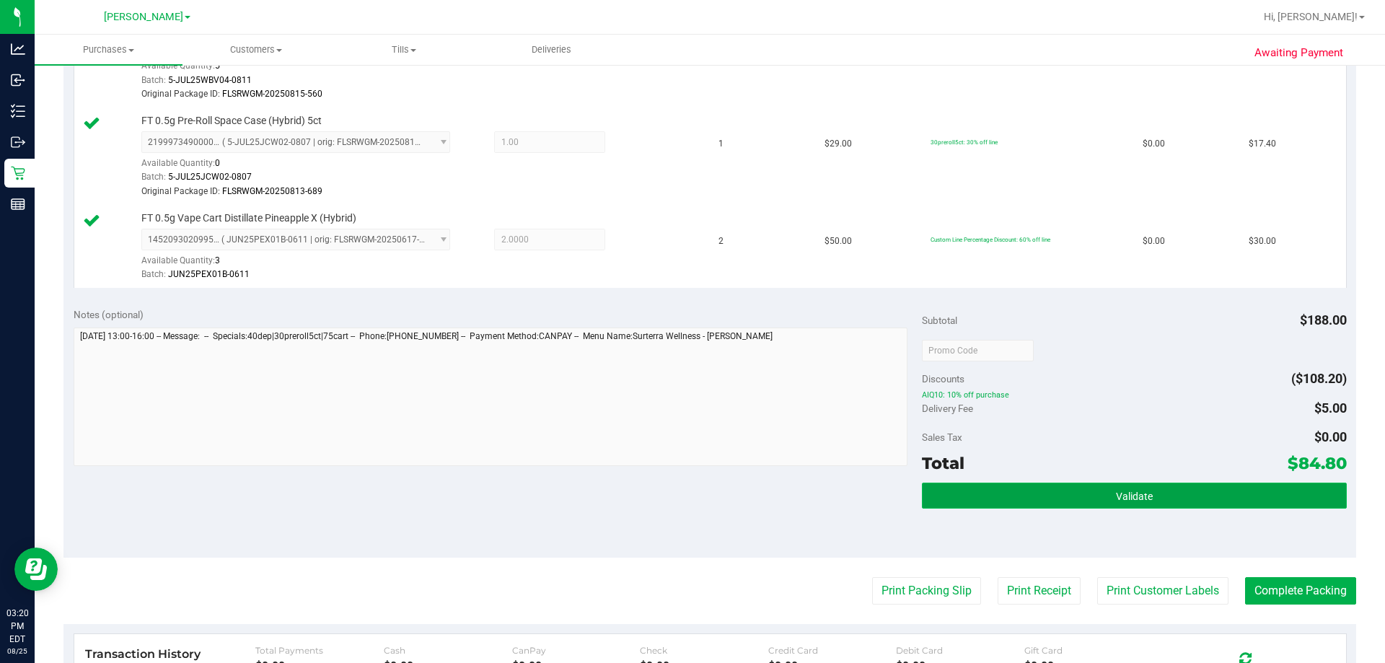
click at [1088, 486] on button "Validate" at bounding box center [1134, 496] width 424 height 26
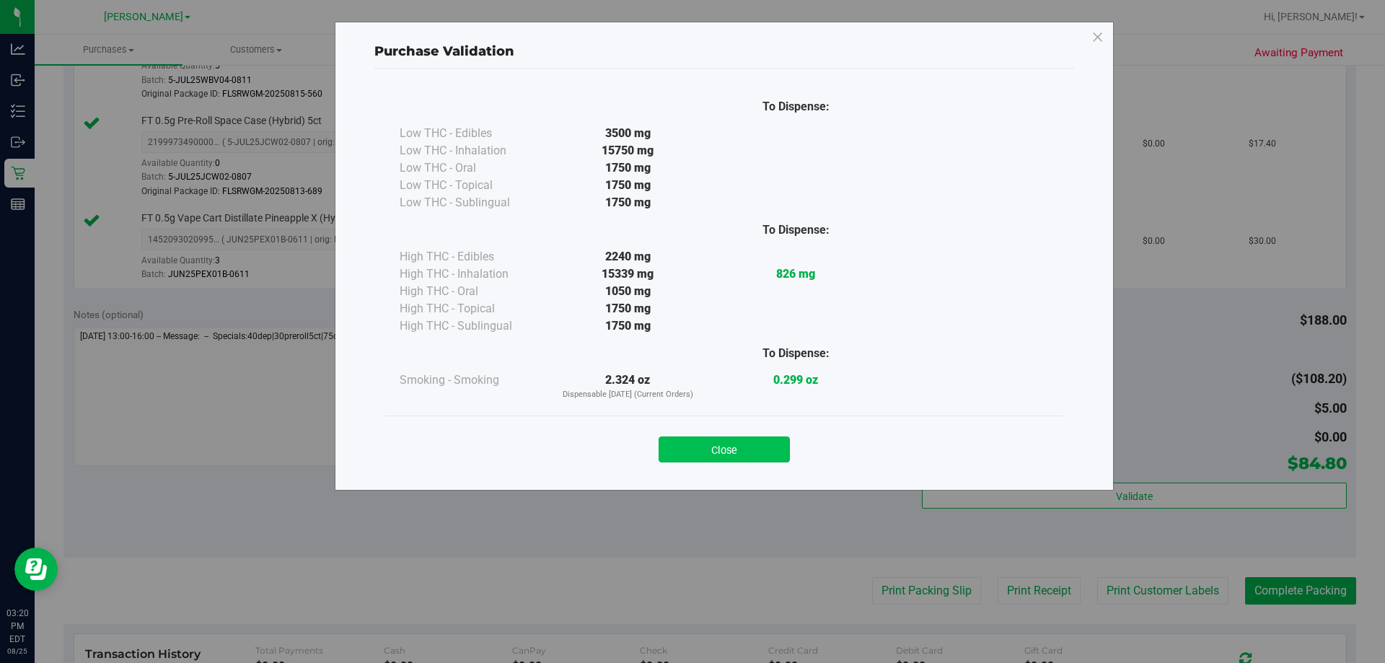
click at [741, 449] on button "Close" at bounding box center [724, 449] width 131 height 26
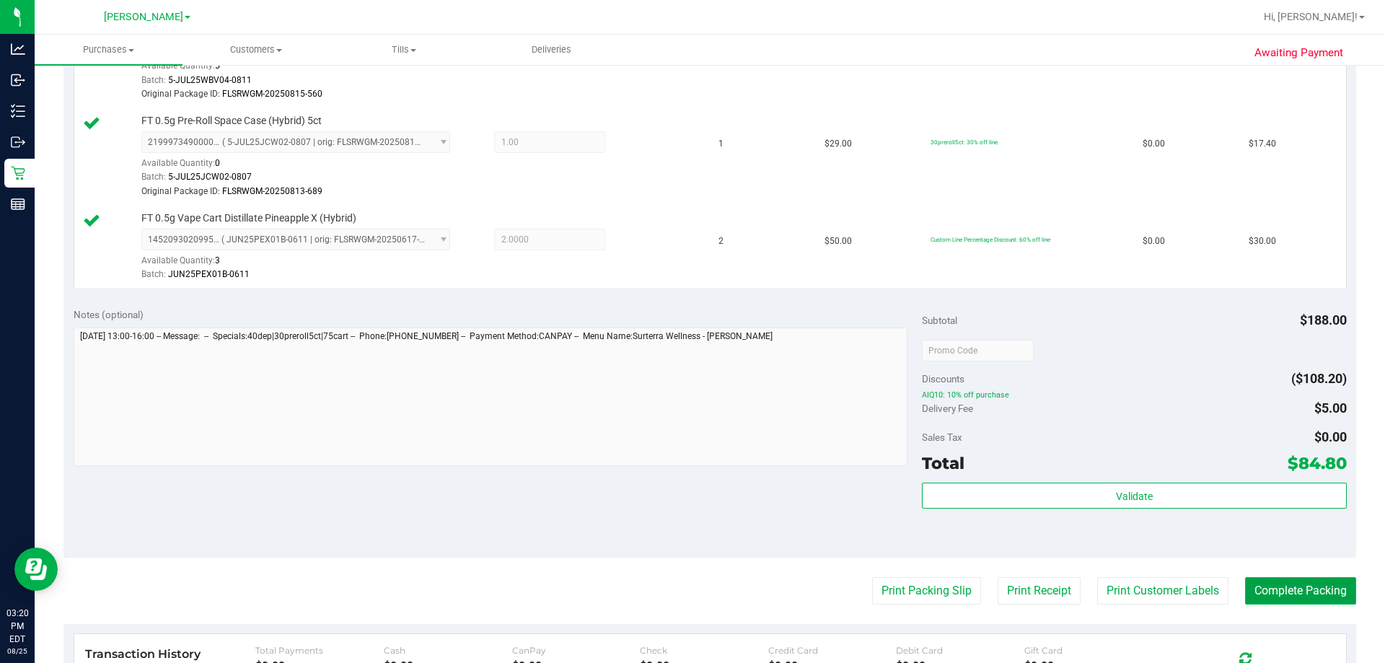
click at [1254, 577] on button "Complete Packing" at bounding box center [1300, 590] width 111 height 27
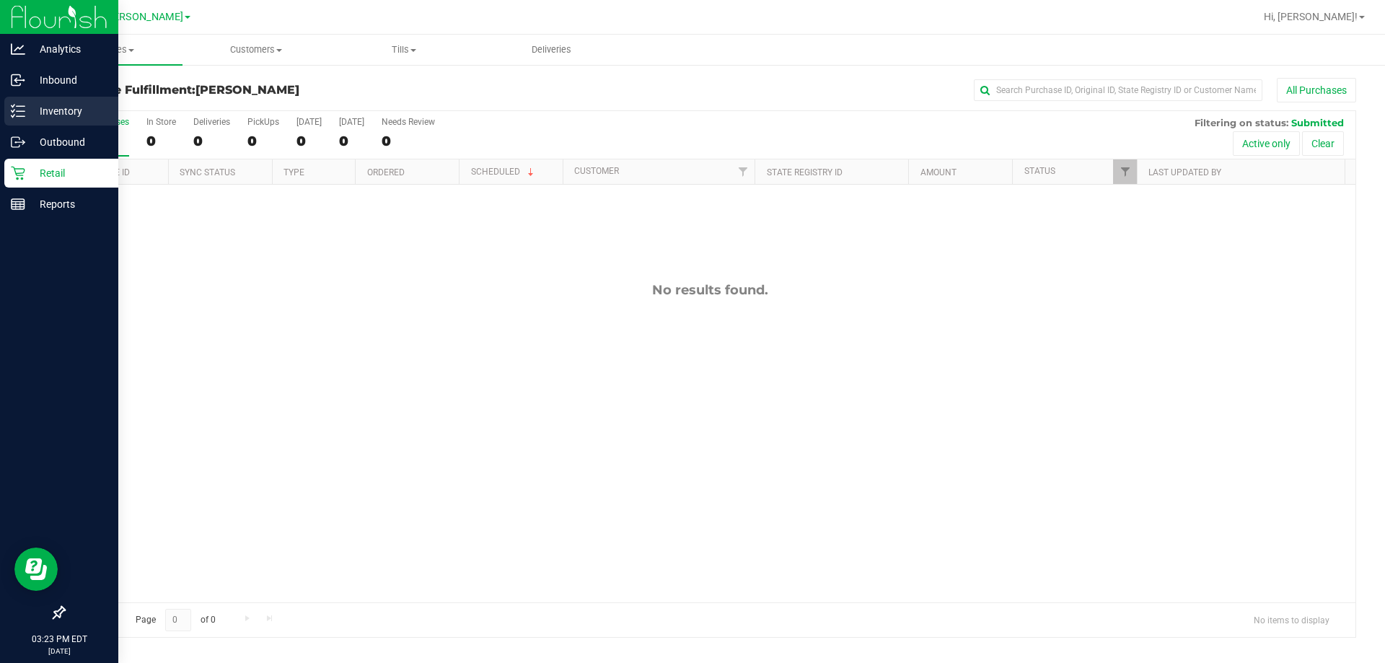
click at [56, 106] on p "Inventory" at bounding box center [68, 110] width 87 height 17
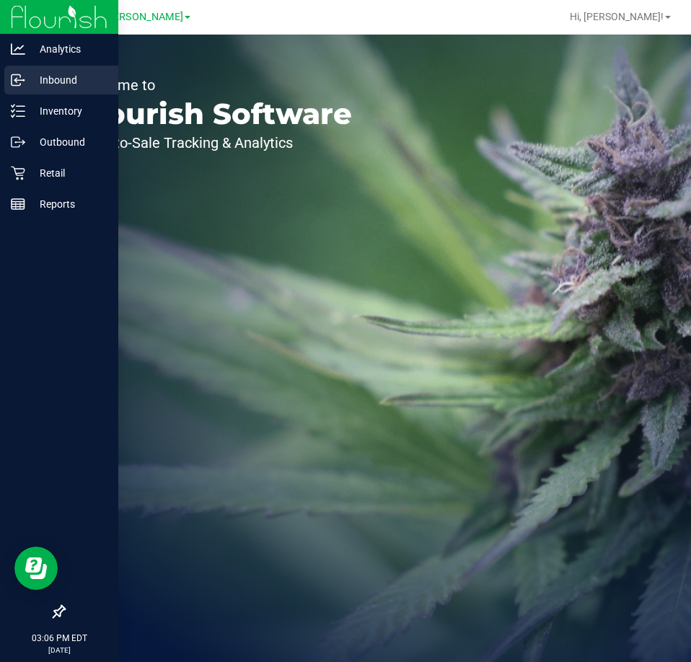
click at [3, 96] on link "Inbound" at bounding box center [59, 81] width 118 height 31
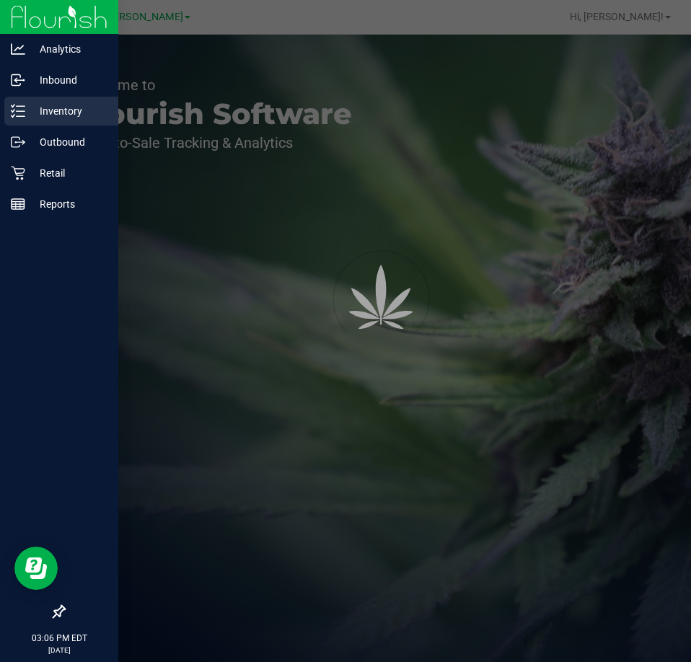
click at [79, 100] on div "Inventory" at bounding box center [61, 111] width 114 height 29
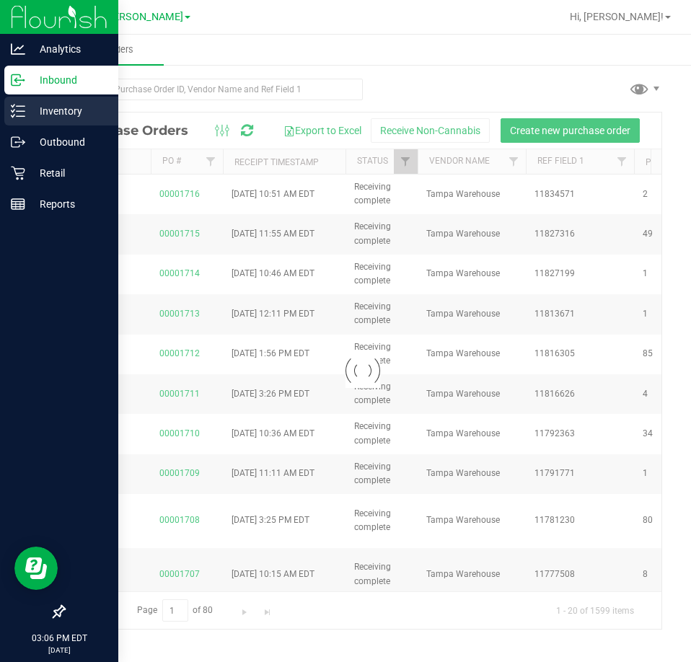
click at [89, 105] on p "Inventory" at bounding box center [68, 110] width 87 height 17
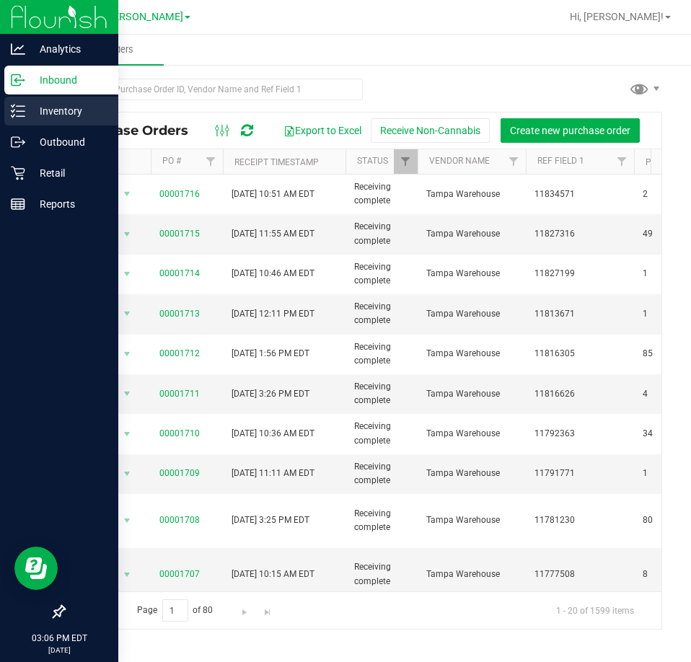
click at [27, 111] on p "Inventory" at bounding box center [68, 110] width 87 height 17
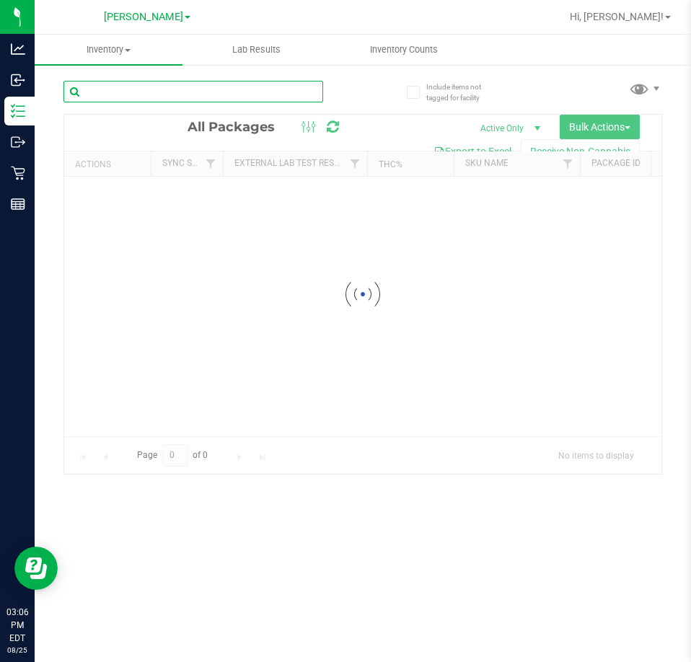
click at [185, 91] on input "text" at bounding box center [193, 92] width 260 height 22
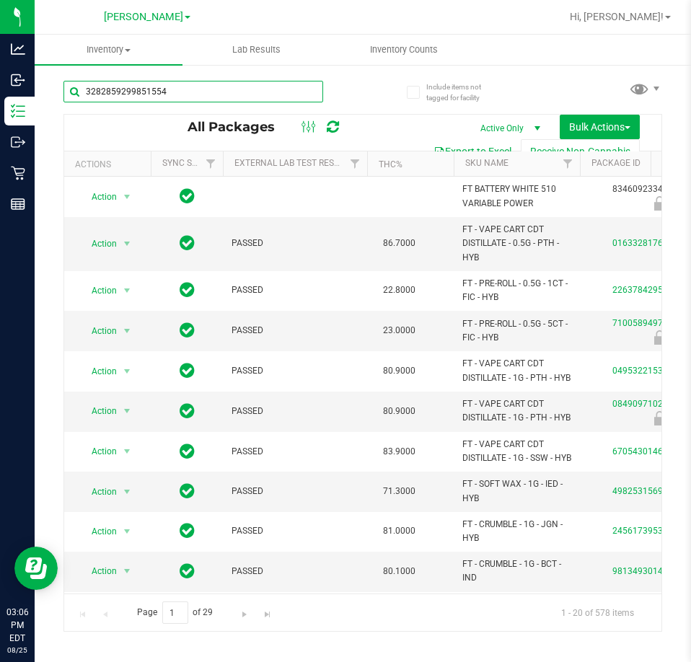
type input "3282859299851554"
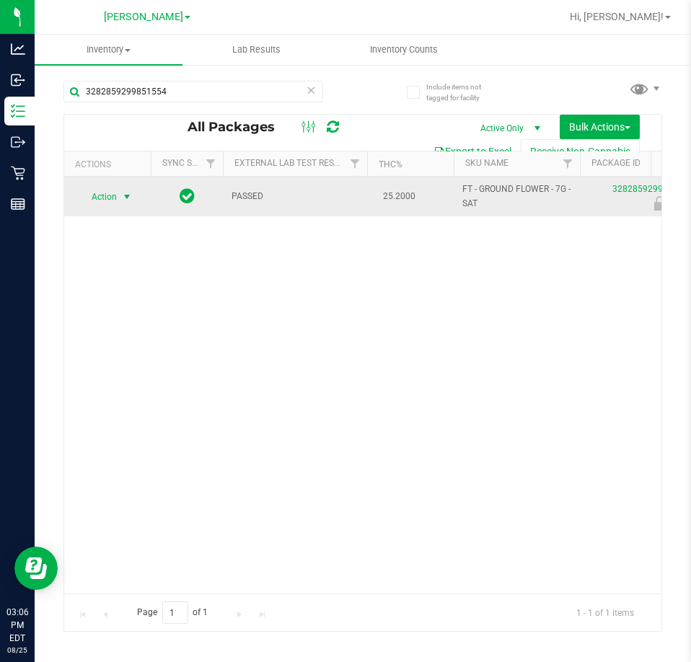
click at [124, 196] on span "select" at bounding box center [127, 197] width 12 height 12
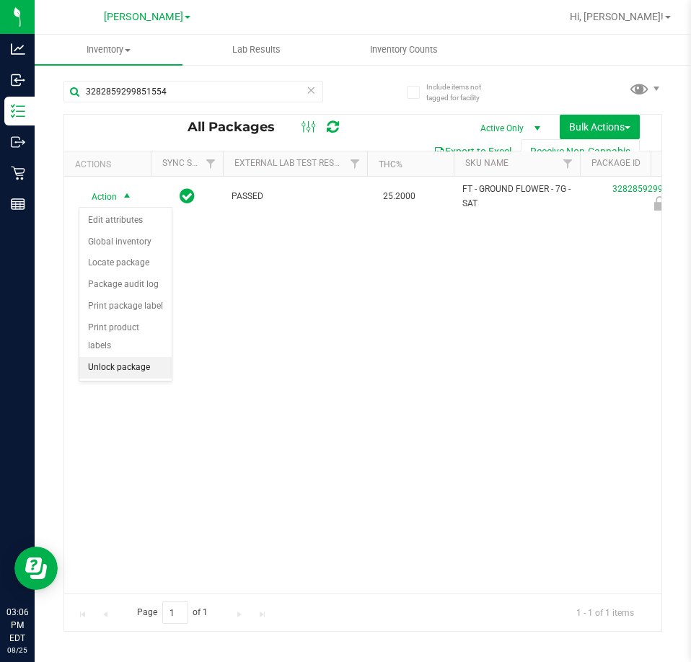
click at [141, 358] on li "Unlock package" at bounding box center [125, 368] width 92 height 22
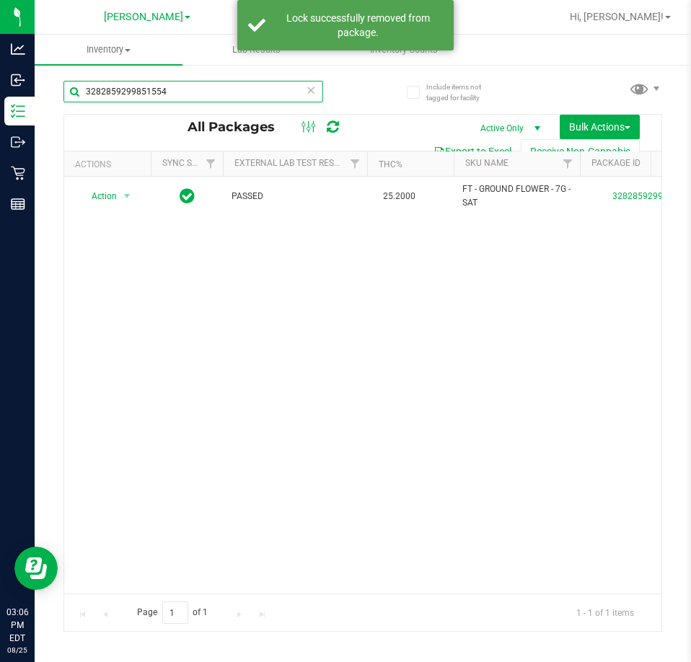
click at [244, 89] on input "3282859299851554" at bounding box center [193, 92] width 260 height 22
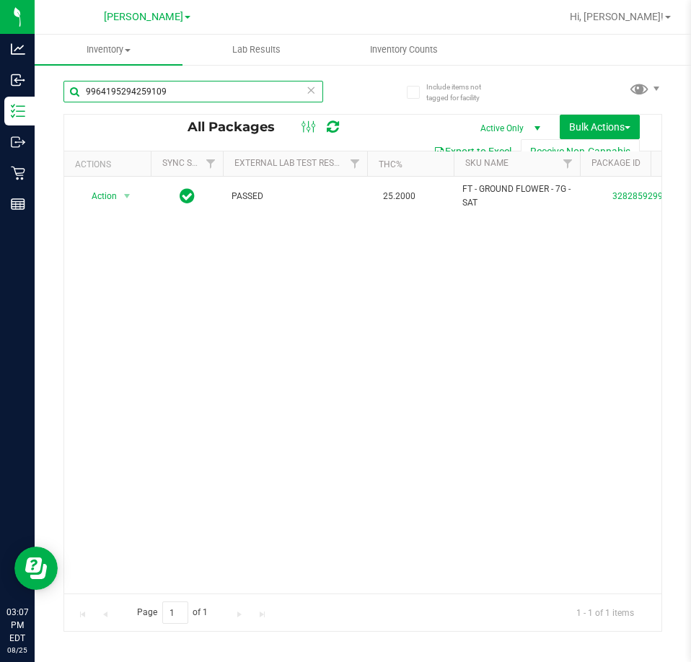
type input "9964195294259109"
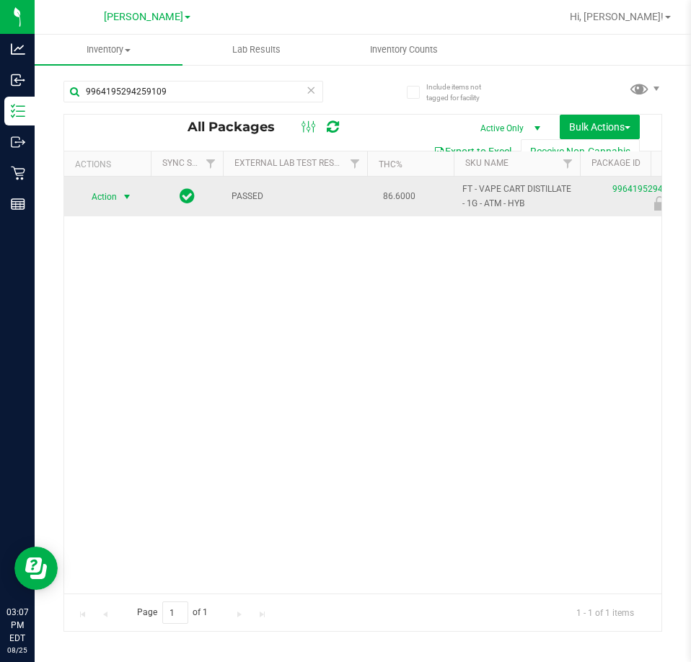
click at [123, 194] on span "select" at bounding box center [127, 197] width 12 height 12
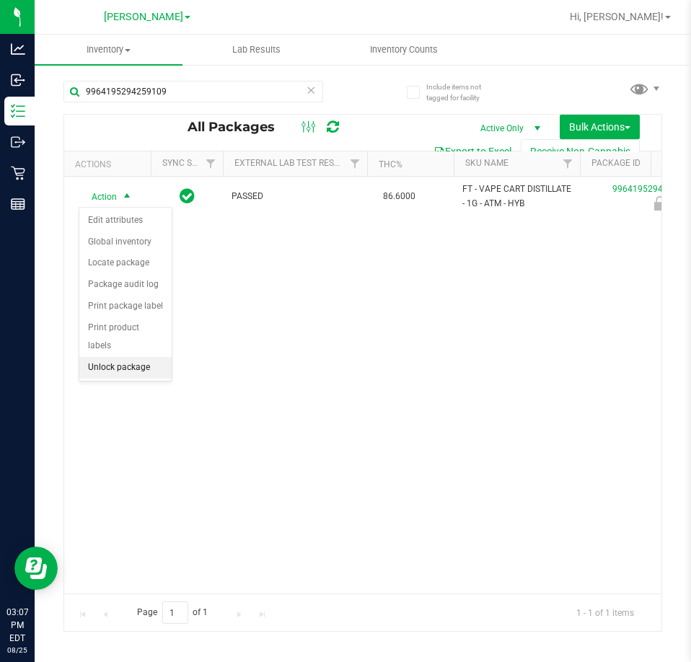
click at [141, 357] on li "Unlock package" at bounding box center [125, 368] width 92 height 22
